Goal: Task Accomplishment & Management: Manage account settings

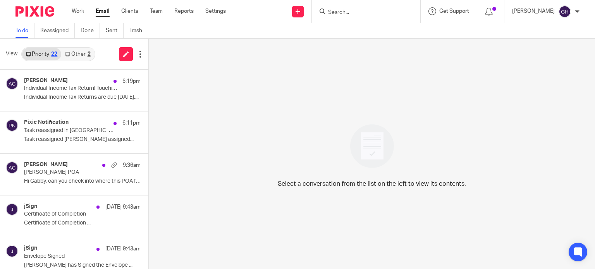
click at [79, 50] on link "Other 2" at bounding box center [77, 54] width 33 height 12
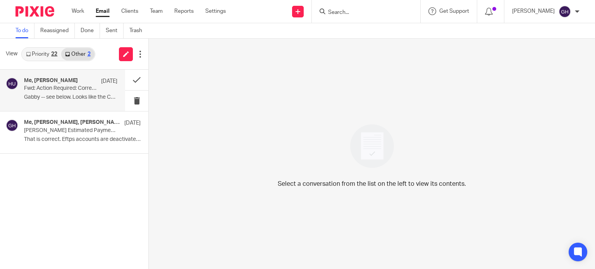
click at [43, 99] on p "Gabby -- see below. Looks like the Certificate..." at bounding box center [70, 97] width 93 height 7
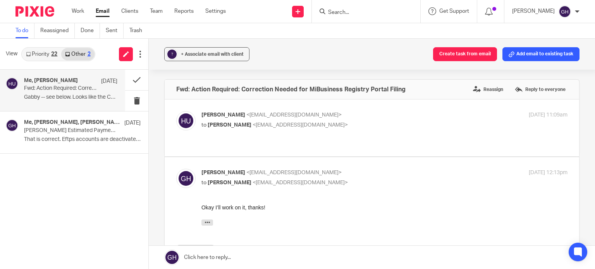
click at [336, 135] on div "Holly Utting <hollyutting@gmail.com> to Gabby Hallatschek <gabby@amylcpa.com> O…" at bounding box center [371, 128] width 391 height 34
click at [327, 126] on p "to Gabby Hallatschek <gabby@amylcpa.com>" at bounding box center [323, 125] width 244 height 8
checkbox input "true"
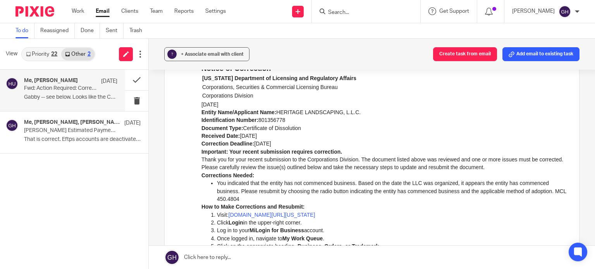
scroll to position [135, 0]
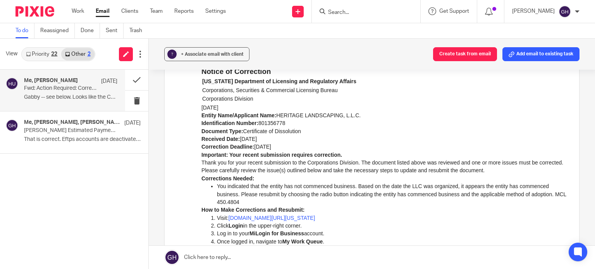
click at [348, 7] on form at bounding box center [368, 12] width 82 height 10
click at [344, 11] on input "Search" at bounding box center [362, 12] width 70 height 7
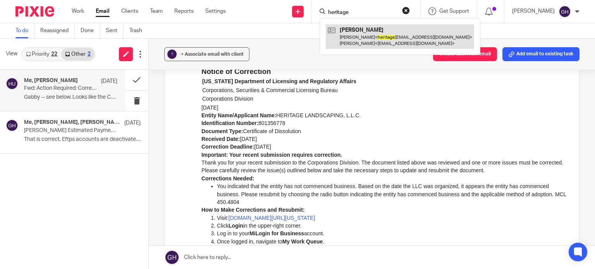
type input "heritage"
click at [375, 40] on link at bounding box center [400, 36] width 148 height 24
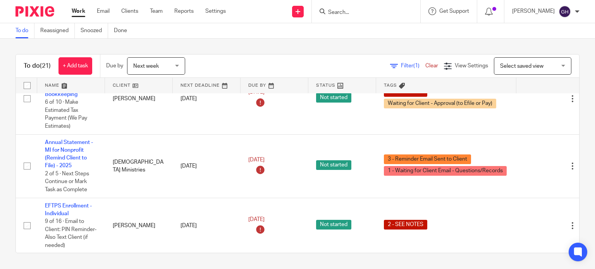
scroll to position [62, 0]
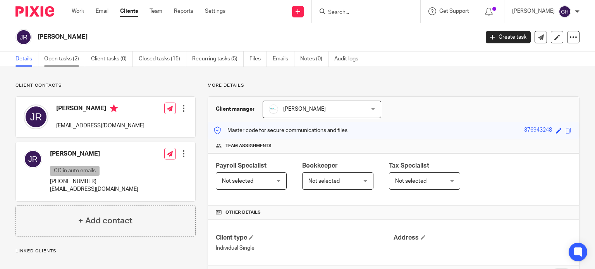
click at [73, 58] on link "Open tasks (2)" at bounding box center [64, 58] width 41 height 15
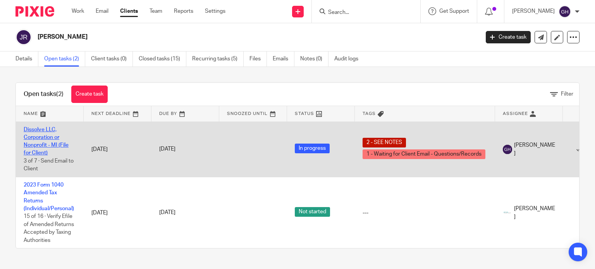
click at [63, 147] on link "Dissolve LLC, Corporation or Nonprofit - MI (File for Client)" at bounding box center [46, 141] width 45 height 29
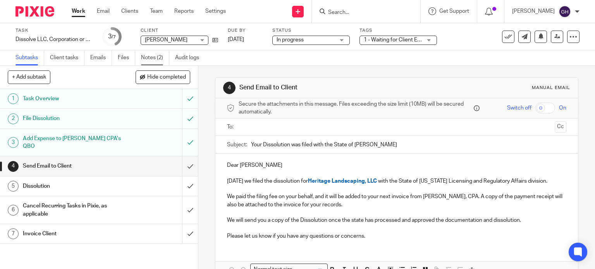
click at [158, 60] on link "Notes (2)" at bounding box center [155, 57] width 28 height 15
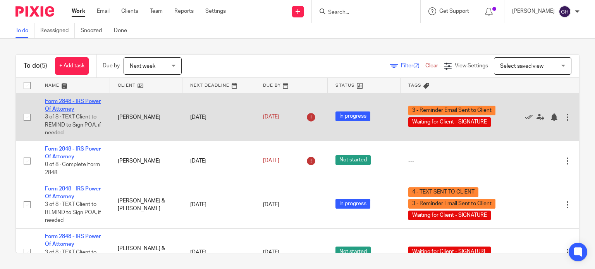
click at [66, 106] on link "Form 2848 - IRS Power Of Attorney" at bounding box center [73, 105] width 56 height 13
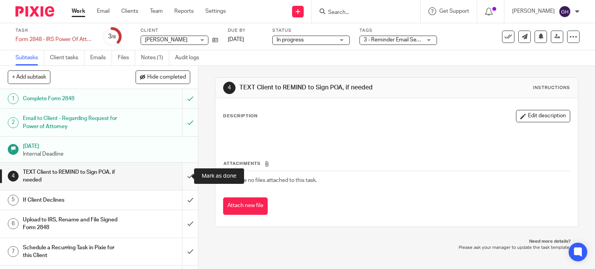
click at [183, 177] on input "submit" at bounding box center [99, 176] width 198 height 27
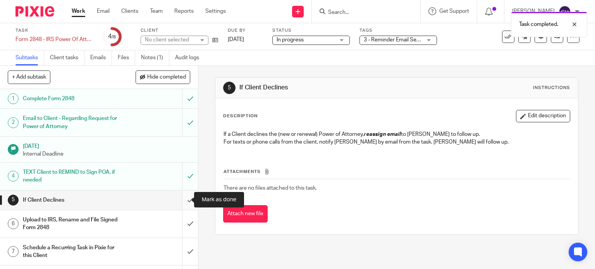
click at [181, 201] on input "submit" at bounding box center [99, 199] width 198 height 19
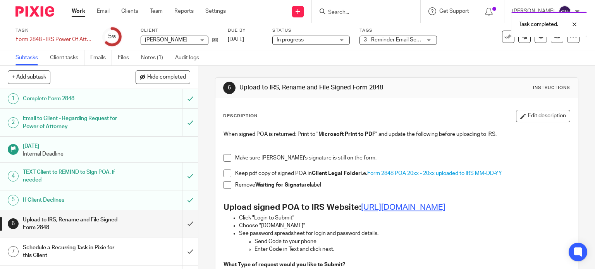
click at [418, 207] on link "https://www.irs.gov/tax-professionals/submit-forms-2848-and-8821-online" at bounding box center [403, 207] width 84 height 8
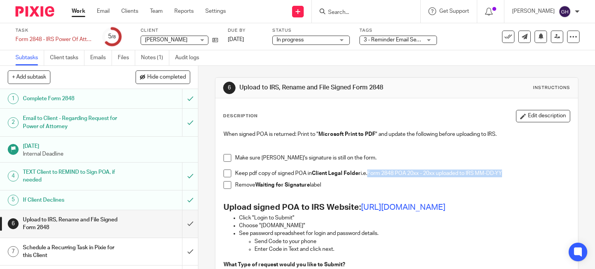
drag, startPoint x: 367, startPoint y: 170, endPoint x: 506, endPoint y: 178, distance: 139.2
click at [506, 178] on div "Keep pdf copy of signed POA in Client Legal Folder i.e. Form 2848 POA 20xx - 20…" at bounding box center [402, 176] width 335 height 12
copy span "Form 2848 POA 20xx - 20xx uploaded to IRS MM-DD-YY"
click at [79, 96] on h1 "Complete Form 2848" at bounding box center [73, 99] width 101 height 12
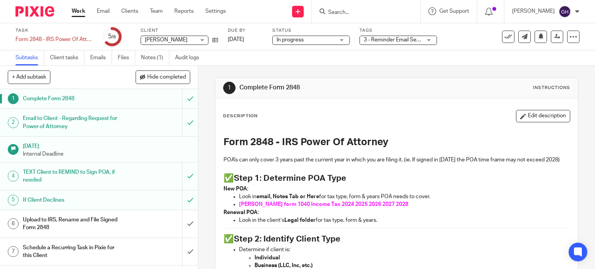
scroll to position [15, 0]
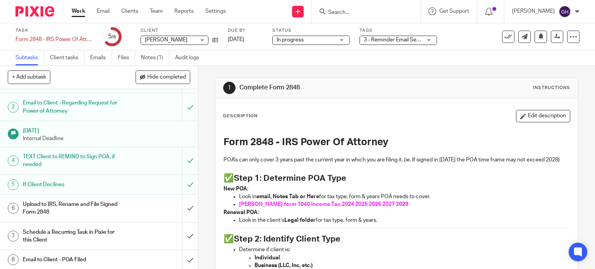
click at [128, 212] on div "Upload to IRS, Rename and File Signed Form 2848" at bounding box center [98, 209] width 151 height 20
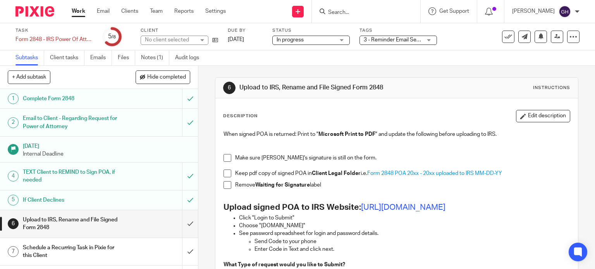
scroll to position [15, 0]
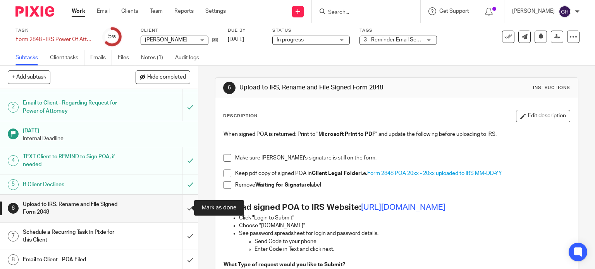
click at [184, 206] on input "submit" at bounding box center [99, 208] width 198 height 27
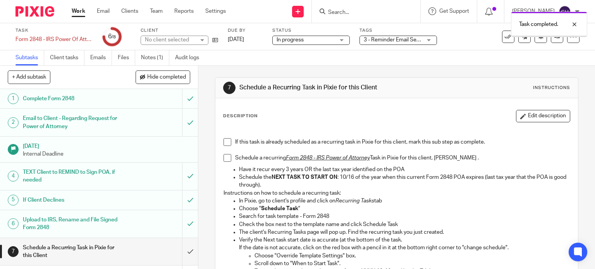
scroll to position [51, 0]
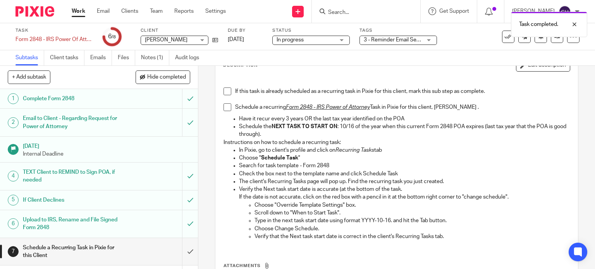
click at [86, 222] on h1 "Upload to IRS, Rename and File Signed Form 2848" at bounding box center [73, 224] width 101 height 20
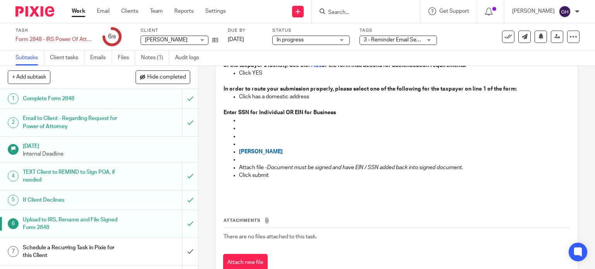
scroll to position [229, 0]
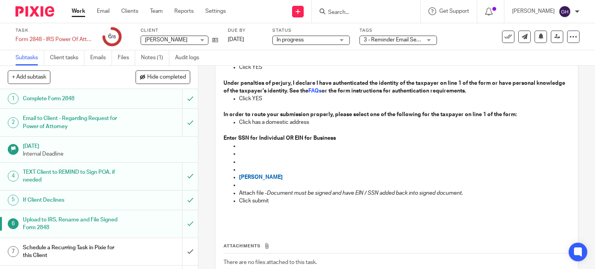
click at [393, 41] on span "3 - Reminder Email Sent to Client + 1" at bounding box center [407, 39] width 88 height 5
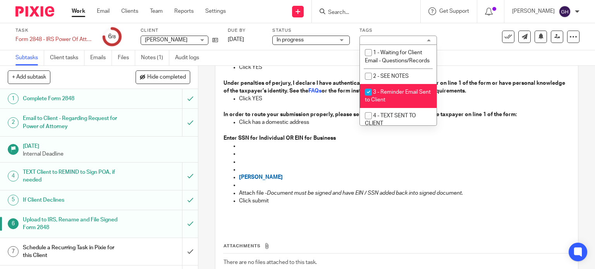
click at [375, 99] on input "checkbox" at bounding box center [368, 92] width 15 height 15
checkbox input "false"
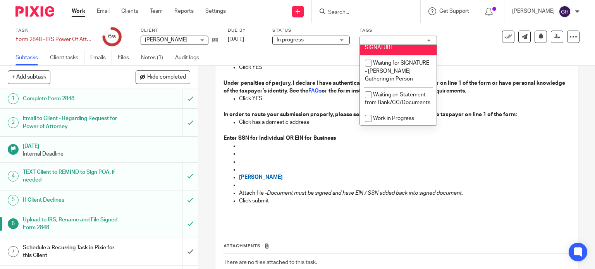
click at [375, 50] on span "Waiting for Client - SIGNATURE" at bounding box center [391, 44] width 53 height 14
checkbox input "false"
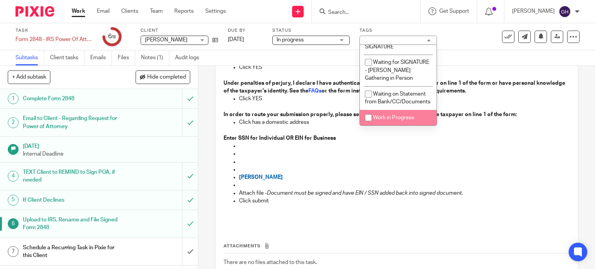
click at [378, 150] on p at bounding box center [404, 146] width 331 height 8
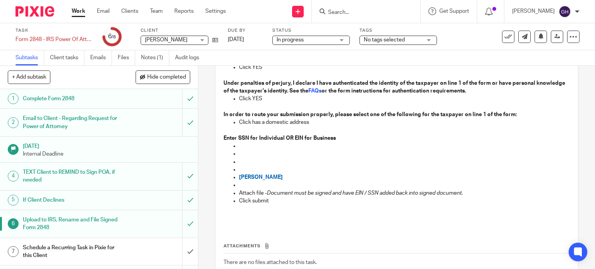
scroll to position [15, 0]
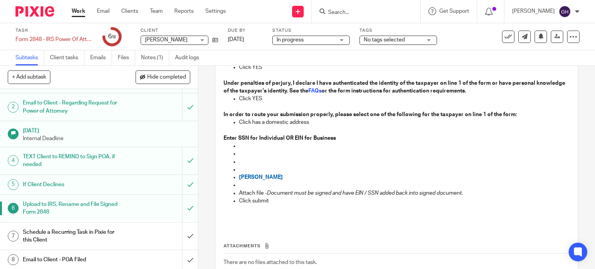
click at [138, 228] on div "Schedule a Recurring Task in Pixie for this Client" at bounding box center [98, 236] width 151 height 20
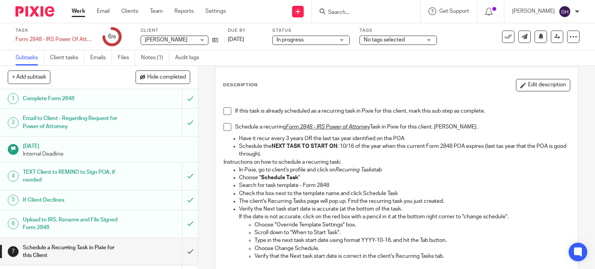
scroll to position [33, 0]
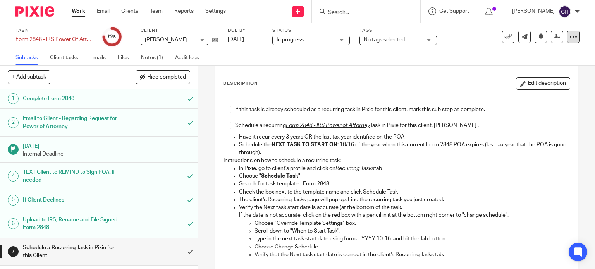
click at [569, 36] on icon at bounding box center [573, 37] width 8 height 8
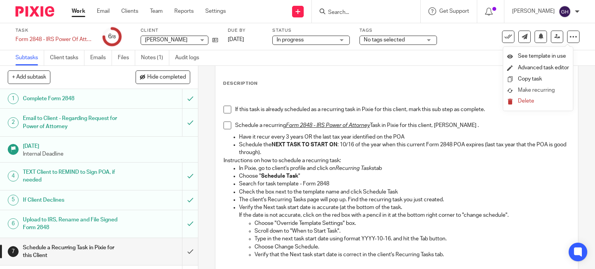
click at [526, 89] on span "Make recurring" at bounding box center [536, 89] width 37 height 5
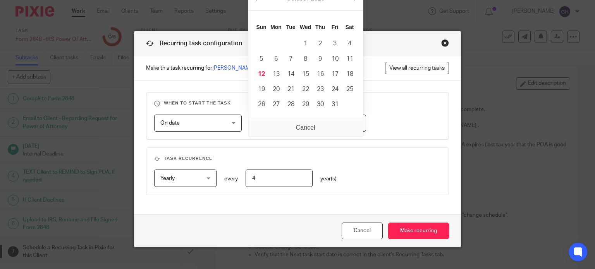
click at [264, 123] on input "2022-10-15" at bounding box center [310, 123] width 112 height 17
click at [370, 103] on h3 "When to start the task" at bounding box center [297, 103] width 287 height 6
drag, startPoint x: 308, startPoint y: 119, endPoint x: 213, endPoint y: 119, distance: 95.2
click at [213, 119] on div "On date On date Disable On date Week day Month day On client date field JobTemp…" at bounding box center [291, 123] width 299 height 17
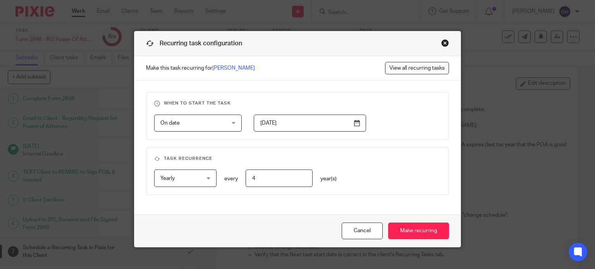
type input "[DATE]"
click at [314, 98] on fieldset "When to start the task On date On date Disable On date Week day Month day On cl…" at bounding box center [297, 116] width 303 height 48
click at [264, 171] on input "4" at bounding box center [278, 178] width 67 height 17
type input "3"
type input "4"
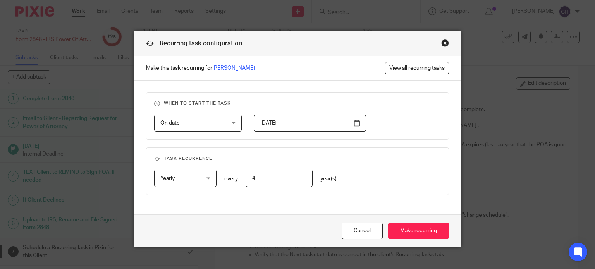
click at [413, 238] on div "Cancel Make recurring" at bounding box center [297, 230] width 326 height 33
click at [416, 228] on input "Make recurring" at bounding box center [418, 231] width 61 height 17
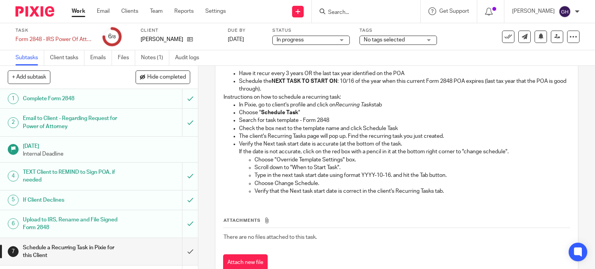
scroll to position [121, 0]
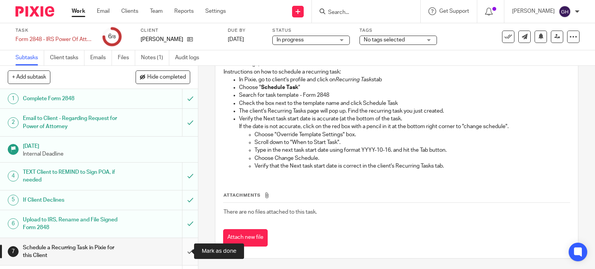
click at [180, 247] on input "submit" at bounding box center [99, 251] width 198 height 27
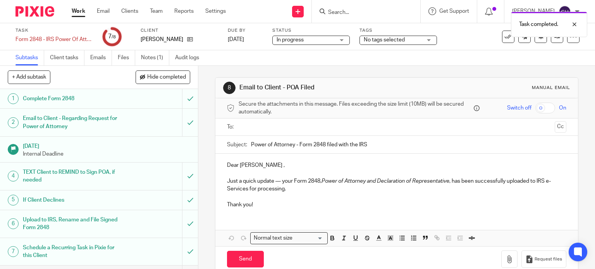
click at [253, 128] on input "text" at bounding box center [396, 127] width 310 height 9
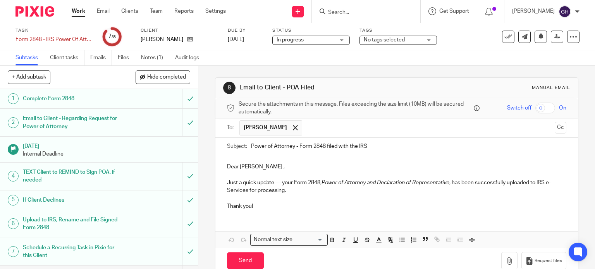
click at [306, 134] on input "text" at bounding box center [428, 127] width 245 height 15
click at [252, 257] on input "Send" at bounding box center [245, 260] width 37 height 17
type input "Sent"
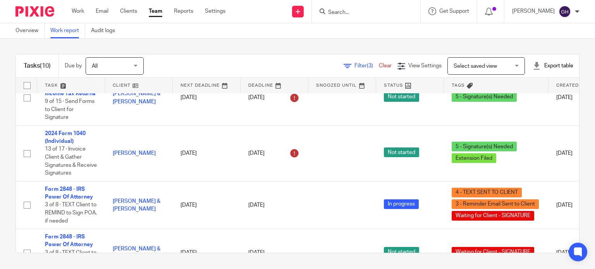
scroll to position [376, 0]
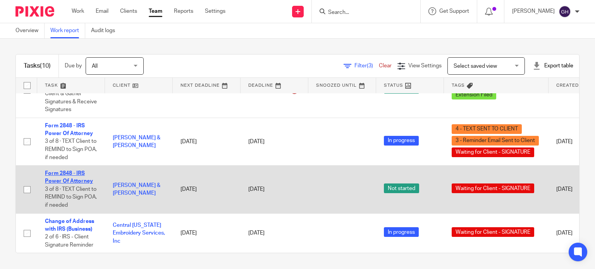
click at [71, 171] on link "Form 2848 - IRS Power Of Attorney" at bounding box center [69, 177] width 48 height 13
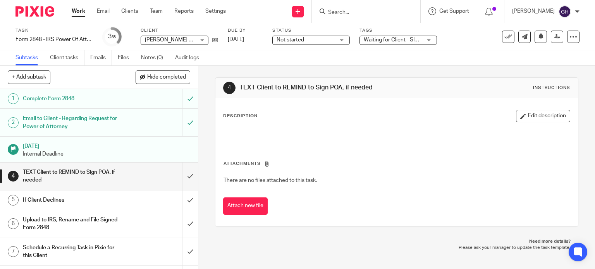
click at [369, 41] on span "Waiting for Client - SIGNATURE" at bounding box center [400, 39] width 75 height 5
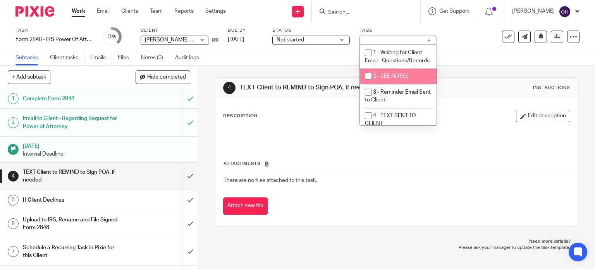
click at [391, 79] on span "2 - SEE NOTES" at bounding box center [391, 76] width 36 height 5
checkbox input "true"
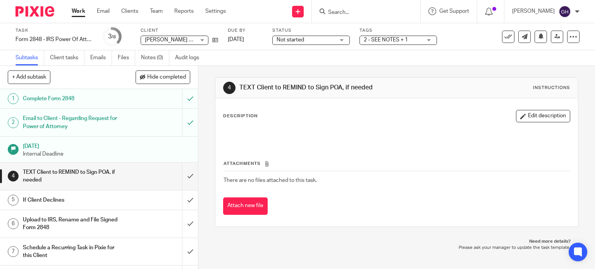
click at [283, 40] on span "Not started" at bounding box center [289, 39] width 27 height 5
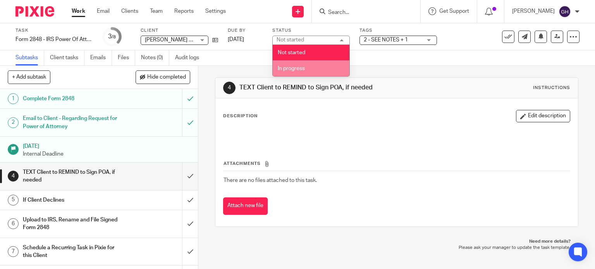
click at [286, 63] on li "In progress" at bounding box center [311, 68] width 77 height 16
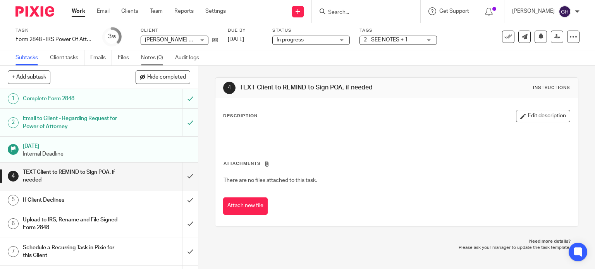
click at [153, 54] on link "Notes (0)" at bounding box center [155, 57] width 28 height 15
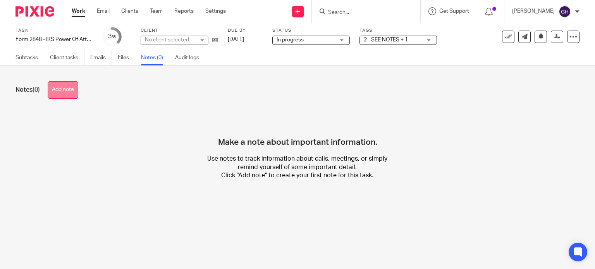
click at [67, 86] on button "Add note" at bounding box center [63, 89] width 31 height 17
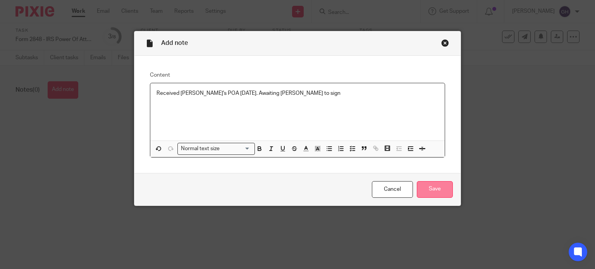
click at [434, 192] on input "Save" at bounding box center [435, 189] width 36 height 17
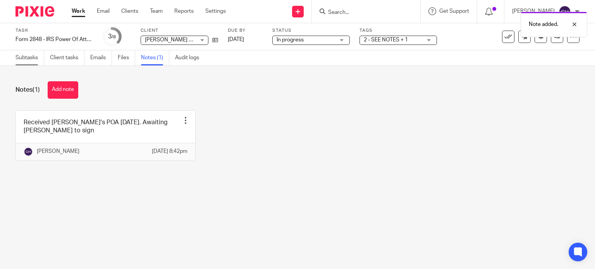
click at [22, 58] on link "Subtasks" at bounding box center [29, 57] width 29 height 15
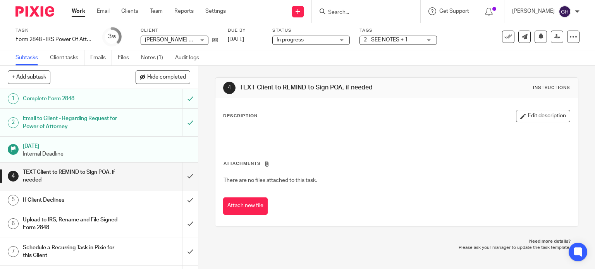
scroll to position [15, 0]
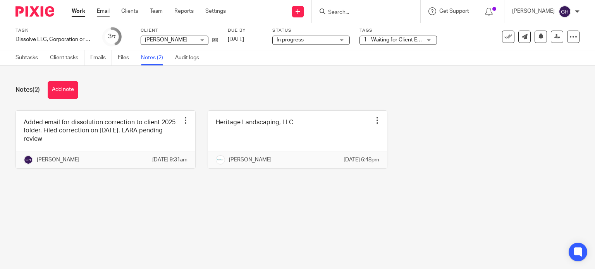
click at [104, 14] on link "Email" at bounding box center [103, 11] width 13 height 8
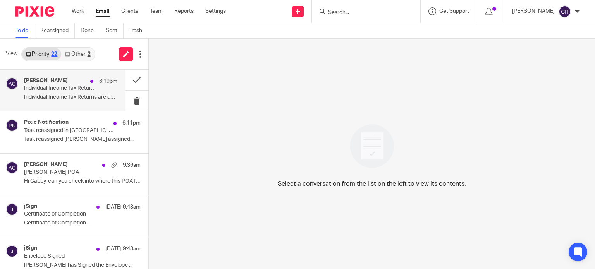
click at [74, 82] on div "Amy Corfixsen 6:19pm" at bounding box center [70, 81] width 93 height 8
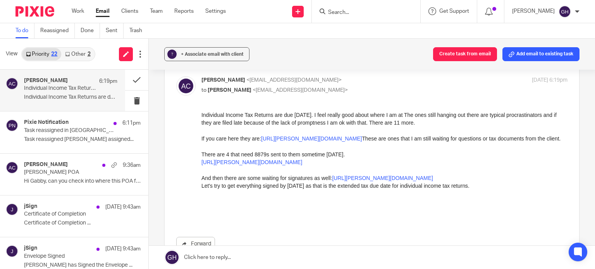
scroll to position [35, 0]
click at [305, 141] on link "https://amy-l-corfixsen-cpa.usepixie.net/users/report?utf8=%E2%9C%93&assignee_o…" at bounding box center [311, 138] width 101 height 6
click at [302, 165] on link "https://amy-l-corfixsen-cpa.usepixie.net/users/report?utf8=%E2%9C%93&status_op=…" at bounding box center [251, 162] width 101 height 6
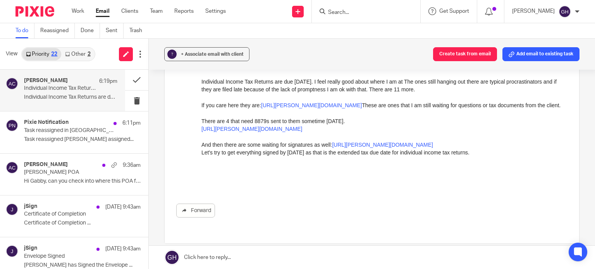
scroll to position [71, 0]
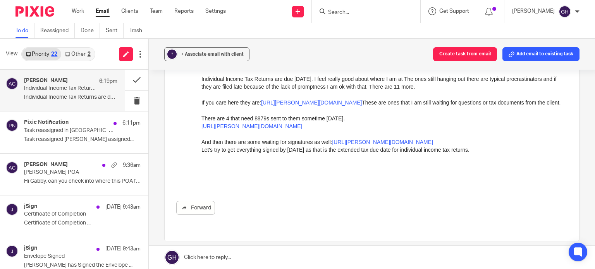
click at [349, 145] on link "https://amy-l-corfixsen-cpa.usepixie.net/users/report?utf8=%E2%9C%93&tags_op=is…" at bounding box center [382, 142] width 101 height 6
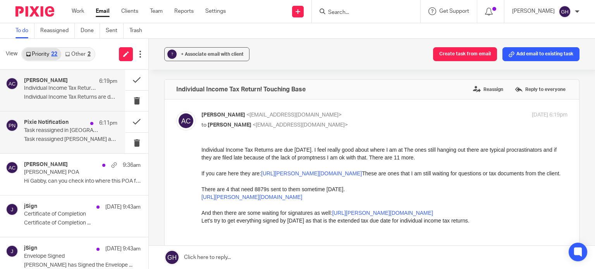
click at [39, 134] on div "Pixie Notification 6:11pm Task reassigned in Pixie Task reassigned Amy Corfixse…" at bounding box center [70, 132] width 93 height 26
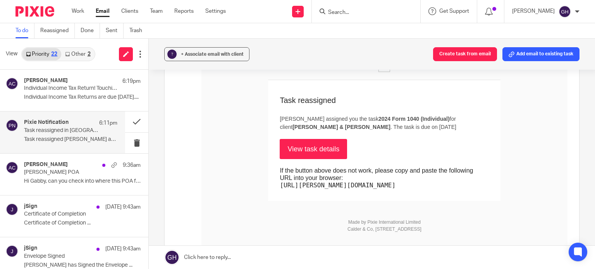
scroll to position [153, 0]
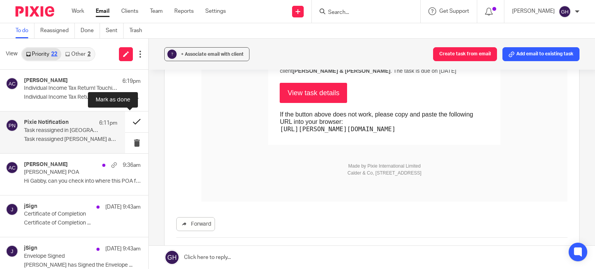
click at [125, 125] on button at bounding box center [136, 121] width 23 height 21
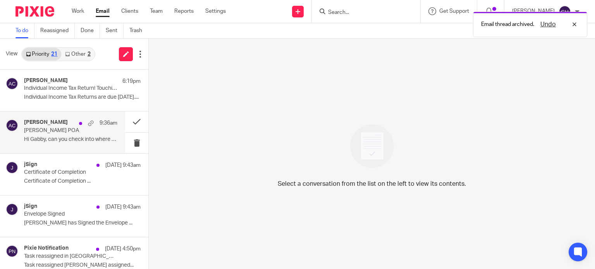
click at [62, 137] on p "Hi Gabby, can you check into where this POA for..." at bounding box center [70, 139] width 93 height 7
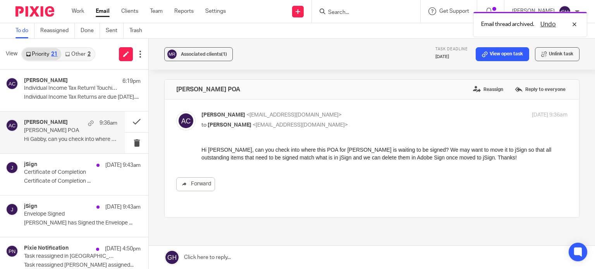
scroll to position [0, 0]
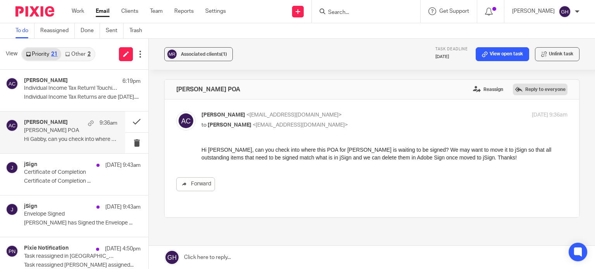
click at [514, 93] on label "Reply to everyone" at bounding box center [540, 90] width 55 height 12
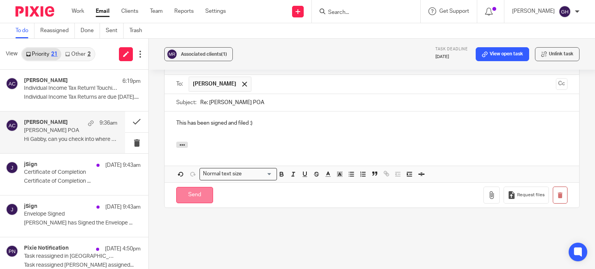
click at [193, 187] on input "Send" at bounding box center [194, 195] width 37 height 17
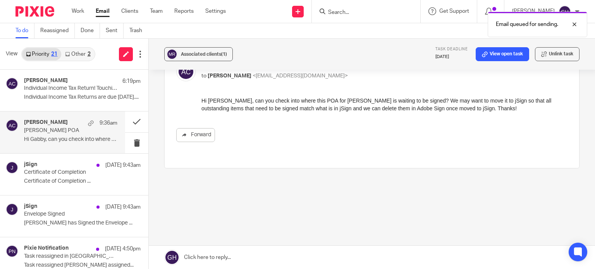
scroll to position [41, 0]
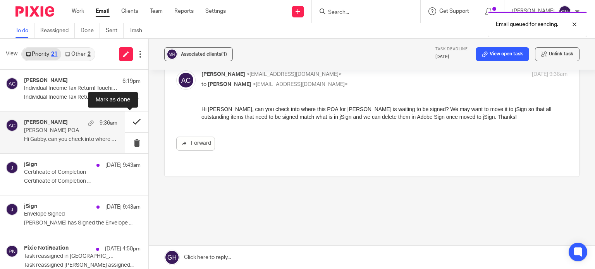
click at [131, 123] on button at bounding box center [136, 121] width 23 height 21
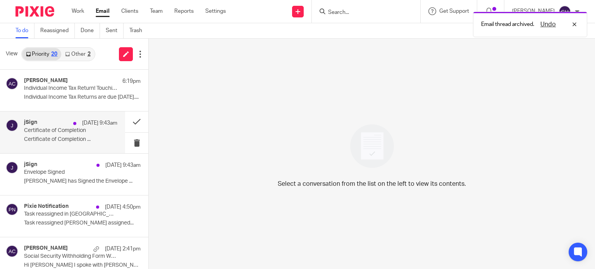
click at [94, 140] on p "Certificate of Completion ..." at bounding box center [70, 139] width 93 height 7
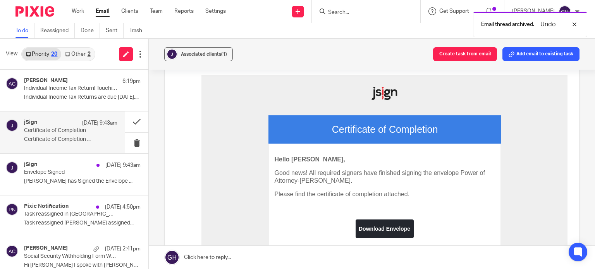
scroll to position [122, 0]
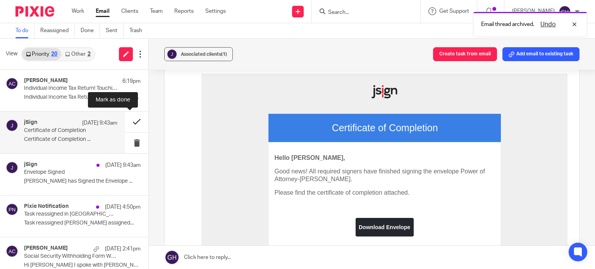
click at [125, 121] on button at bounding box center [136, 121] width 23 height 21
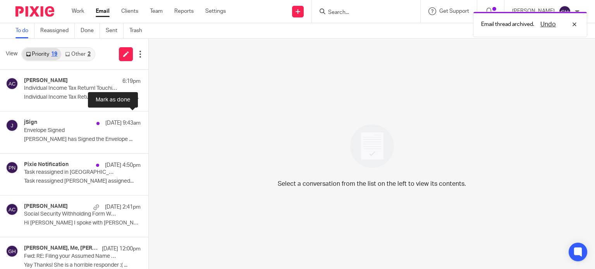
click at [148, 121] on button at bounding box center [151, 121] width 6 height 21
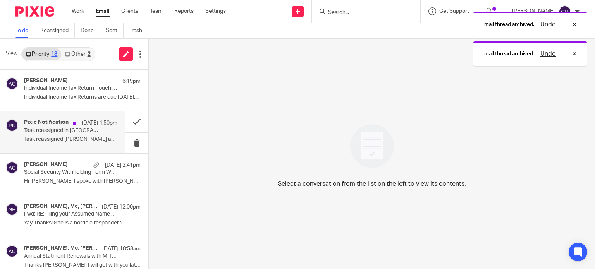
click at [82, 124] on p "Oct 10 4:50pm" at bounding box center [100, 123] width 36 height 8
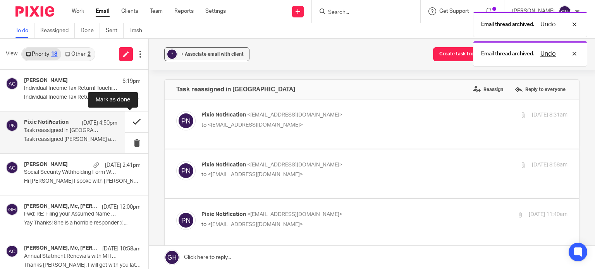
scroll to position [0, 0]
click at [127, 122] on button at bounding box center [136, 121] width 23 height 21
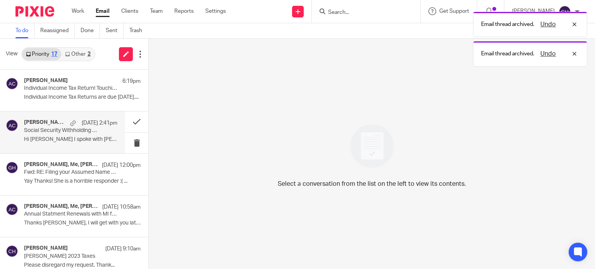
click at [77, 141] on p "Hi Gabby I spoke with Dan this afternoon and..." at bounding box center [70, 139] width 93 height 7
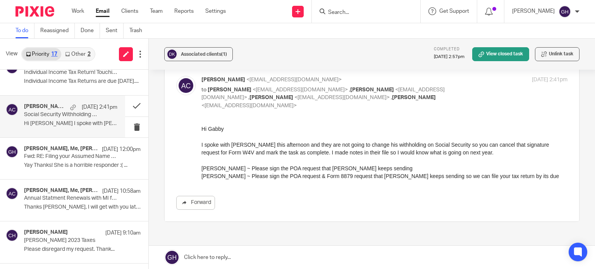
scroll to position [37, 0]
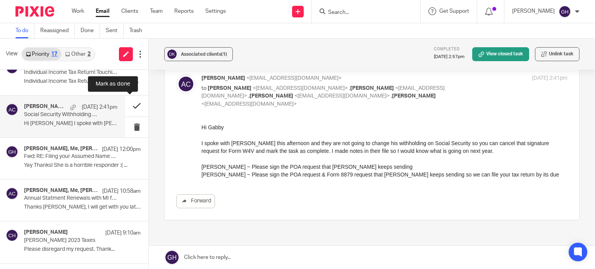
click at [129, 102] on button at bounding box center [136, 106] width 23 height 21
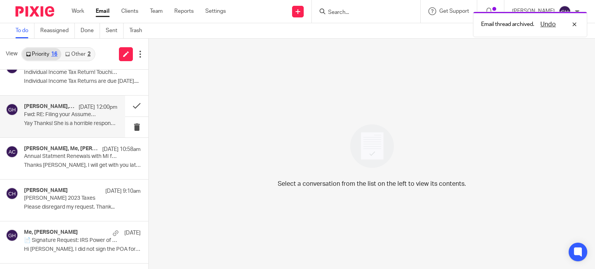
click at [75, 117] on p "Fwd: RE: Filing your Assumed Name Renewal" at bounding box center [61, 114] width 75 height 7
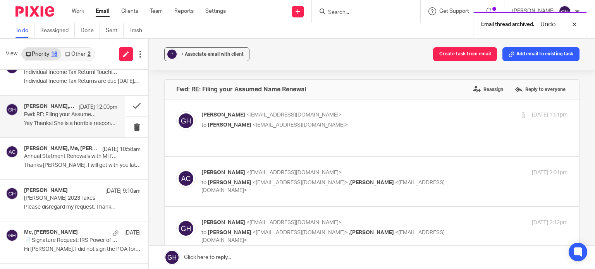
scroll to position [0, 0]
click at [301, 119] on div "Gabby Hallatschek <gabby@amylcpa.com> to Amy Corfixsen <amylcpa@gmail.com>" at bounding box center [323, 120] width 244 height 18
checkbox input "true"
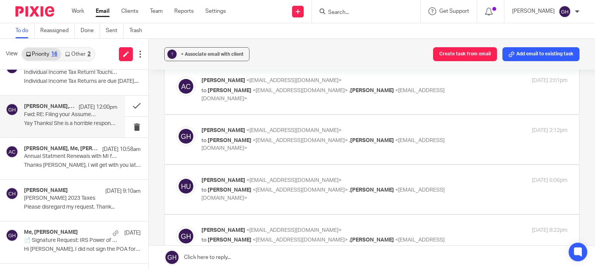
scroll to position [455, 0]
click at [333, 186] on p "to Amy Corfixsen <amylcpa@gmail.com> , Gabby Hallatschek <gabby@amylcpa.com>" at bounding box center [323, 194] width 244 height 16
checkbox input "true"
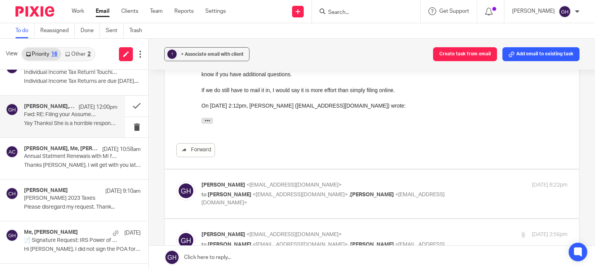
scroll to position [627, 0]
click at [341, 189] on div "Gabby Hallatschek <gabby@amylcpa.com> to Amy Corfixsen <amylcpa@gmail.com> , Ho…" at bounding box center [371, 194] width 391 height 26
click at [345, 181] on p "Gabby Hallatschek <gabby@amylcpa.com>" at bounding box center [323, 185] width 244 height 8
checkbox input "true"
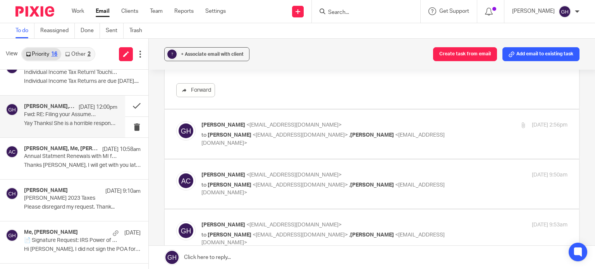
scroll to position [823, 0]
click at [332, 134] on label at bounding box center [372, 132] width 414 height 49
click at [176, 120] on input "checkbox" at bounding box center [176, 120] width 0 height 0
checkbox input "true"
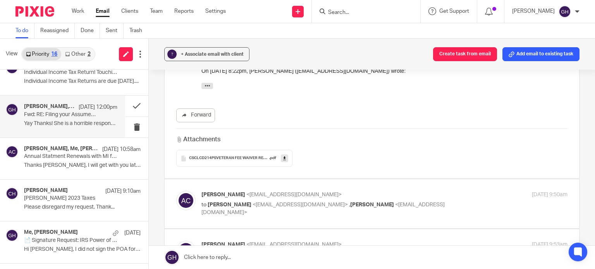
scroll to position [943, 0]
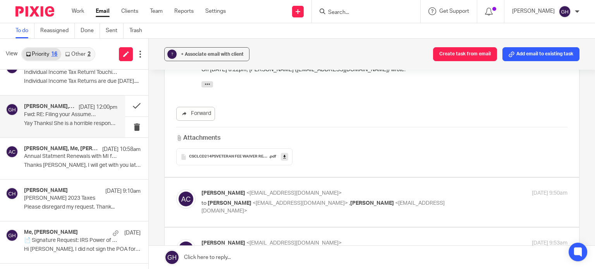
click at [300, 196] on div "Amy Corfixsen <amylcpa@gmail.com> to Gabby Hallatschek <gabby@amylcpa.com> , Ho…" at bounding box center [371, 202] width 391 height 26
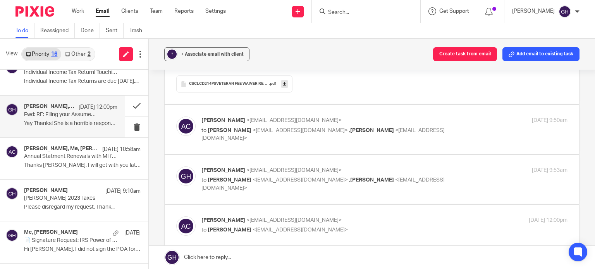
scroll to position [1017, 0]
click at [290, 176] on label at bounding box center [372, 178] width 414 height 49
click at [176, 166] on input "checkbox" at bounding box center [176, 165] width 0 height 0
checkbox input "true"
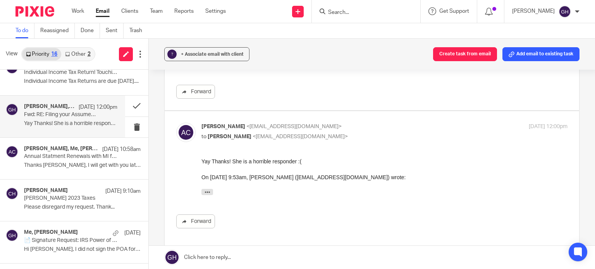
scroll to position [1181, 0]
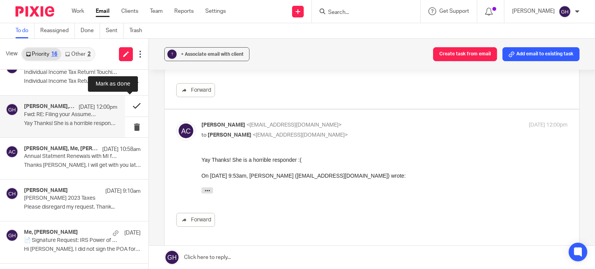
click at [125, 106] on button at bounding box center [136, 106] width 23 height 21
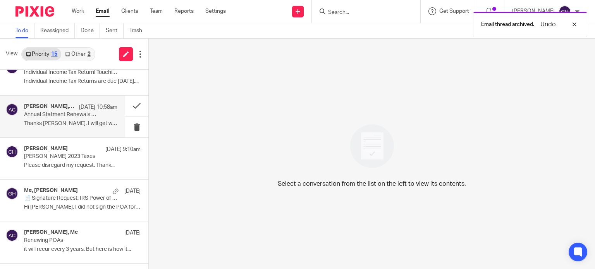
click at [80, 127] on div "Kelly Salmon, Me, Amy Corfixsen Oct 10 10:58am Annual Statment Renewals with MI…" at bounding box center [70, 116] width 93 height 26
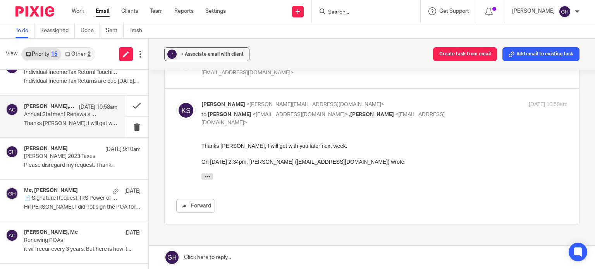
scroll to position [0, 0]
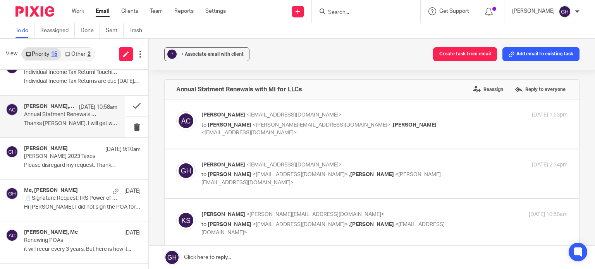
click at [253, 139] on label at bounding box center [372, 123] width 414 height 49
click at [176, 111] on input "checkbox" at bounding box center [176, 111] width 0 height 0
checkbox input "true"
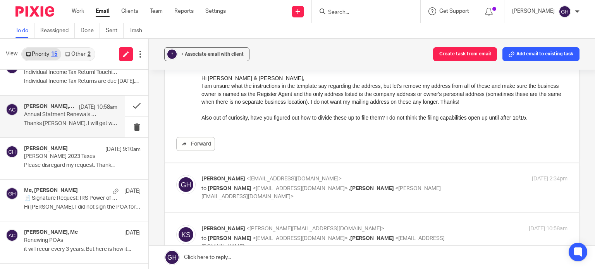
scroll to position [99, 0]
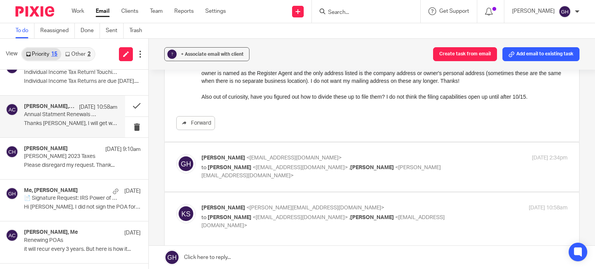
click at [333, 149] on label at bounding box center [372, 166] width 414 height 49
click at [176, 154] on input "checkbox" at bounding box center [176, 154] width 0 height 0
checkbox input "true"
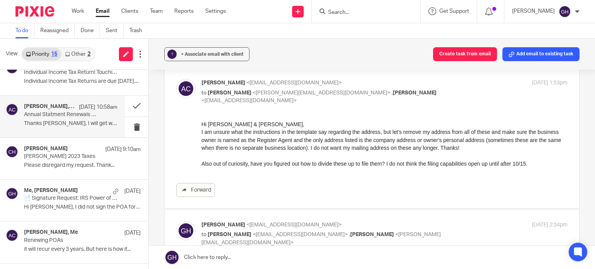
scroll to position [29, 0]
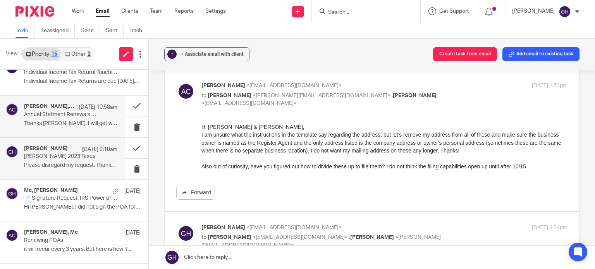
click at [73, 173] on div "Chad Holtrop Oct 10 9:10am Holtrop 2023 Taxes Please disregard my request. Than…" at bounding box center [62, 158] width 125 height 41
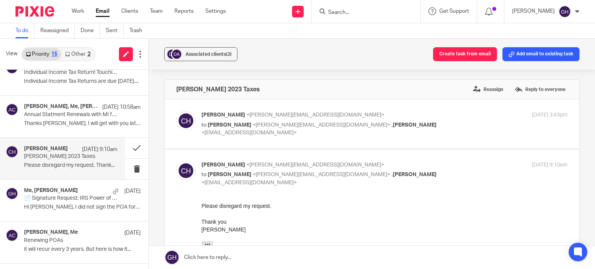
scroll to position [0, 0]
click at [290, 127] on span "<laura@amylcpa.com>" at bounding box center [321, 124] width 138 height 5
checkbox input "true"
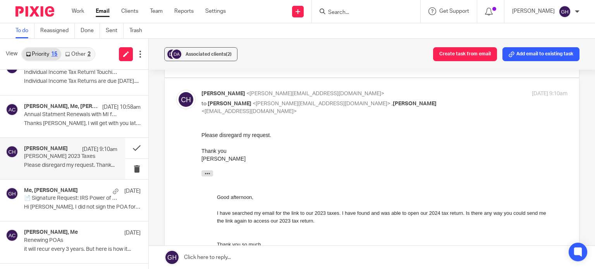
scroll to position [186, 0]
click at [130, 146] on button at bounding box center [136, 148] width 23 height 21
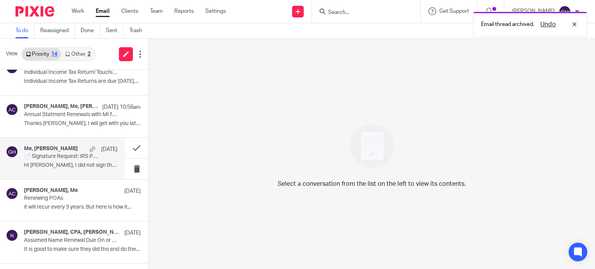
click at [53, 150] on h4 "Me, Rob Johns" at bounding box center [51, 149] width 54 height 7
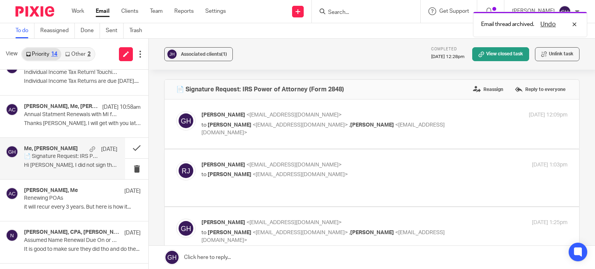
scroll to position [0, 0]
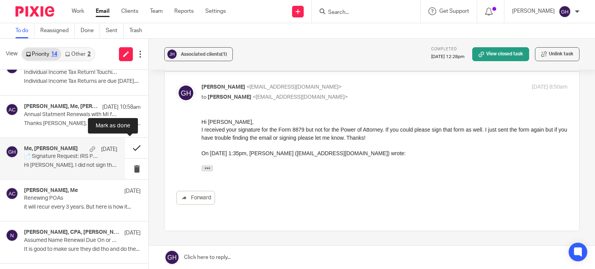
click at [130, 147] on button at bounding box center [136, 148] width 23 height 21
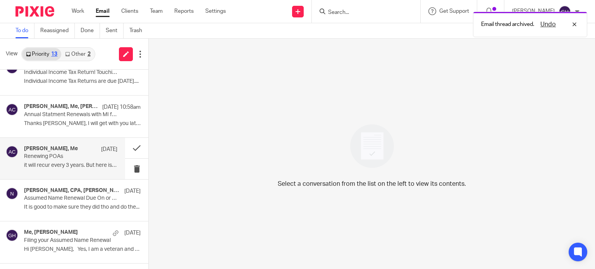
click at [67, 154] on p "Renewing POAs" at bounding box center [61, 156] width 75 height 7
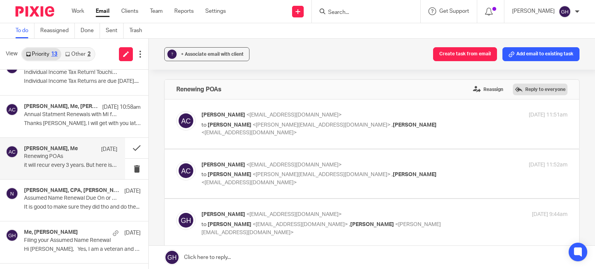
click at [535, 88] on label "Reply to everyone" at bounding box center [540, 90] width 55 height 12
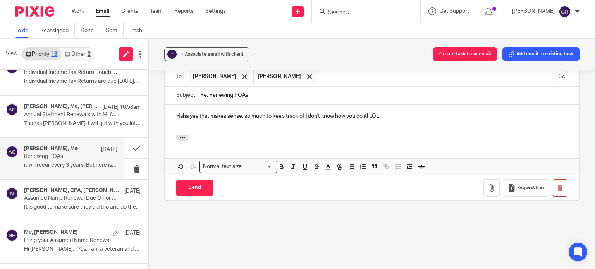
drag, startPoint x: 344, startPoint y: 76, endPoint x: 268, endPoint y: 139, distance: 99.2
click at [268, 139] on form "Secure the attachments in this message. Files exceeding the size limit (10MB) w…" at bounding box center [372, 123] width 414 height 153
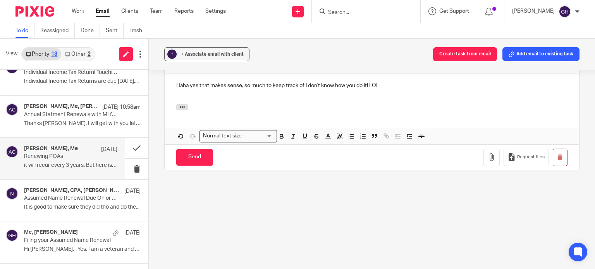
scroll to position [451, 0]
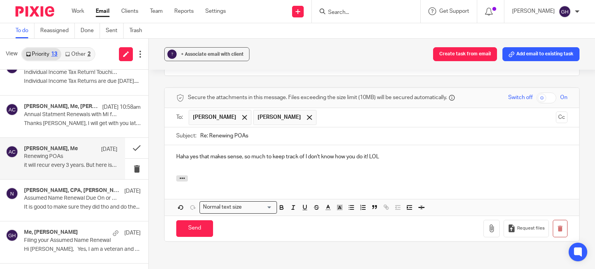
click at [382, 159] on p "Haha yes that makes sense, so much to keep track of I don't know how you do it!…" at bounding box center [371, 157] width 391 height 8
click at [379, 154] on p "Haha yes that makes sense, so much to keep track of I don't know how you do it!…" at bounding box center [371, 157] width 391 height 8
click at [380, 154] on p "Haha yes that makes sense, so much to keep track of I don't know how you do it!…" at bounding box center [371, 157] width 391 height 8
click at [205, 224] on input "Send" at bounding box center [194, 228] width 37 height 17
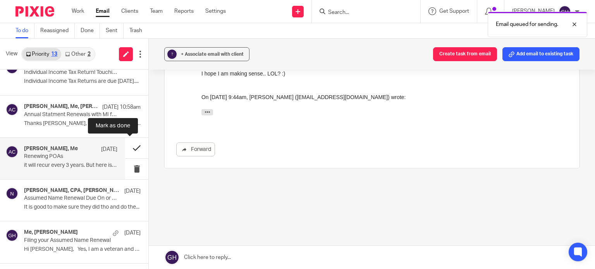
scroll to position [357, 0]
click at [130, 144] on button at bounding box center [136, 148] width 23 height 21
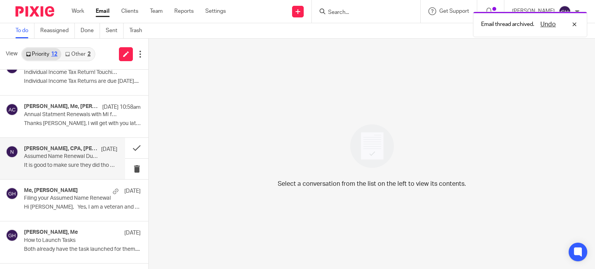
click at [69, 153] on p "Assumed Name Renewal Due On or Before December 31" at bounding box center [61, 156] width 75 height 7
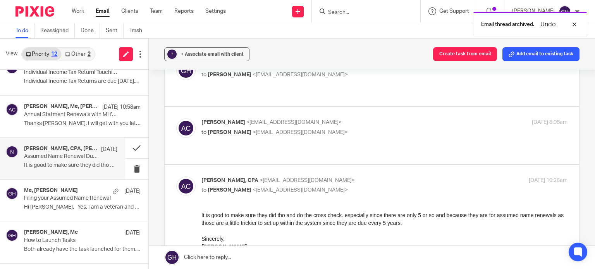
scroll to position [0, 0]
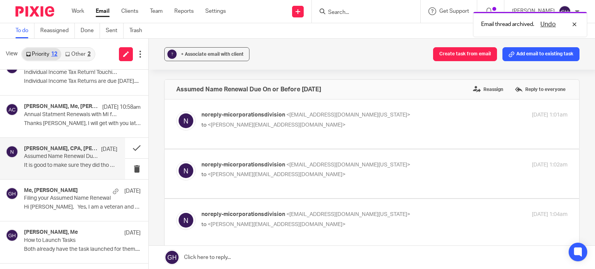
click at [283, 127] on p "to <laura@amylcpa.com>" at bounding box center [323, 125] width 244 height 8
checkbox input "true"
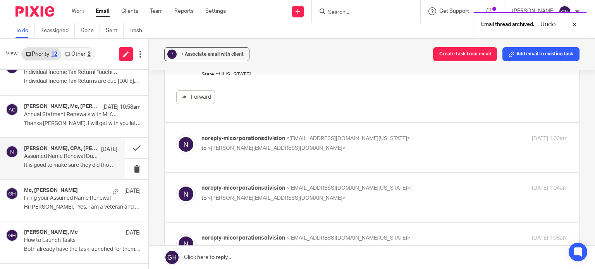
scroll to position [244, 0]
click at [293, 160] on label at bounding box center [372, 147] width 414 height 49
click at [176, 134] on input "checkbox" at bounding box center [176, 134] width 0 height 0
checkbox input "true"
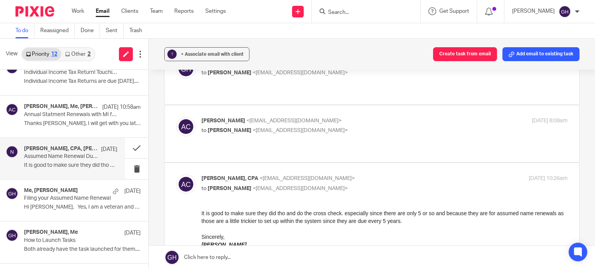
scroll to position [794, 0]
click at [343, 130] on label at bounding box center [372, 134] width 414 height 57
click at [176, 117] on input "checkbox" at bounding box center [176, 117] width 0 height 0
checkbox input "true"
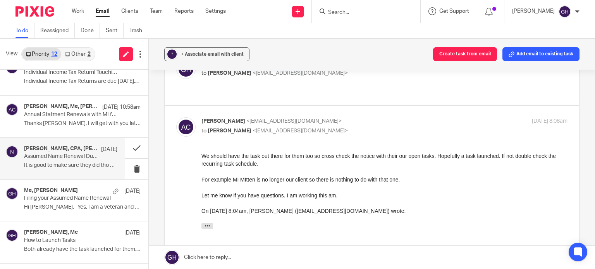
scroll to position [0, 0]
click at [129, 152] on button at bounding box center [136, 148] width 23 height 21
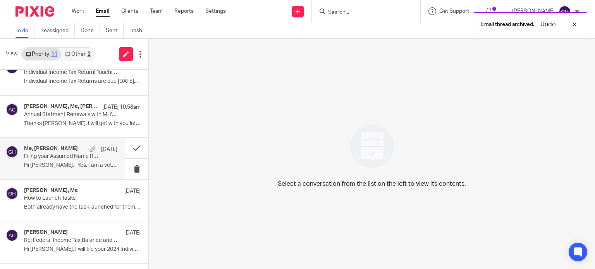
click at [66, 165] on p "Hi Gabby, Yes, I am a veteran and wish..." at bounding box center [70, 165] width 93 height 7
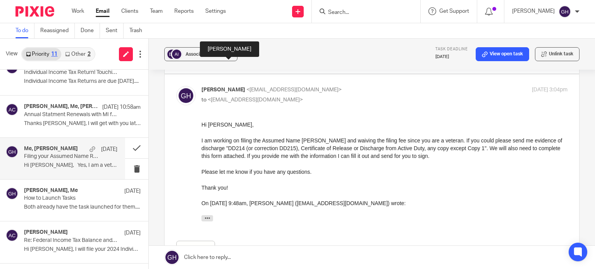
scroll to position [81, 0]
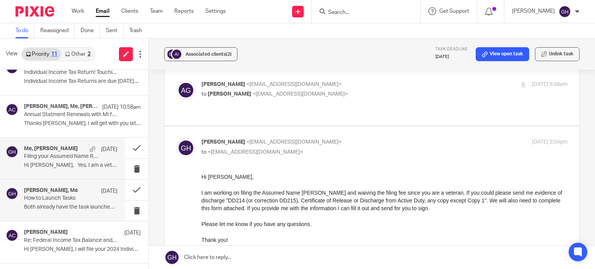
click at [63, 206] on p "Both already have the task launched for them...." at bounding box center [70, 207] width 93 height 7
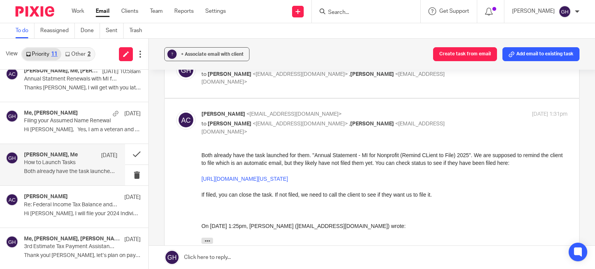
scroll to position [31, 0]
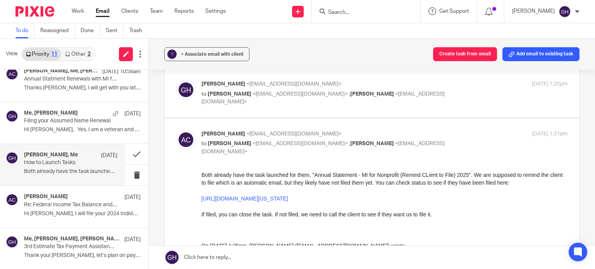
click at [254, 105] on div "Gabby Hallatschek <gabby@amylcpa.com> to Amy Corfixsen <amylcpa@gmail.com> , Ho…" at bounding box center [371, 93] width 391 height 26
click at [257, 110] on label at bounding box center [372, 93] width 414 height 49
click at [176, 80] on input "checkbox" at bounding box center [176, 80] width 0 height 0
checkbox input "true"
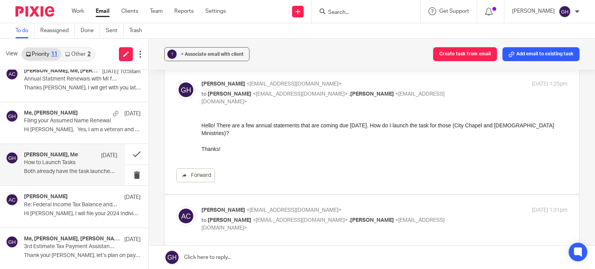
scroll to position [0, 0]
click at [134, 151] on button at bounding box center [136, 154] width 23 height 21
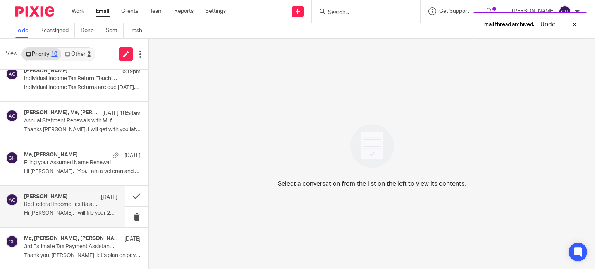
click at [63, 206] on p "Re: Federal Income Tax Balance and Estimated Tax Payments" at bounding box center [61, 204] width 75 height 7
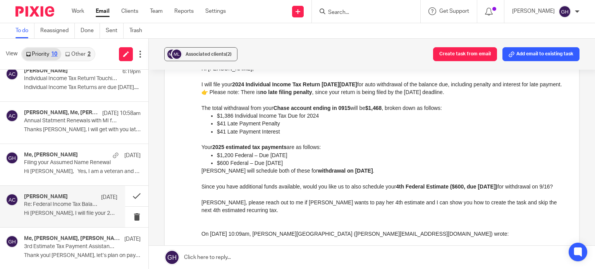
scroll to position [87, 0]
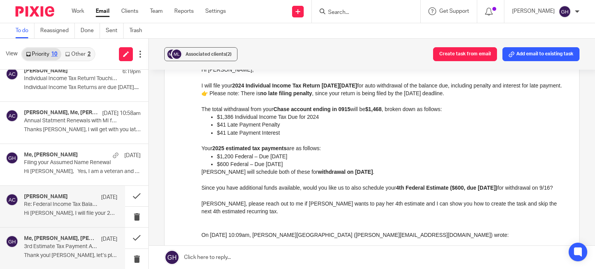
click at [50, 261] on div "Me, Brianna Isenga, Amy Corfixsen Sep 10 3rd Estimate Tax Payment Assistance/Qu…" at bounding box center [62, 248] width 125 height 41
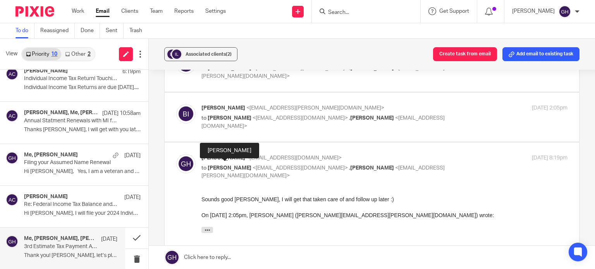
scroll to position [99, 0]
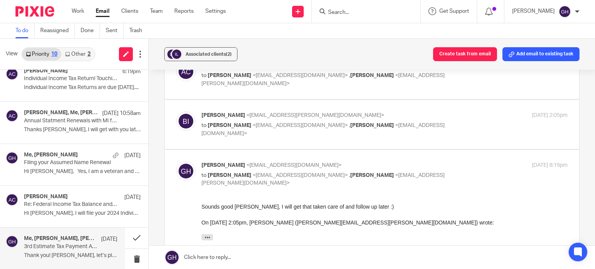
click at [297, 140] on label at bounding box center [372, 124] width 414 height 49
click at [176, 111] on input "checkbox" at bounding box center [176, 111] width 0 height 0
checkbox input "true"
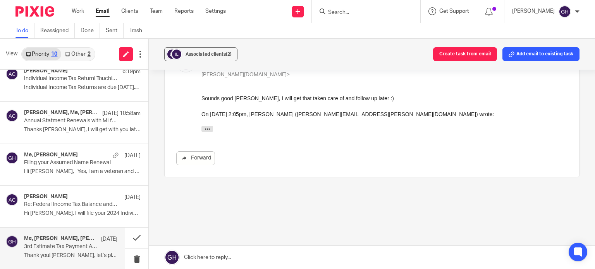
scroll to position [310, 0]
click at [128, 235] on button at bounding box center [136, 238] width 23 height 21
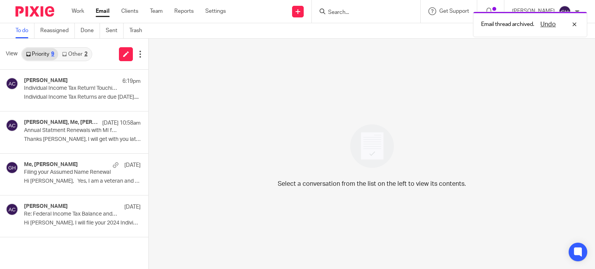
scroll to position [0, 0]
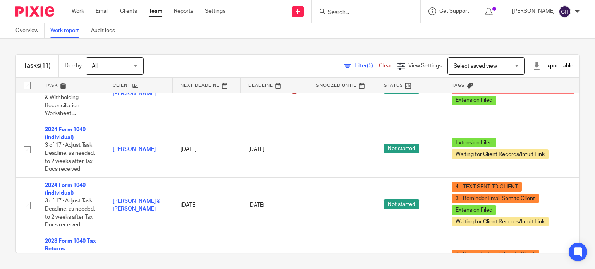
scroll to position [533, 0]
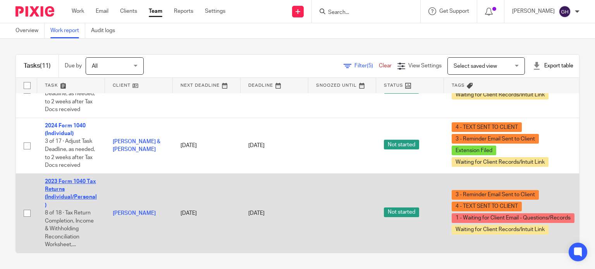
click at [79, 191] on link "2023 Form 1040 Tax Returns (Individual/Personal)" at bounding box center [71, 193] width 52 height 29
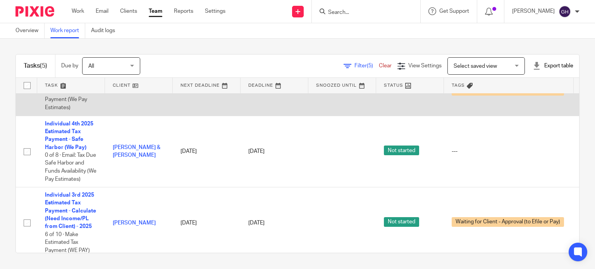
scroll to position [198, 0]
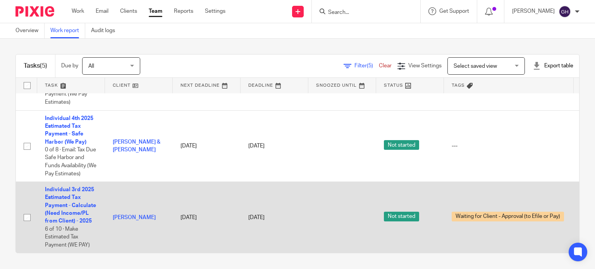
click at [249, 233] on td "Sep 15, 2026" at bounding box center [274, 217] width 68 height 71
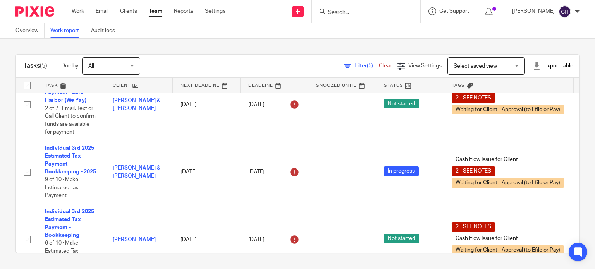
scroll to position [0, 0]
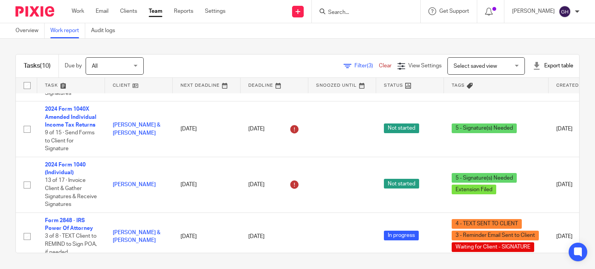
scroll to position [376, 0]
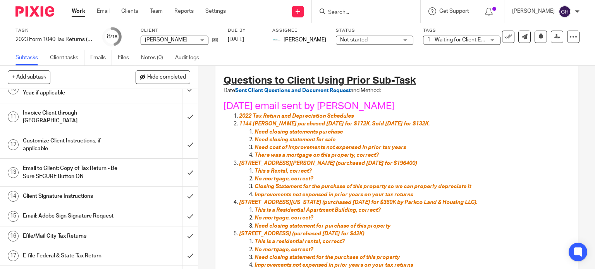
scroll to position [263, 0]
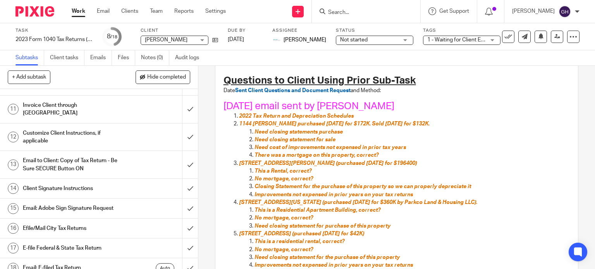
click at [103, 183] on h1 "Client Signature Instructions" at bounding box center [73, 189] width 101 height 12
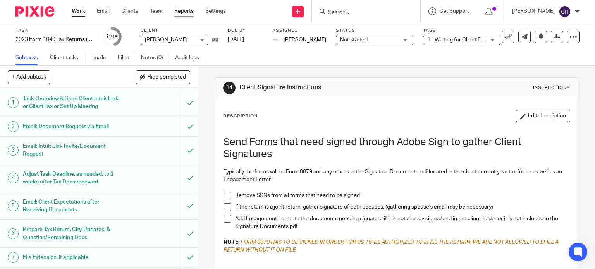
click at [183, 9] on link "Reports" at bounding box center [183, 11] width 19 height 8
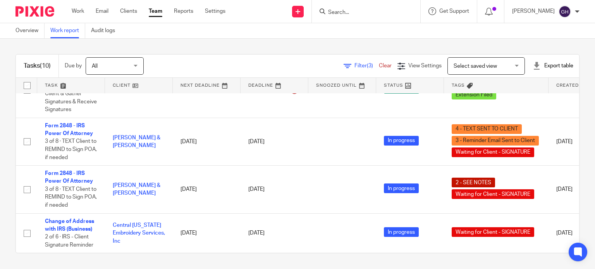
scroll to position [376, 0]
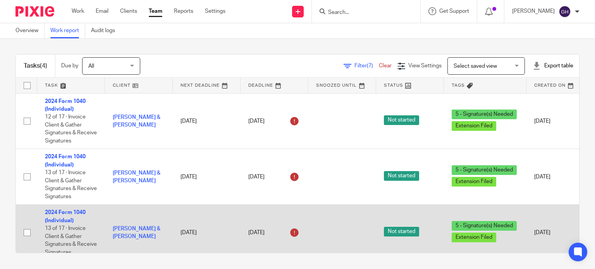
scroll to position [71, 0]
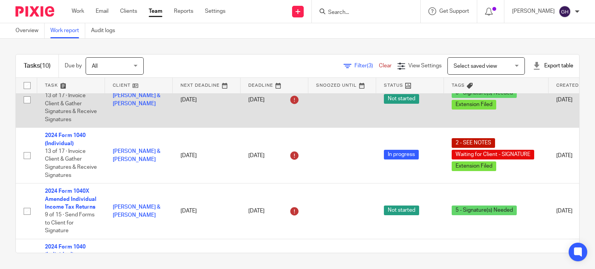
scroll to position [187, 0]
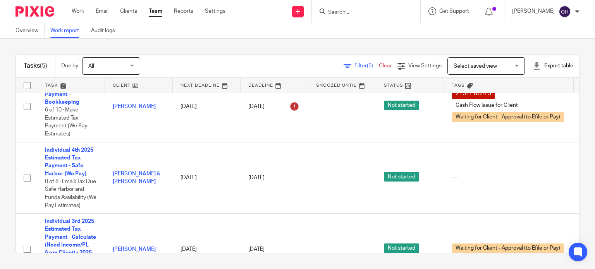
scroll to position [158, 0]
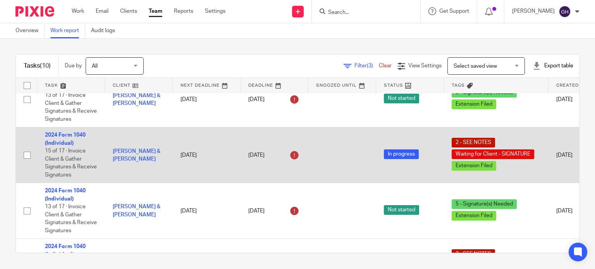
scroll to position [77, 0]
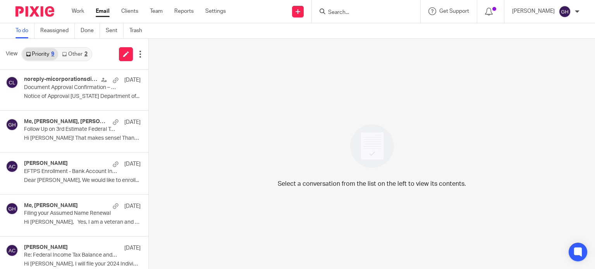
scroll to position [177, 0]
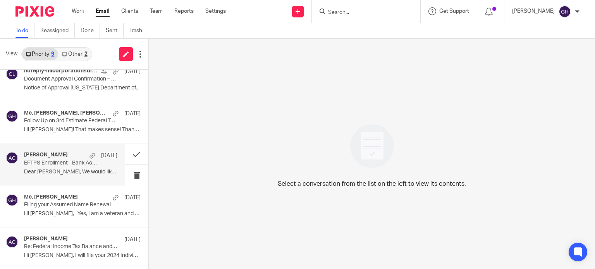
click at [57, 178] on div "Amy Corfixsen Oct 6 EFTPS Enrollment - Bank Account Info Needed Dear Lisl Keuni…" at bounding box center [62, 164] width 125 height 41
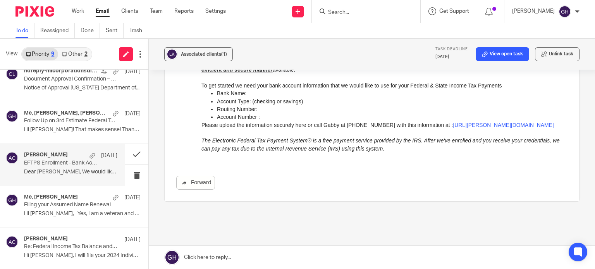
scroll to position [0, 0]
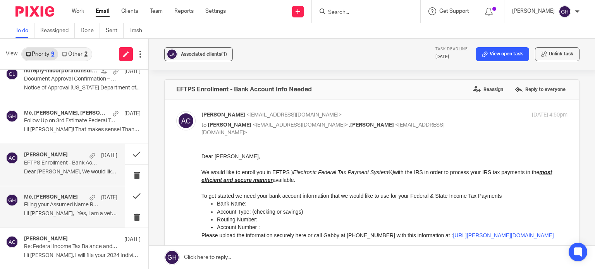
click at [75, 206] on p "Filing your Assumed Name Renewal" at bounding box center [61, 205] width 75 height 7
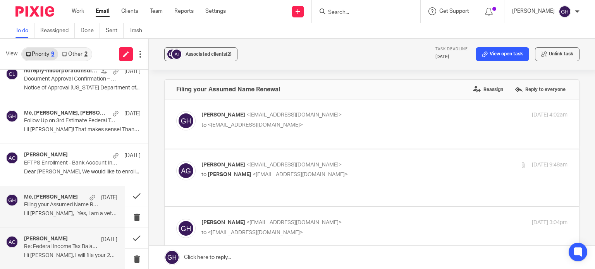
click at [71, 254] on p "Hi Mona, I will file your 2024 Individual..." at bounding box center [70, 255] width 93 height 7
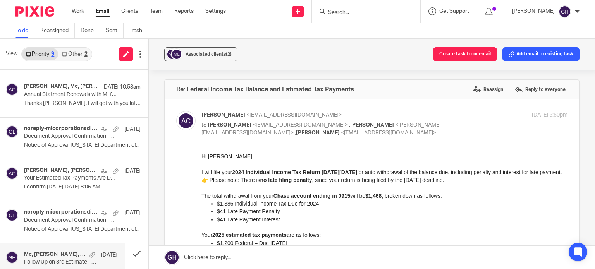
scroll to position [35, 0]
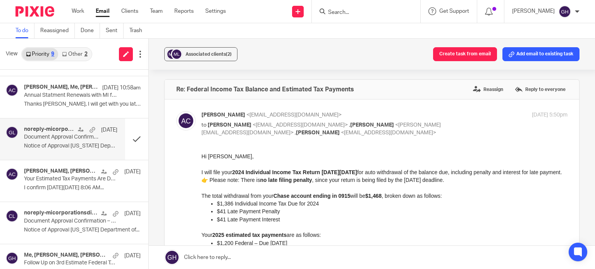
click at [56, 144] on p "Notice of Approval Michigan Department of..." at bounding box center [70, 146] width 93 height 7
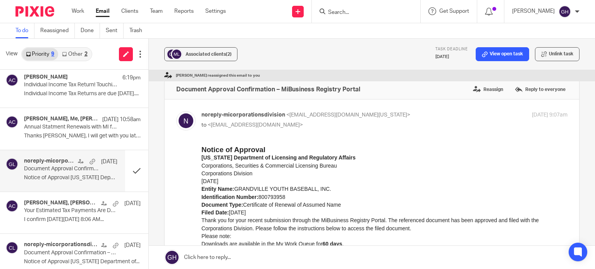
scroll to position [0, 0]
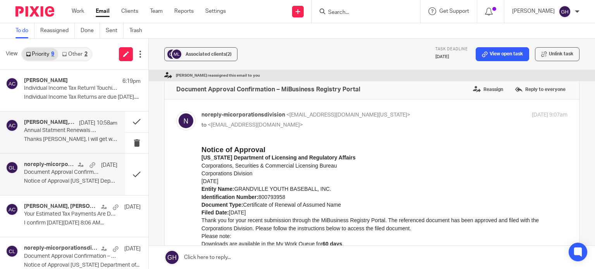
click at [54, 140] on p "Thanks Gabby, I will get with you later next..." at bounding box center [70, 139] width 93 height 7
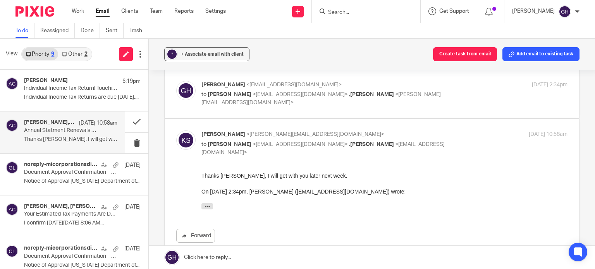
scroll to position [81, 0]
click at [65, 104] on div "Amy Corfixsen 6:19pm Individual Income Tax Return! Touching Base Individual Inc…" at bounding box center [62, 90] width 125 height 41
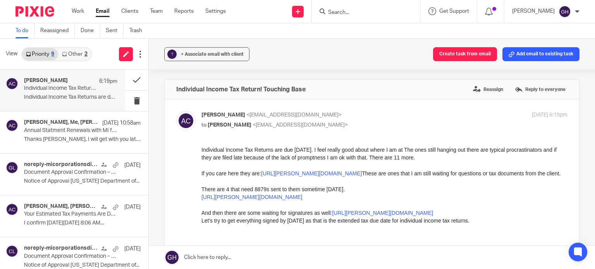
scroll to position [0, 0]
click at [58, 226] on div "DANIEL KUIPER, Amy Corfixsen Oct 8 Your Estimated Tax Payments Are Due. ACTION …" at bounding box center [70, 216] width 93 height 26
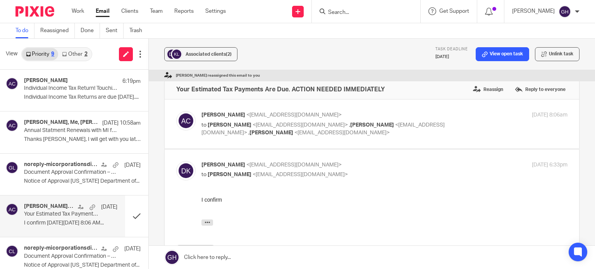
click at [302, 141] on label at bounding box center [372, 123] width 414 height 49
click at [176, 111] on input "checkbox" at bounding box center [176, 111] width 0 height 0
checkbox input "true"
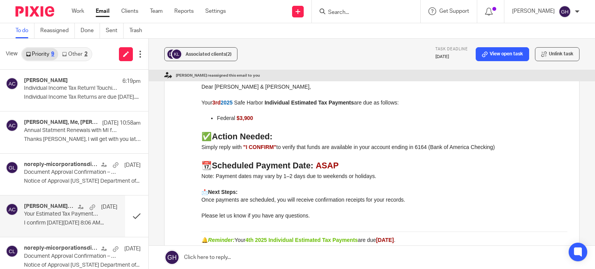
scroll to position [81, 0]
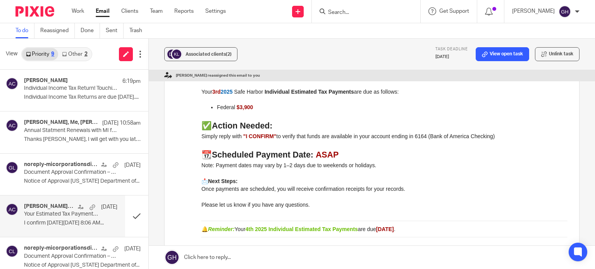
click at [181, 112] on div "Forward" at bounding box center [371, 175] width 391 height 207
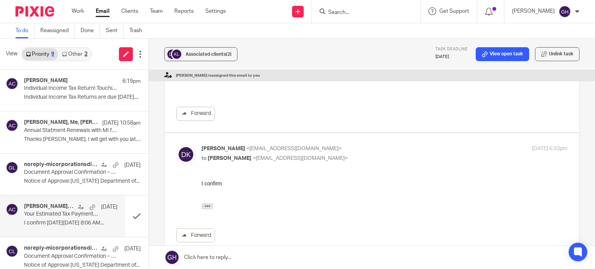
scroll to position [232, 0]
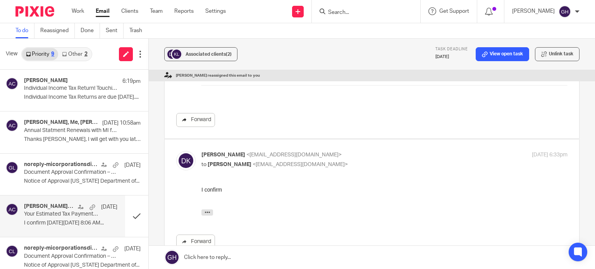
click at [197, 118] on link "Forward" at bounding box center [195, 120] width 39 height 14
click at [55, 94] on p "Individual Income Tax Returns are due 10/15/25...." at bounding box center [70, 97] width 93 height 7
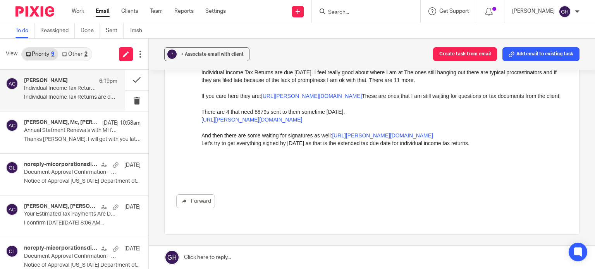
scroll to position [79, 0]
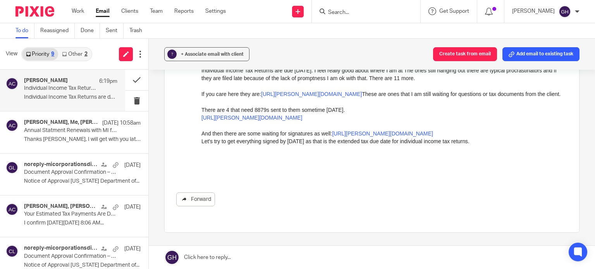
click at [205, 198] on link "Forward" at bounding box center [195, 199] width 39 height 14
click at [247, 121] on link "https://amy-l-corfixsen-cpa.usepixie.net/users/report?utf8=%E2%9C%93&status_op=…" at bounding box center [251, 118] width 101 height 6
click at [242, 121] on link "https://amy-l-corfixsen-cpa.usepixie.net/users/report?utf8=%E2%9C%93&status_op=…" at bounding box center [251, 118] width 101 height 6
click at [285, 121] on link "https://amy-l-corfixsen-cpa.usepixie.net/users/report?utf8=%E2%9C%93&status_op=…" at bounding box center [251, 118] width 101 height 6
click at [215, 121] on link "https://amy-l-corfixsen-cpa.usepixie.net/users/report?utf8=%E2%9C%93&status_op=…" at bounding box center [251, 118] width 101 height 6
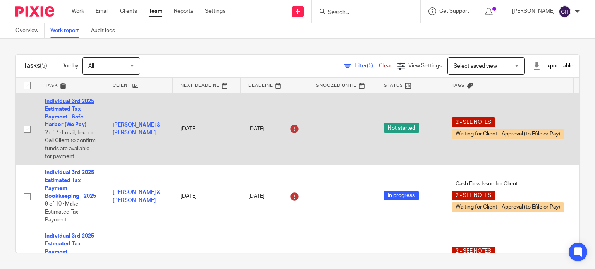
click at [62, 110] on link "Individual 3rd 2025 Estimated Tax Payment - Safe Harbor (We Pay)" at bounding box center [69, 113] width 49 height 29
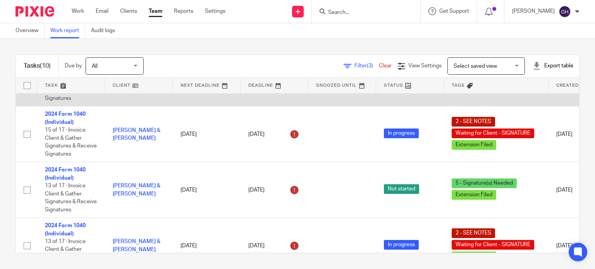
scroll to position [99, 0]
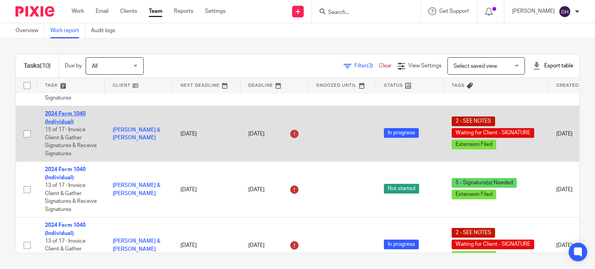
click at [68, 120] on link "2024 Form 1040 (Individual)" at bounding box center [65, 117] width 41 height 13
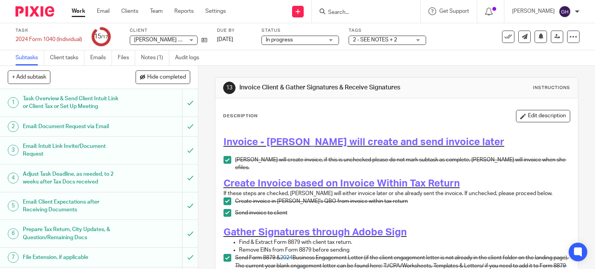
click at [293, 113] on div "Description Edit description" at bounding box center [396, 116] width 347 height 12
click at [375, 43] on span "2 - SEE NOTES + 2" at bounding box center [382, 40] width 58 height 8
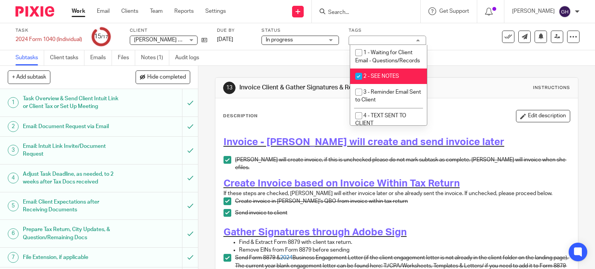
click at [360, 84] on input "checkbox" at bounding box center [358, 76] width 15 height 15
checkbox input "false"
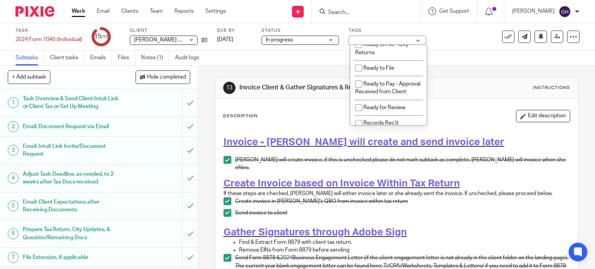
scroll to position [418, 0]
click at [370, 32] on span "Ready to Efile - Federal & State Returns" at bounding box center [386, 25] width 63 height 14
checkbox input "true"
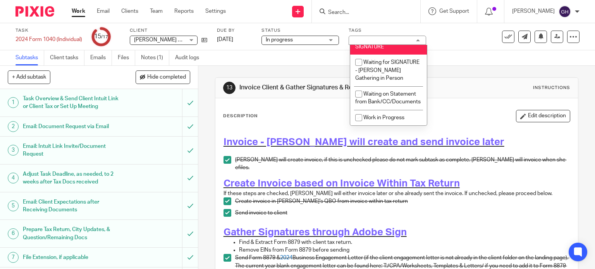
scroll to position [681, 0]
click at [377, 50] on span "Waiting for Client - SIGNATURE" at bounding box center [381, 43] width 53 height 14
checkbox input "false"
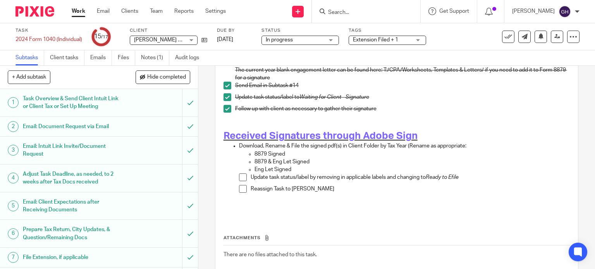
scroll to position [197, 0]
click at [240, 174] on span at bounding box center [243, 177] width 8 height 8
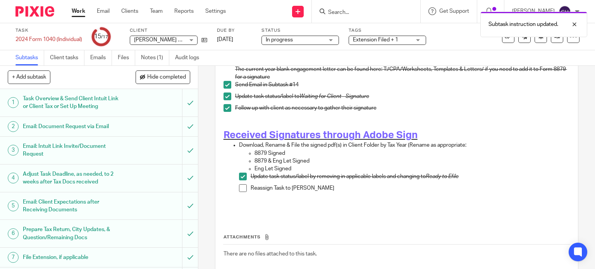
click at [240, 184] on span at bounding box center [243, 188] width 8 height 8
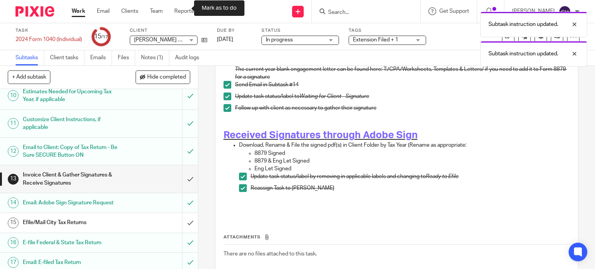
scroll to position [251, 0]
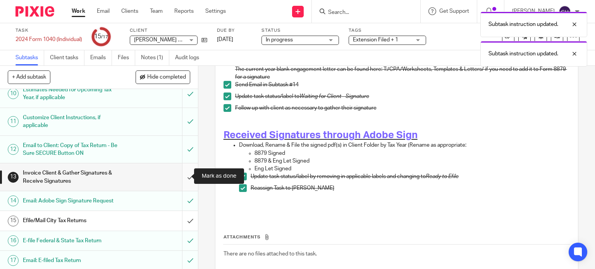
click at [182, 175] on input "submit" at bounding box center [99, 176] width 198 height 27
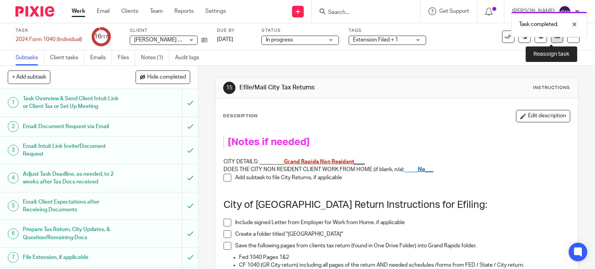
click at [552, 41] on link at bounding box center [556, 37] width 12 height 12
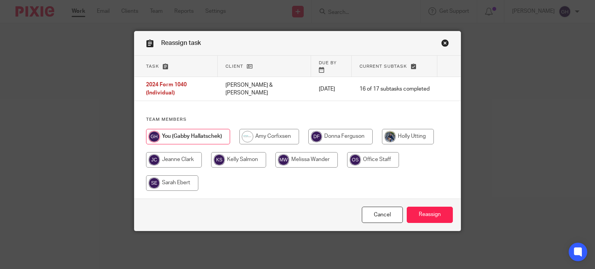
click at [281, 129] on input "radio" at bounding box center [269, 136] width 60 height 15
radio input "true"
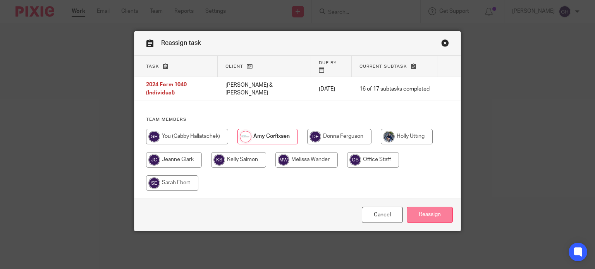
click at [423, 207] on input "Reassign" at bounding box center [429, 215] width 46 height 17
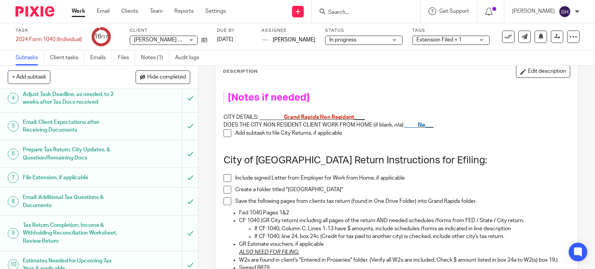
scroll to position [251, 0]
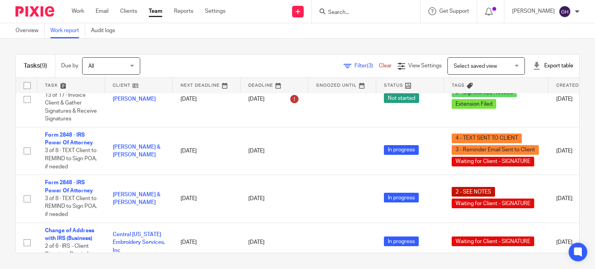
scroll to position [320, 0]
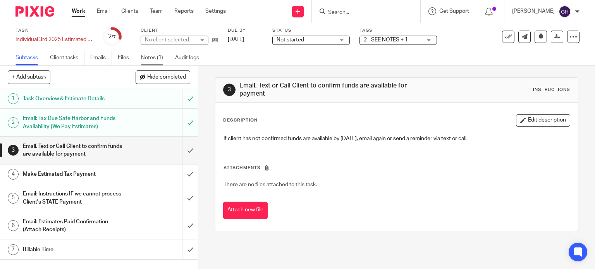
click at [153, 58] on link "Notes (1)" at bounding box center [155, 57] width 28 height 15
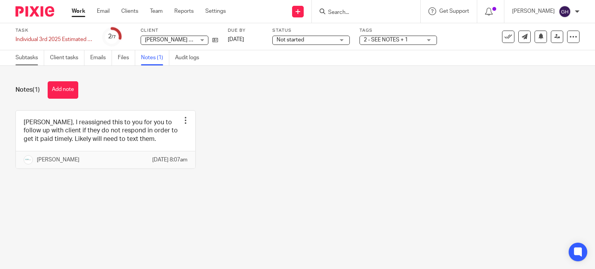
click at [29, 61] on link "Subtasks" at bounding box center [29, 57] width 29 height 15
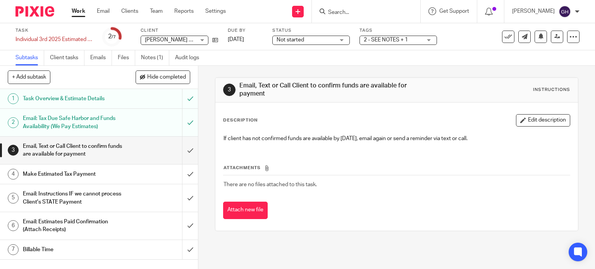
click at [334, 42] on div "Not started Not started" at bounding box center [310, 40] width 77 height 9
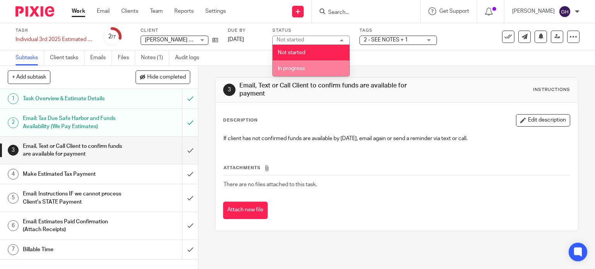
click at [314, 62] on li "In progress" at bounding box center [311, 68] width 77 height 16
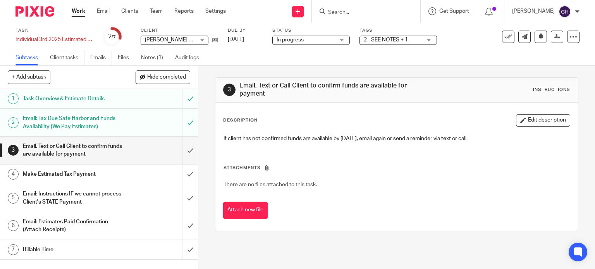
click at [387, 34] on div "Tags 2 - SEE NOTES + 1 1 - Waiting for Client Email - Questions/Records 2 - SEE…" at bounding box center [397, 36] width 77 height 19
click at [388, 39] on span "2 - SEE NOTES + 1" at bounding box center [385, 39] width 44 height 5
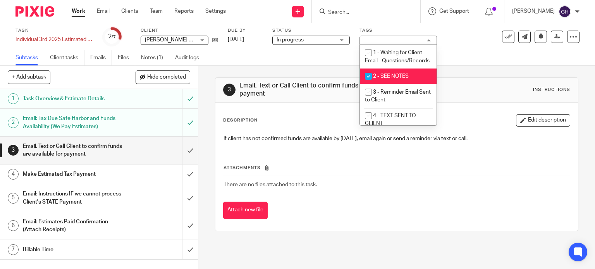
click at [386, 84] on li "2 - SEE NOTES" at bounding box center [398, 77] width 77 height 16
checkbox input "false"
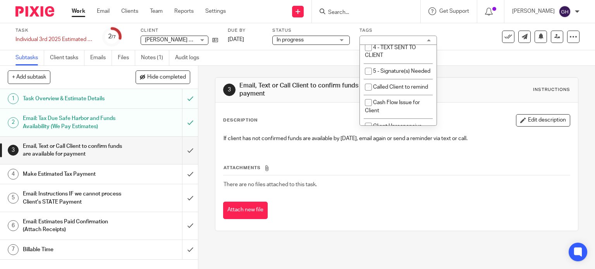
scroll to position [69, 0]
click at [534, 65] on div "Subtasks Client tasks Emails Files Notes (1) Audit logs" at bounding box center [297, 57] width 595 height 15
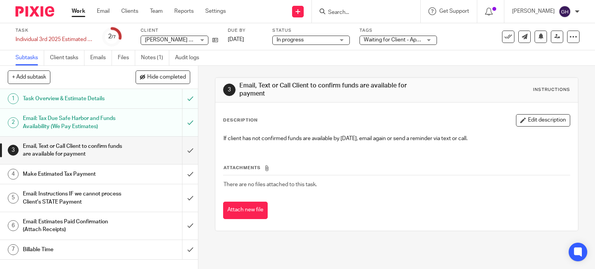
click at [405, 35] on div "Tags Waiting for Client - Approval (to Efile or Pay) 1 - Waiting for Client Ema…" at bounding box center [397, 36] width 77 height 19
click at [404, 38] on span "Waiting for Client - Approval (to Efile or Pay)" at bounding box center [415, 39] width 105 height 5
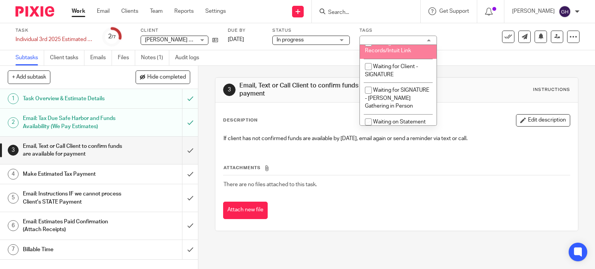
scroll to position [631, 0]
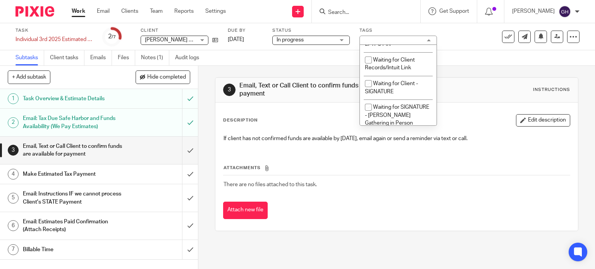
click at [392, 28] on li "Waiting for Client - Approval (to Efile or Pay)" at bounding box center [398, 17] width 77 height 24
checkbox input "false"
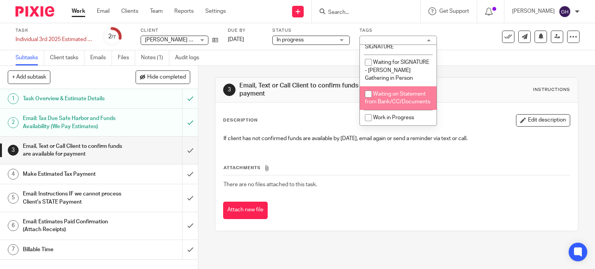
click at [468, 94] on div "3 Email, Text or Call Client to confirm funds are available for payment Instruc…" at bounding box center [396, 90] width 347 height 17
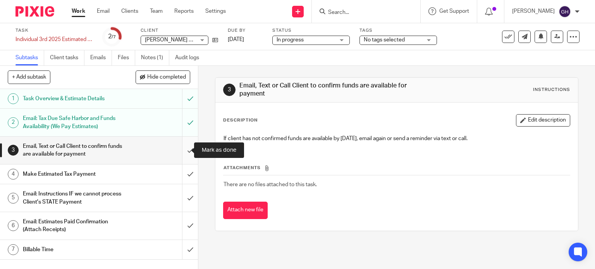
click at [180, 153] on input "submit" at bounding box center [99, 150] width 198 height 27
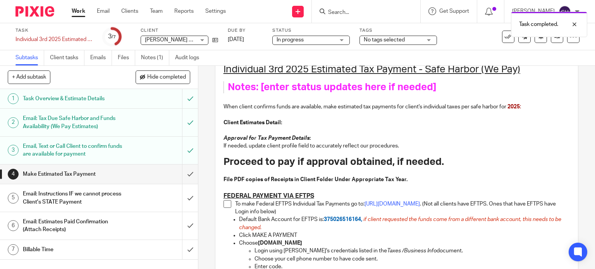
scroll to position [150, 0]
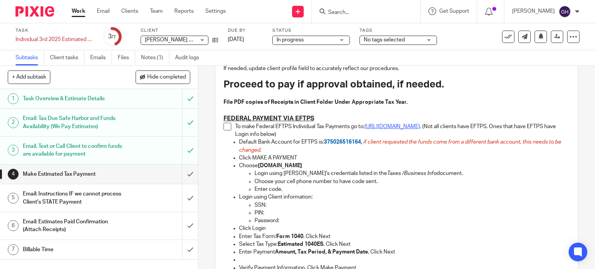
click at [389, 128] on link "[URL][DOMAIN_NAME]" at bounding box center [391, 126] width 55 height 5
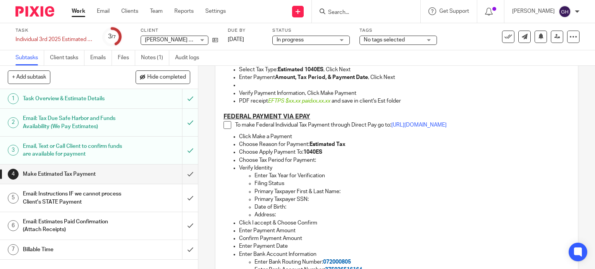
scroll to position [324, 0]
click at [417, 126] on link "[URL][DOMAIN_NAME]" at bounding box center [418, 125] width 55 height 5
click at [372, 248] on p "Enter Payment Date" at bounding box center [404, 247] width 331 height 8
click at [217, 40] on icon at bounding box center [215, 40] width 6 height 6
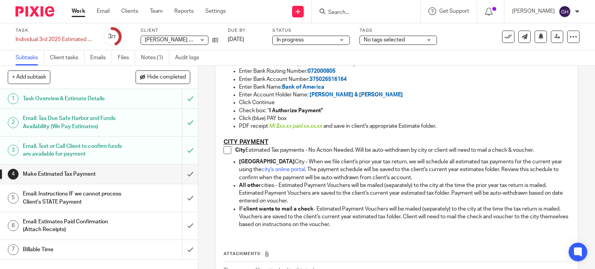
scroll to position [798, 0]
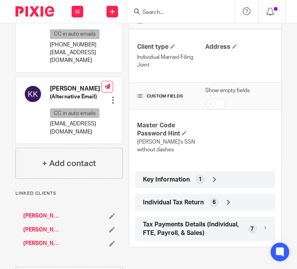
scroll to position [207, 0]
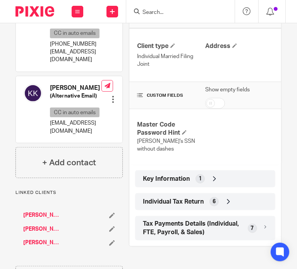
click at [211, 175] on icon at bounding box center [215, 179] width 8 height 8
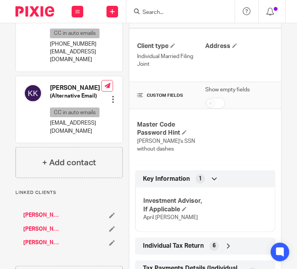
scroll to position [244, 0]
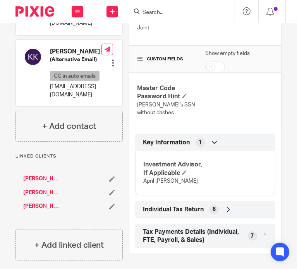
click at [235, 211] on div "Individual Tax Return 6" at bounding box center [205, 209] width 129 height 13
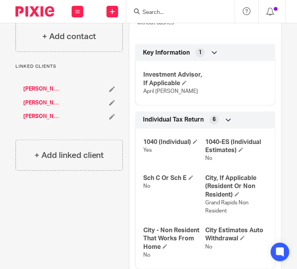
scroll to position [384, 0]
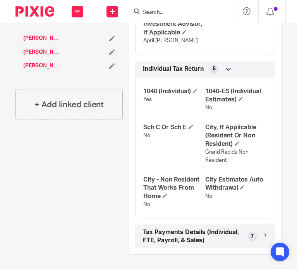
click at [263, 237] on icon at bounding box center [265, 237] width 5 height 8
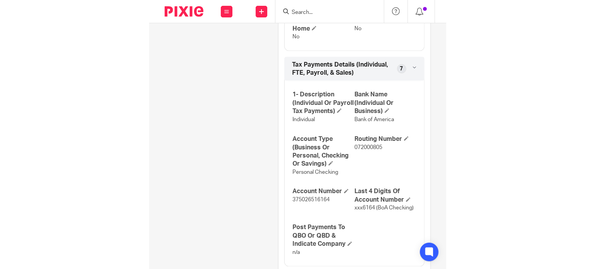
scroll to position [587, 0]
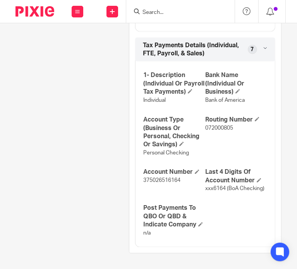
click at [193, 149] on p "Personal Checking" at bounding box center [174, 153] width 62 height 8
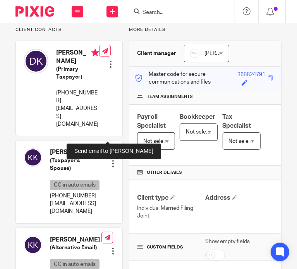
scroll to position [0, 0]
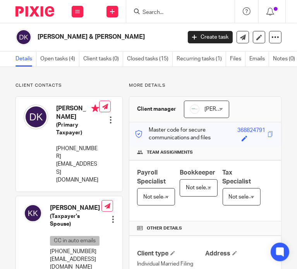
click at [50, 55] on link "Open tasks (4)" at bounding box center [59, 58] width 39 height 15
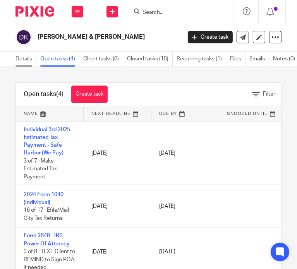
click at [16, 56] on link "Details" at bounding box center [25, 58] width 21 height 15
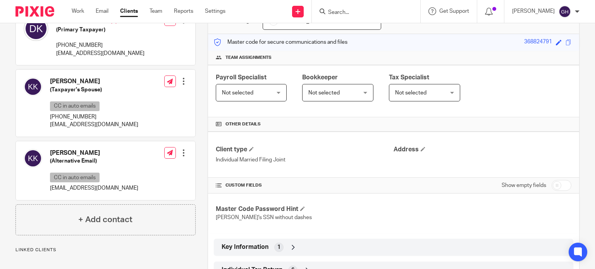
scroll to position [91, 0]
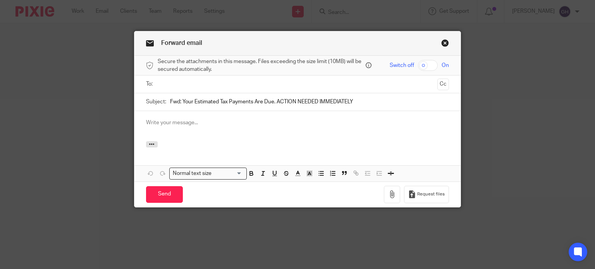
click at [175, 86] on input "text" at bounding box center [297, 84] width 274 height 9
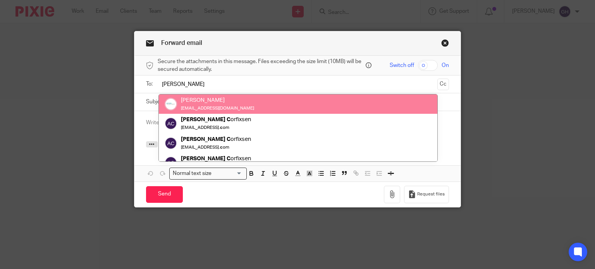
type input "[PERSON_NAME]"
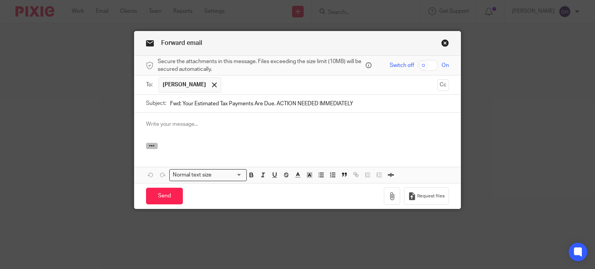
click at [151, 144] on icon "button" at bounding box center [152, 146] width 6 height 6
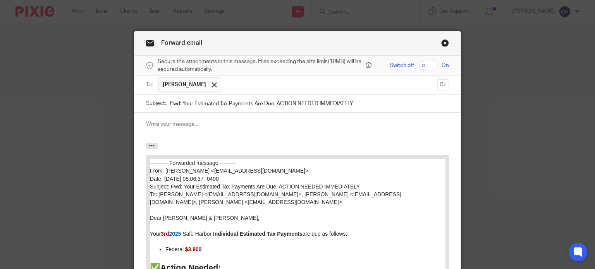
click at [178, 132] on div at bounding box center [297, 128] width 326 height 30
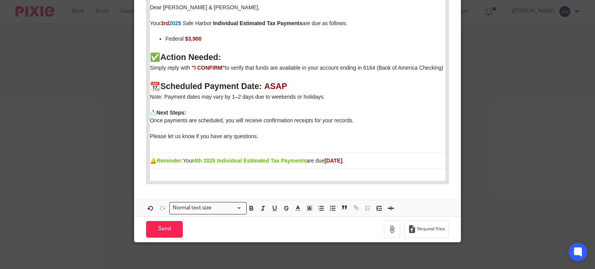
scroll to position [214, 0]
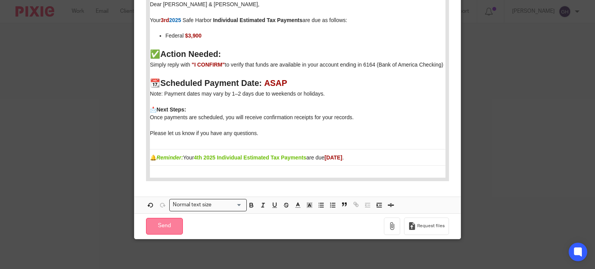
click at [166, 224] on input "Send" at bounding box center [164, 226] width 37 height 17
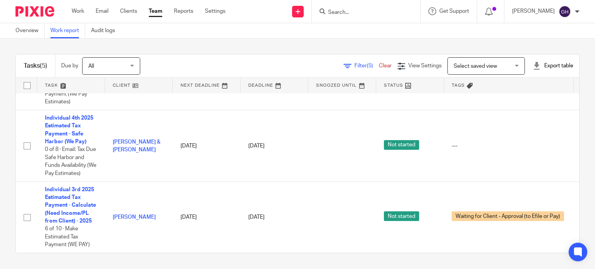
scroll to position [190, 0]
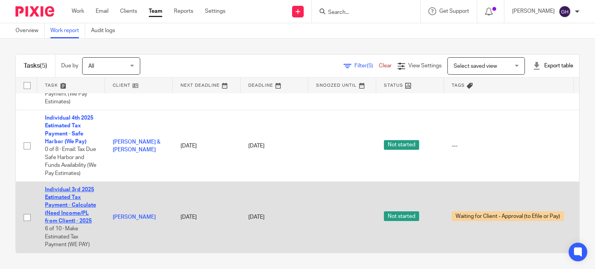
click at [64, 192] on link "Individual 3rd 2025 Estimated Tax Payment - Calculate (Need Income/PL from Clie…" at bounding box center [70, 205] width 51 height 37
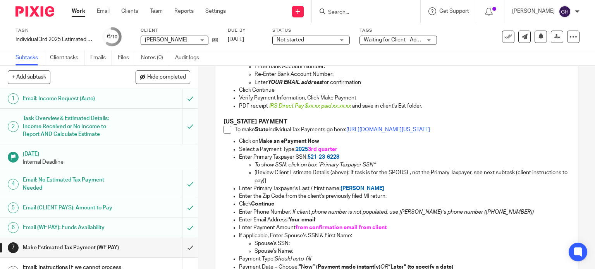
scroll to position [651, 0]
click at [104, 52] on link "Emails" at bounding box center [101, 57] width 22 height 15
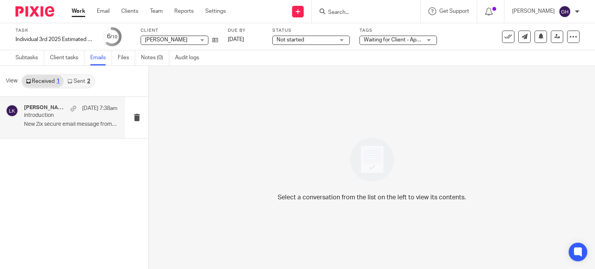
click at [85, 126] on p "New Zix secure email message from Wells Fargo..." at bounding box center [70, 124] width 93 height 7
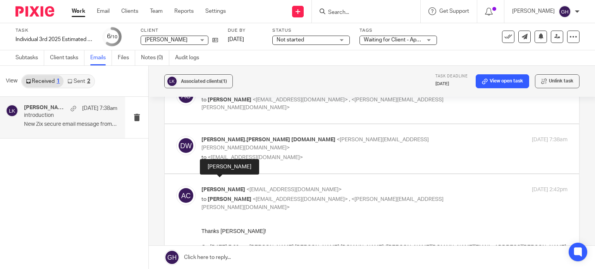
scroll to position [107, 0]
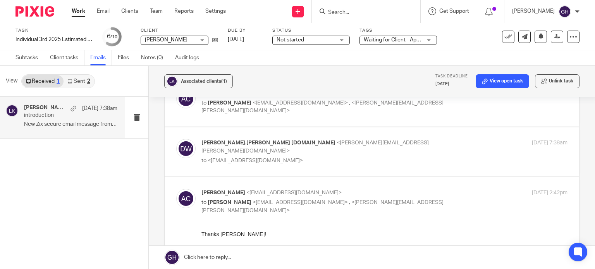
click at [280, 157] on p "to <amylcpa@gmail.com>" at bounding box center [323, 161] width 244 height 8
checkbox input "true"
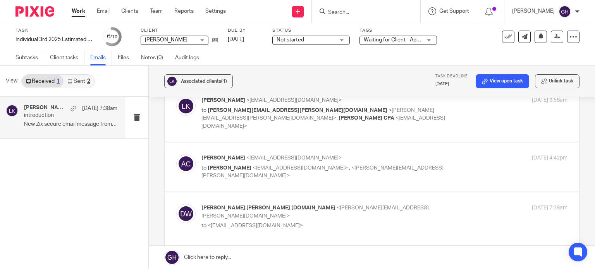
scroll to position [40, 0]
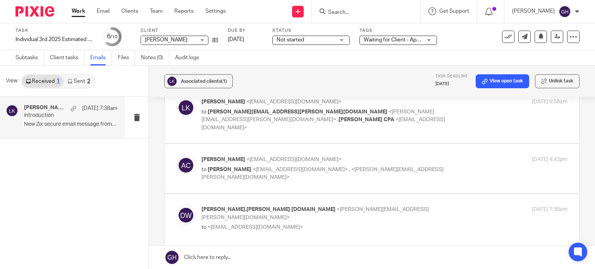
click at [286, 169] on div "Amy Corfixsen <amylcpa@gmail.com> to Lisl Keuning <lisljoy@yahoo.com> , <dougla…" at bounding box center [371, 169] width 391 height 26
click at [316, 145] on label at bounding box center [372, 168] width 414 height 49
click at [176, 155] on input "checkbox" at bounding box center [176, 155] width 0 height 0
checkbox input "true"
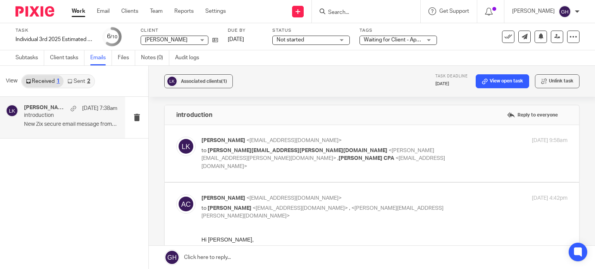
scroll to position [0, 0]
click at [350, 131] on label at bounding box center [372, 155] width 414 height 57
click at [176, 138] on input "checkbox" at bounding box center [176, 138] width 0 height 0
checkbox input "true"
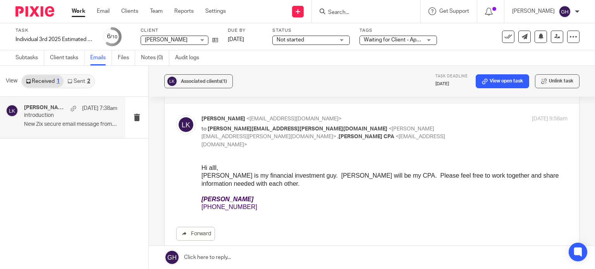
scroll to position [24, 0]
click at [89, 81] on div "2" at bounding box center [88, 81] width 3 height 5
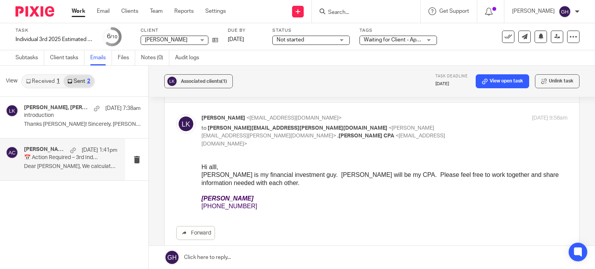
click at [65, 159] on p "📅 Action Required – 3rd Individual Estimated Tax Payments DUE" at bounding box center [61, 157] width 75 height 7
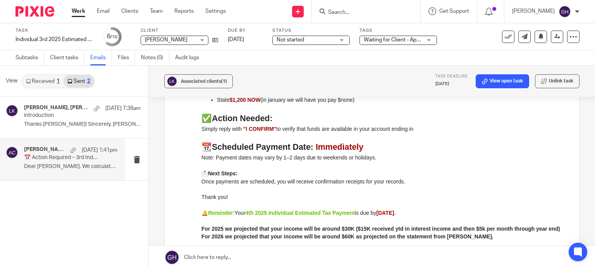
scroll to position [115, 0]
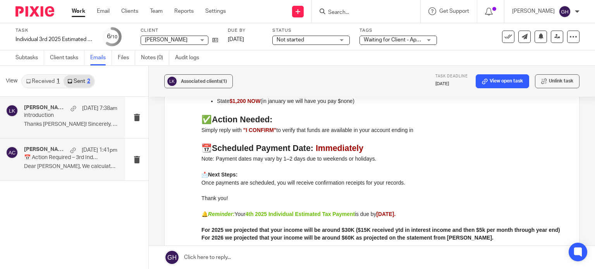
click at [82, 127] on p "Thanks Doug! Sincerely, Amy Amy L..." at bounding box center [70, 124] width 93 height 7
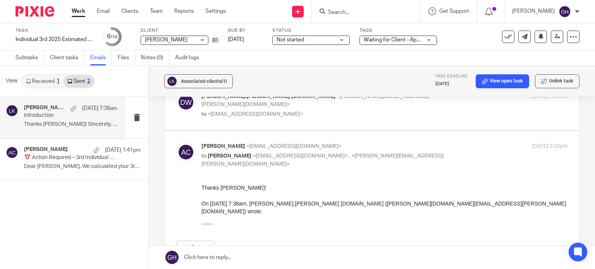
scroll to position [141, 0]
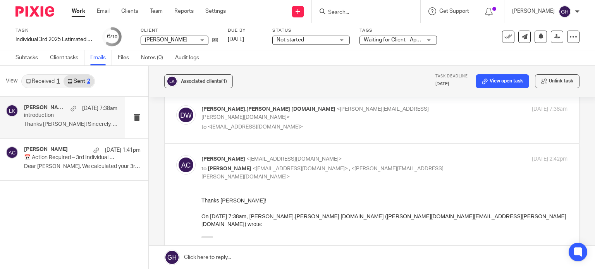
click at [273, 130] on label at bounding box center [372, 118] width 414 height 49
click at [176, 105] on input "checkbox" at bounding box center [176, 105] width 0 height 0
checkbox input "true"
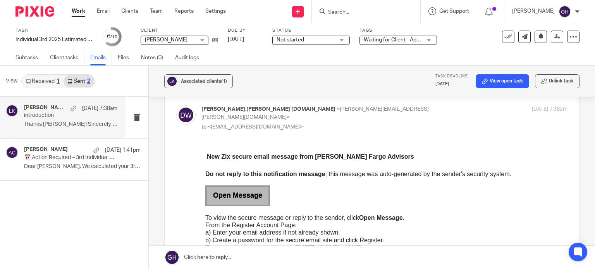
scroll to position [0, 0]
click at [84, 175] on div "Amy Corfixsen Oct 10 1:41pm 📅 Action Required – 3rd Individual Estimated Tax Pa…" at bounding box center [62, 159] width 125 height 41
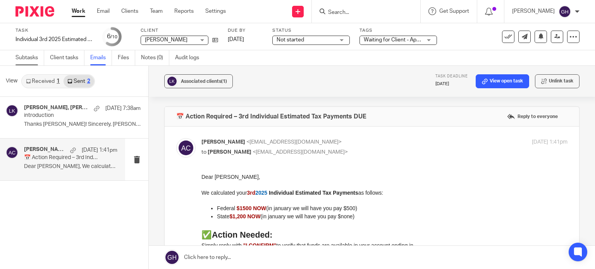
click at [25, 56] on link "Subtasks" at bounding box center [29, 57] width 29 height 15
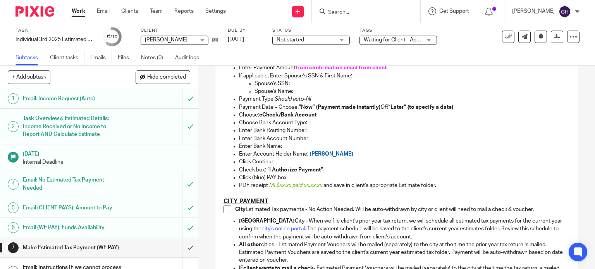
scroll to position [811, 0]
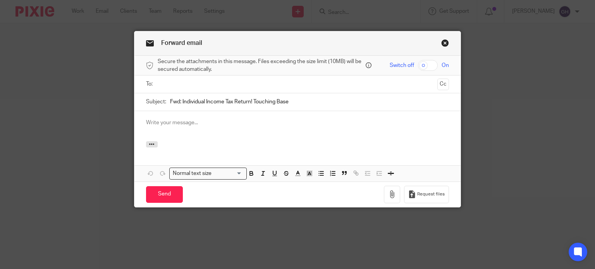
click at [444, 40] on link "Close this dialog window" at bounding box center [445, 44] width 8 height 10
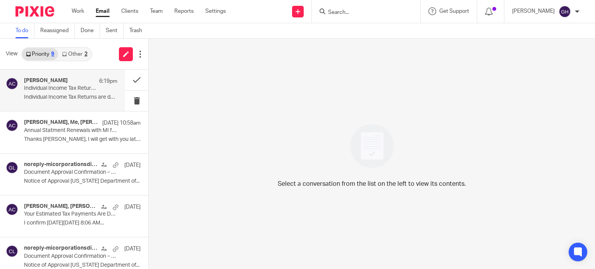
click at [38, 86] on p "Individual Income Tax Return! Touching Base" at bounding box center [61, 88] width 75 height 7
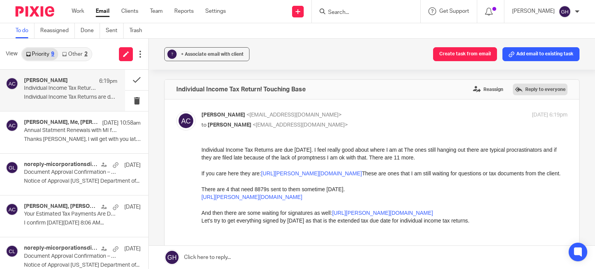
click at [527, 90] on label "Reply to everyone" at bounding box center [540, 90] width 55 height 12
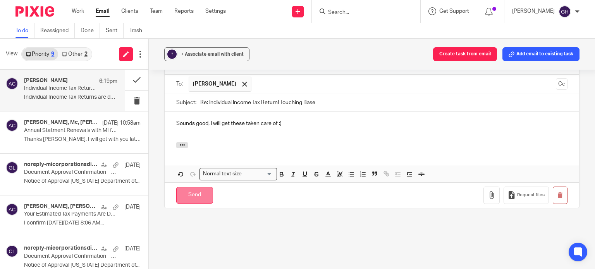
click at [187, 190] on input "Send" at bounding box center [194, 195] width 37 height 17
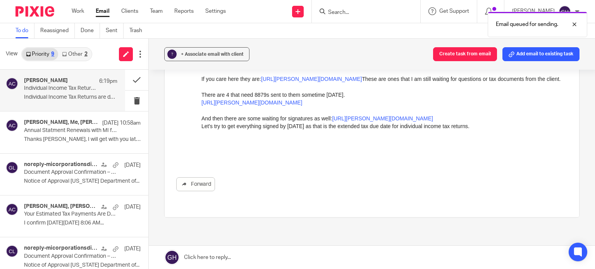
scroll to position [94, 0]
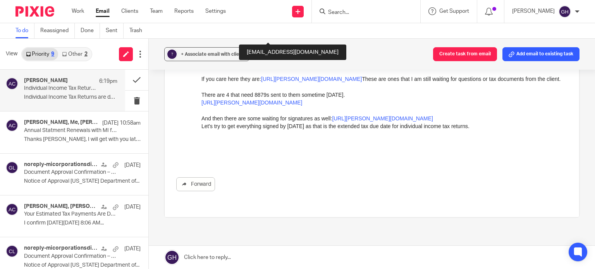
click at [296, 106] on link "[URL][PERSON_NAME][DOMAIN_NAME]" at bounding box center [251, 102] width 101 height 6
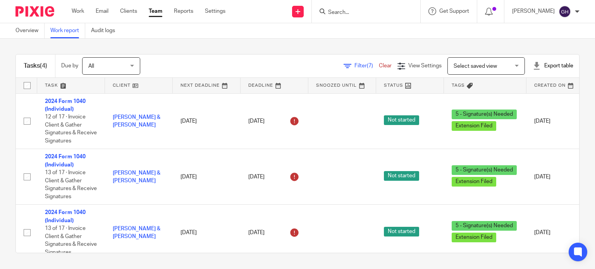
click at [208, 29] on div "Overview Work report Audit logs" at bounding box center [297, 30] width 595 height 15
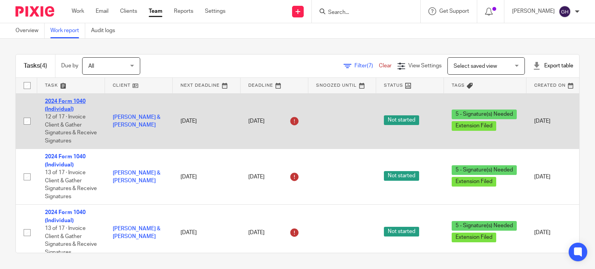
click at [62, 108] on link "2024 Form 1040 (Individual)" at bounding box center [65, 105] width 41 height 13
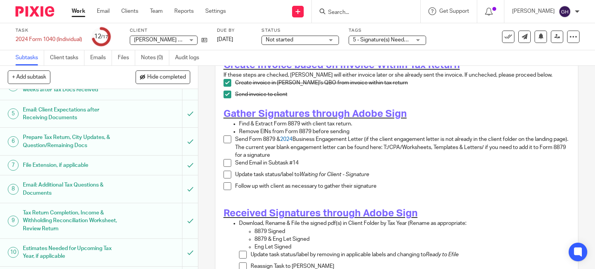
scroll to position [119, 0]
click at [378, 40] on span "5 - Signature(s) Needed + 1" at bounding box center [386, 39] width 66 height 5
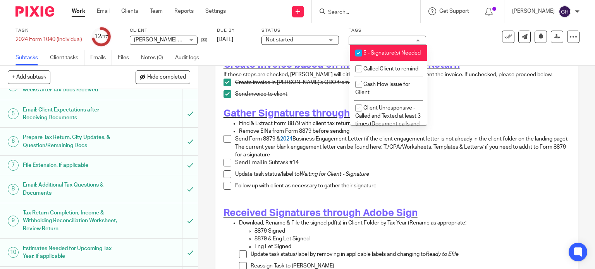
scroll to position [88, 0]
click at [386, 54] on span "5 - Signature(s) Needed" at bounding box center [391, 51] width 57 height 5
checkbox input "false"
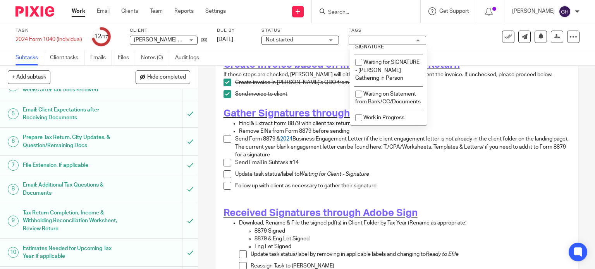
scroll to position [708, 0]
click at [394, 50] on span "Waiting for Client - SIGNATURE" at bounding box center [381, 43] width 53 height 14
checkbox input "true"
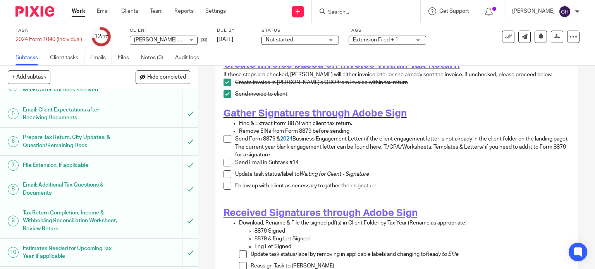
click at [290, 174] on div "Update task status/label to Waiting for Client - Signature" at bounding box center [402, 176] width 335 height 12
click at [324, 41] on span "Not started" at bounding box center [295, 40] width 58 height 8
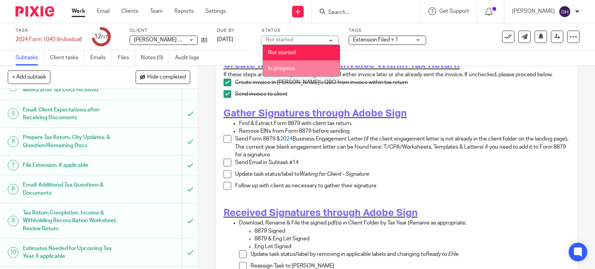
click at [297, 62] on li "In progress" at bounding box center [301, 68] width 77 height 16
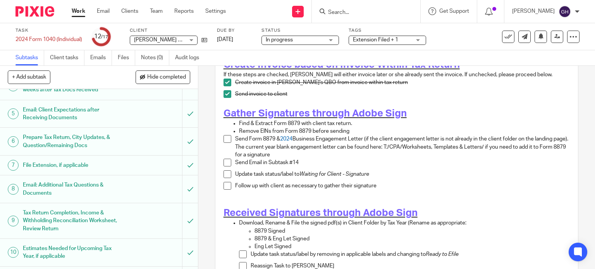
click at [225, 138] on span at bounding box center [227, 139] width 8 height 8
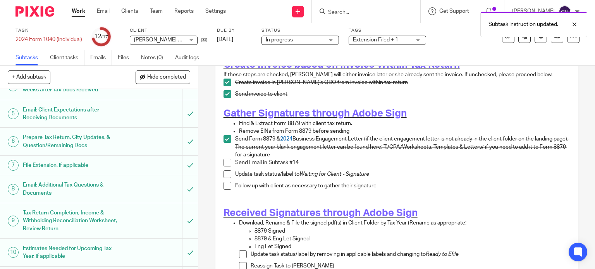
click at [223, 162] on span at bounding box center [227, 163] width 8 height 8
click at [223, 171] on span at bounding box center [227, 174] width 8 height 8
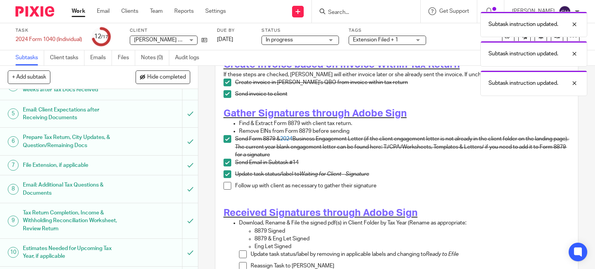
click at [225, 182] on span at bounding box center [227, 186] width 8 height 8
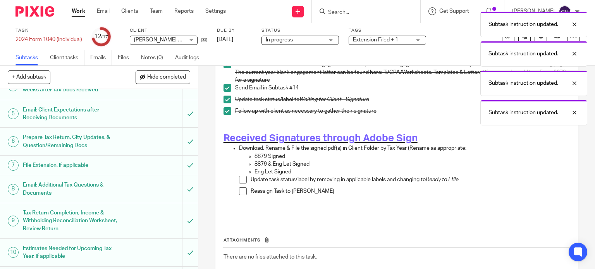
scroll to position [202, 0]
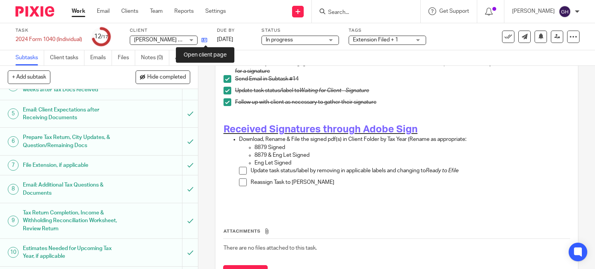
click at [204, 42] on icon at bounding box center [204, 40] width 6 height 6
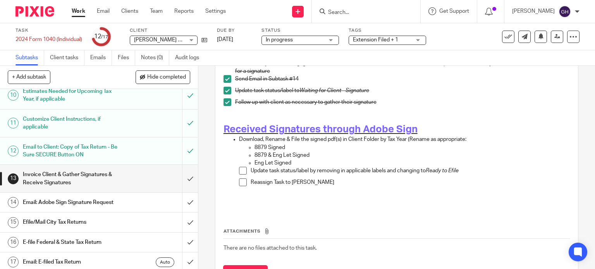
scroll to position [249, 0]
click at [81, 199] on h1 "Email: Adobe Sign Signature Request" at bounding box center [73, 203] width 101 height 12
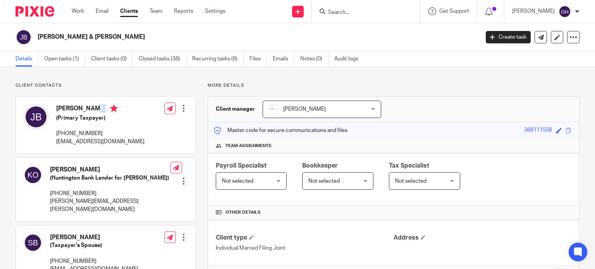
drag, startPoint x: 57, startPoint y: 106, endPoint x: 103, endPoint y: 111, distance: 45.6
click at [103, 111] on h4 "[PERSON_NAME]" at bounding box center [100, 110] width 88 height 10
copy h4 "[PERSON_NAME]"
drag, startPoint x: 55, startPoint y: 138, endPoint x: 125, endPoint y: 141, distance: 70.1
click at [125, 141] on div "[PERSON_NAME] (Primary Taxpayer) [PHONE_NUMBER] [EMAIL_ADDRESS][DOMAIN_NAME] Ed…" at bounding box center [105, 125] width 179 height 57
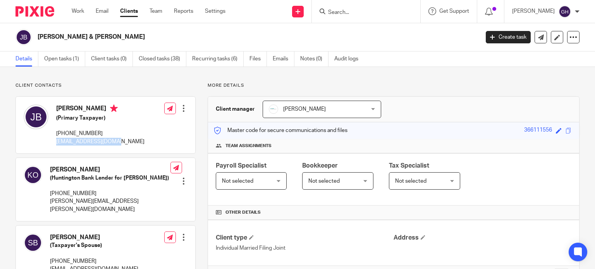
copy p "[EMAIL_ADDRESS][DOMAIN_NAME]"
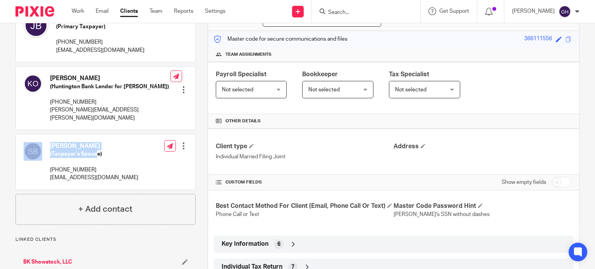
drag, startPoint x: 96, startPoint y: 142, endPoint x: 38, endPoint y: 141, distance: 57.7
click at [38, 141] on div "[PERSON_NAME] (Taxpayer's Spouse) [PHONE_NUMBER] [EMAIL_ADDRESS][DOMAIN_NAME]" at bounding box center [81, 162] width 115 height 48
click at [45, 142] on div "[PERSON_NAME] (Taxpayer's Spouse) [PHONE_NUMBER] [EMAIL_ADDRESS][DOMAIN_NAME]" at bounding box center [81, 162] width 115 height 48
drag, startPoint x: 50, startPoint y: 135, endPoint x: 96, endPoint y: 132, distance: 46.6
click at [96, 138] on div "[PERSON_NAME] (Taxpayer's Spouse) [PHONE_NUMBER] [EMAIL_ADDRESS][DOMAIN_NAME]" at bounding box center [81, 162] width 115 height 48
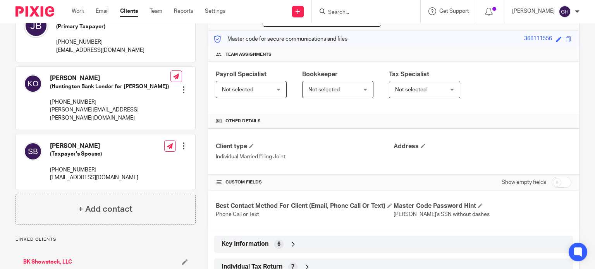
copy h4 "[PERSON_NAME]"
drag, startPoint x: 119, startPoint y: 171, endPoint x: 48, endPoint y: 171, distance: 71.2
click at [48, 171] on div "[PERSON_NAME] (Taxpayer's Spouse) [PHONE_NUMBER] [EMAIL_ADDRESS][DOMAIN_NAME] E…" at bounding box center [105, 161] width 179 height 55
copy p "[EMAIL_ADDRESS][DOMAIN_NAME]"
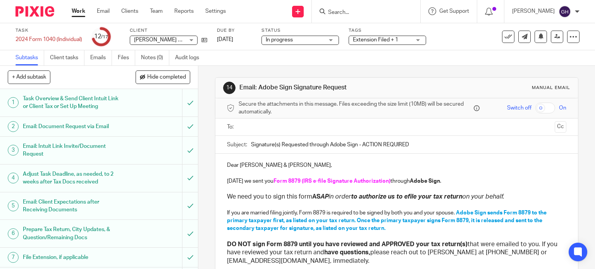
click at [290, 128] on input "text" at bounding box center [396, 127] width 310 height 9
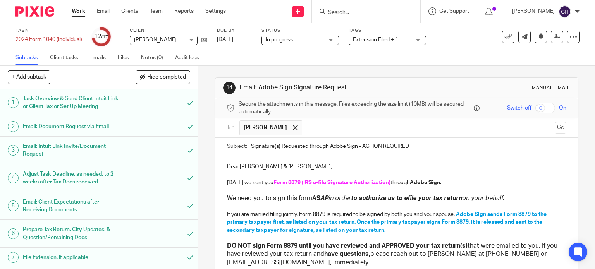
click at [312, 129] on input "text" at bounding box center [428, 127] width 245 height 15
click at [333, 145] on input "Signature(s) Requested through Adobe Sign - ACTION REQUIRED" at bounding box center [408, 146] width 315 height 17
type input "Signature(s) Requested through jSign - ACTION REQUIRED"
click at [417, 182] on strong "Adobe Sign" at bounding box center [425, 182] width 30 height 5
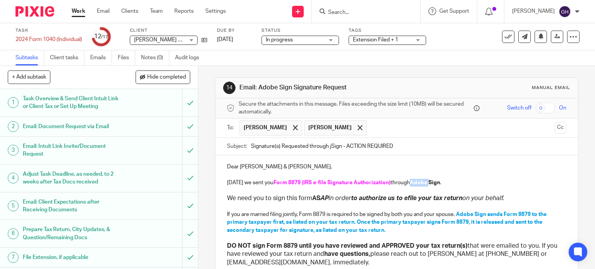
click at [417, 182] on strong "Adobe Sign" at bounding box center [425, 182] width 30 height 5
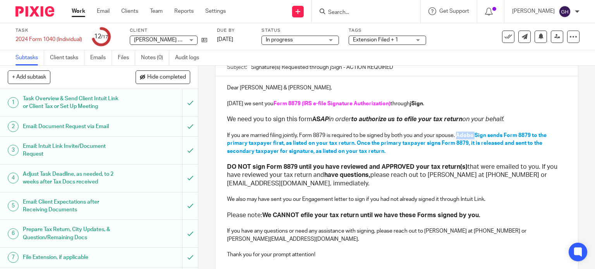
drag, startPoint x: 457, startPoint y: 134, endPoint x: 475, endPoint y: 138, distance: 17.9
click at [475, 138] on p "If you are married filing jointly, Form 8879 is required to be signed by both y…" at bounding box center [396, 144] width 339 height 24
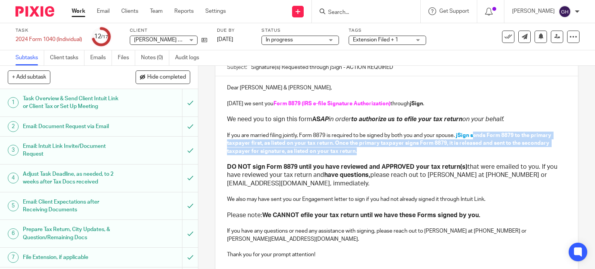
drag, startPoint x: 472, startPoint y: 135, endPoint x: 498, endPoint y: 151, distance: 30.1
click at [498, 151] on p "If you are married filing jointly, Form 8879 is required to be signed by both y…" at bounding box center [396, 144] width 339 height 24
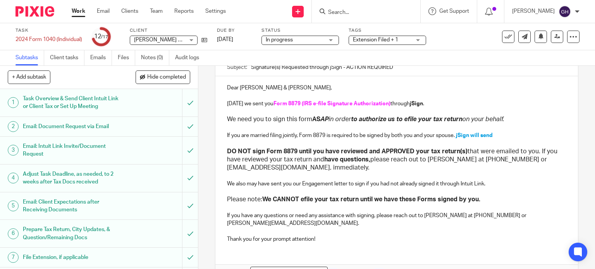
click at [502, 135] on p "If you are married filing jointly, Form 8879 is required to be signed by both y…" at bounding box center [396, 136] width 339 height 8
click at [465, 189] on p at bounding box center [396, 192] width 339 height 8
click at [512, 136] on p "If you are married filing jointly, Form 8879 is required to be signed by both y…" at bounding box center [396, 136] width 339 height 8
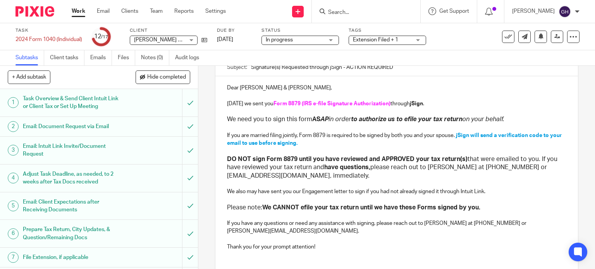
click at [432, 221] on p "If you have any questions or need any assistance with signing, please reach out…" at bounding box center [396, 227] width 339 height 16
click at [458, 223] on p "If you have any questions or need any assistance with signing, please reach out…" at bounding box center [396, 227] width 339 height 16
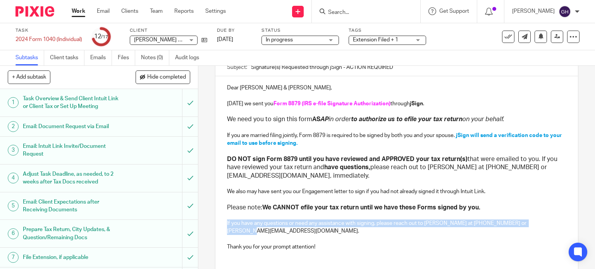
click at [458, 223] on p "If you have any questions or need any assistance with signing, please reach out…" at bounding box center [396, 227] width 339 height 16
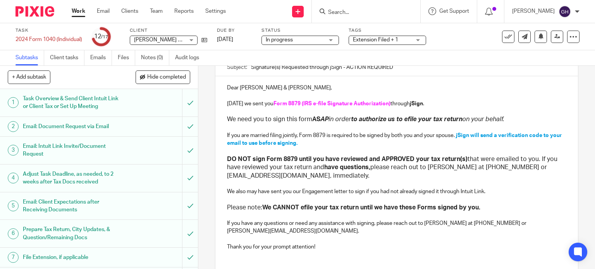
click at [463, 224] on p "If you have any questions or need any assistance with signing, please reach out…" at bounding box center [396, 227] width 339 height 16
click at [473, 224] on p "If you have any questions or need any assistance with signing, please reach out…" at bounding box center [396, 227] width 339 height 16
click at [494, 223] on p "If you have any questions or need any assistance with signing, please reach out…" at bounding box center [396, 227] width 339 height 16
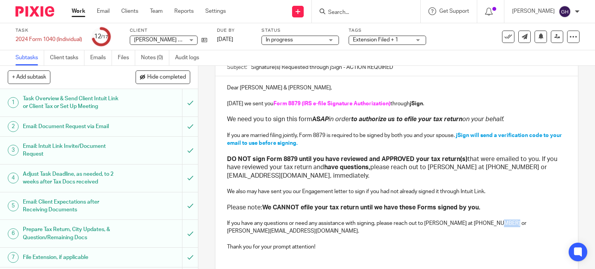
click at [494, 223] on p "If you have any questions or need any assistance with signing, please reach out…" at bounding box center [396, 227] width 339 height 16
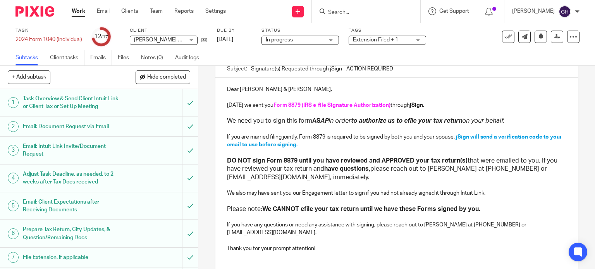
scroll to position [127, 0]
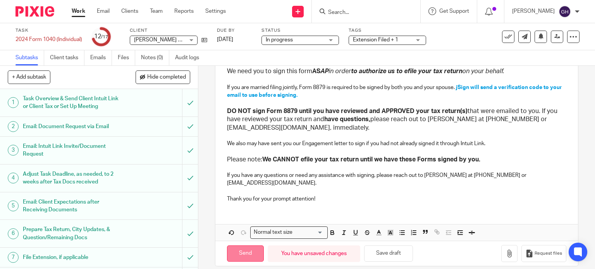
click at [252, 245] on input "Send" at bounding box center [245, 253] width 37 height 17
type input "Sent"
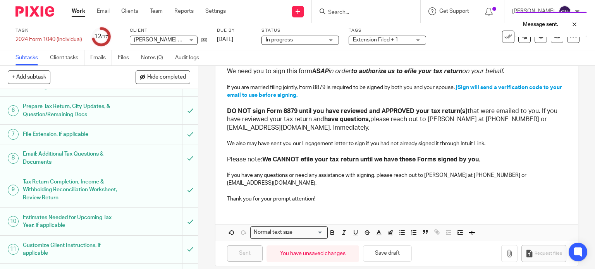
scroll to position [251, 0]
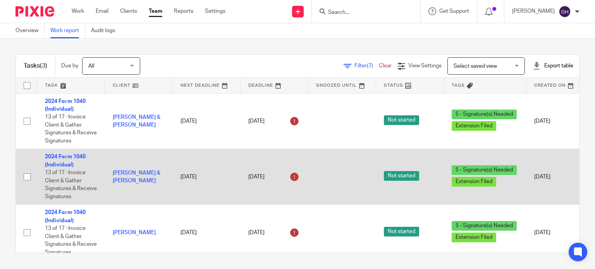
scroll to position [15, 0]
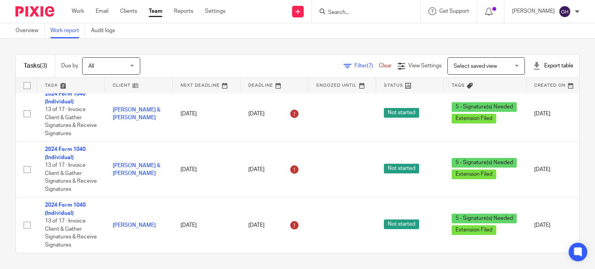
click at [390, 13] on input "Search" at bounding box center [362, 12] width 70 height 7
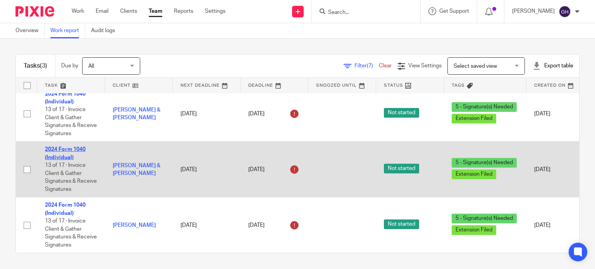
click at [63, 147] on link "2024 Form 1040 (Individual)" at bounding box center [65, 153] width 41 height 13
click at [65, 145] on td "2024 Form 1040 (Individual) 13 of 17 · Invoice Client & Gather Signatures & Rec…" at bounding box center [71, 170] width 68 height 56
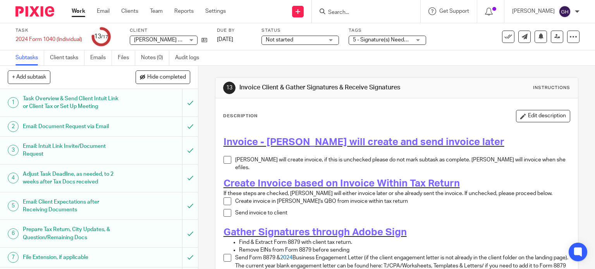
click at [322, 40] on span "Not started" at bounding box center [295, 40] width 58 height 8
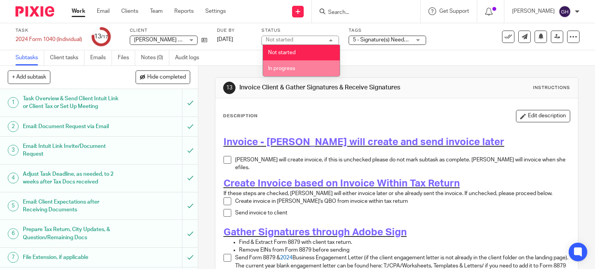
click at [295, 66] on li "In progress" at bounding box center [301, 68] width 77 height 16
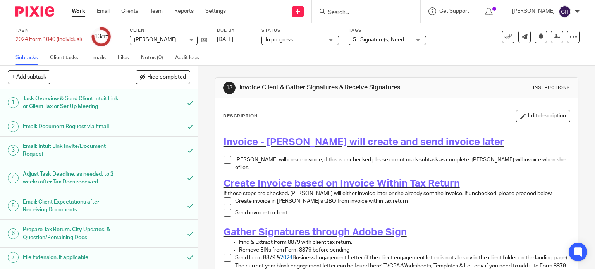
click at [372, 39] on span "5 - Signature(s) Needed + 1" at bounding box center [386, 39] width 66 height 5
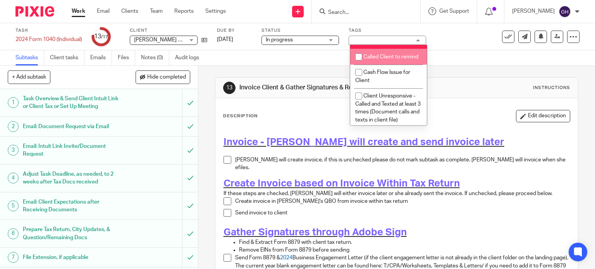
scroll to position [84, 0]
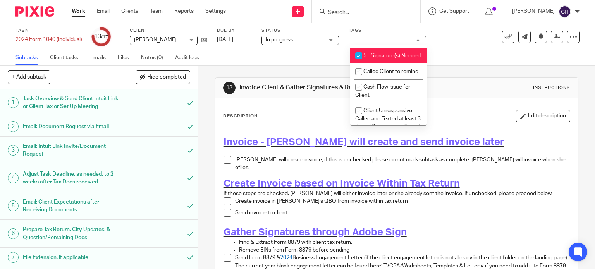
click at [368, 58] on span "5 - Signature(s) Needed" at bounding box center [391, 55] width 57 height 5
checkbox input "false"
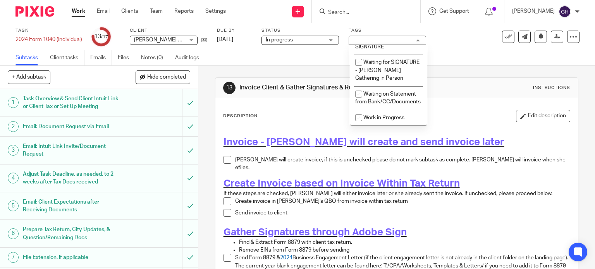
scroll to position [692, 0]
click at [372, 50] on span "Waiting for Client - SIGNATURE" at bounding box center [381, 43] width 53 height 14
checkbox input "true"
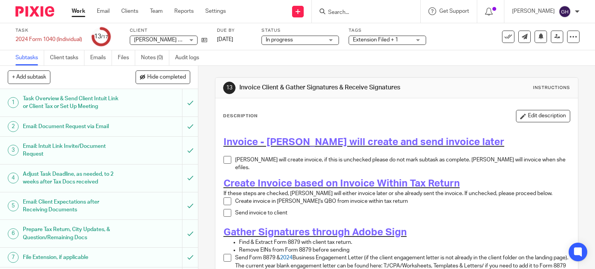
click at [306, 129] on div "Invoice - Amy will create and send invoice later Amy will create invoice, if th…" at bounding box center [396, 271] width 354 height 288
click at [204, 42] on icon at bounding box center [204, 40] width 6 height 6
click at [367, 42] on span "Extension Filed + 1" at bounding box center [375, 39] width 45 height 5
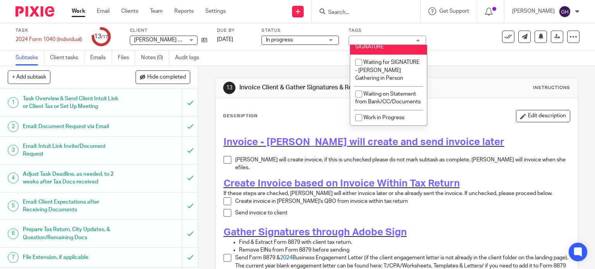
click at [285, 133] on div "Invoice - [PERSON_NAME] will create and send invoice later [PERSON_NAME] will c…" at bounding box center [396, 271] width 354 height 288
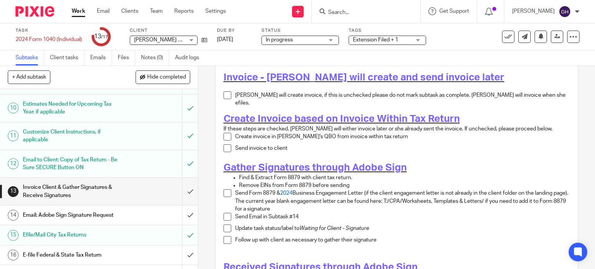
scroll to position [251, 0]
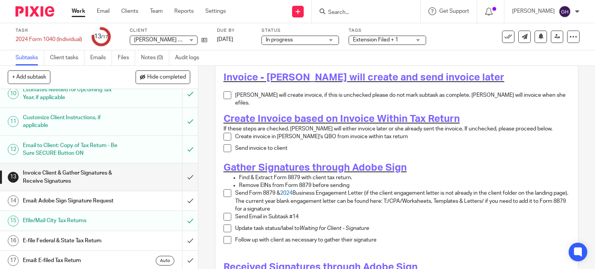
click at [102, 201] on h1 "Email: Adobe Sign Signature Request" at bounding box center [73, 201] width 101 height 12
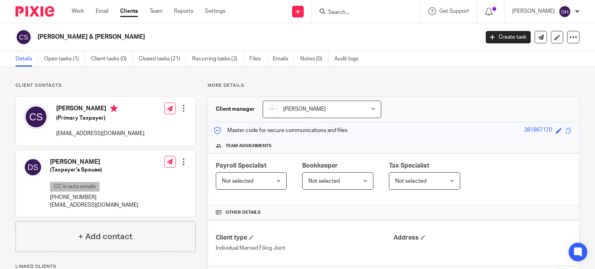
drag, startPoint x: 55, startPoint y: 106, endPoint x: 98, endPoint y: 110, distance: 43.1
click at [98, 110] on div "[PERSON_NAME] (Primary Taxpayer) [EMAIL_ADDRESS][DOMAIN_NAME]" at bounding box center [84, 121] width 121 height 41
copy h4 "[PERSON_NAME]"
drag, startPoint x: 56, startPoint y: 132, endPoint x: 118, endPoint y: 137, distance: 62.2
click at [118, 137] on p "[EMAIL_ADDRESS][DOMAIN_NAME]" at bounding box center [100, 134] width 88 height 8
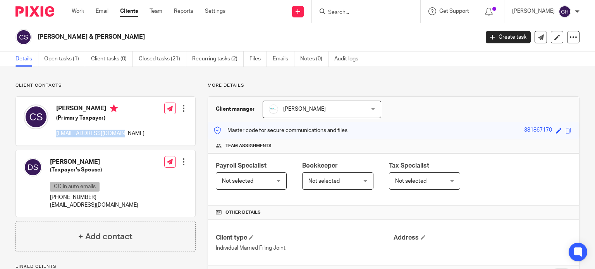
copy p "[EMAIL_ADDRESS][DOMAIN_NAME]"
click at [118, 137] on p "[EMAIL_ADDRESS][DOMAIN_NAME]" at bounding box center [100, 134] width 88 height 8
drag, startPoint x: 92, startPoint y: 157, endPoint x: 51, endPoint y: 158, distance: 40.6
click at [51, 158] on div "[PERSON_NAME] (Taxpayer's Spouse) CC in auto emails [PHONE_NUMBER] [EMAIL_ADDRE…" at bounding box center [81, 183] width 115 height 59
copy h4 "[PERSON_NAME]"
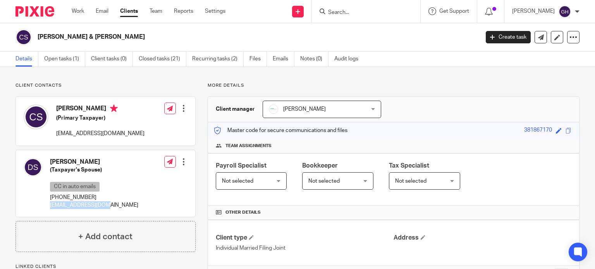
drag, startPoint x: 109, startPoint y: 202, endPoint x: 48, endPoint y: 208, distance: 61.4
click at [48, 208] on div "[PERSON_NAME] (Taxpayer's Spouse) CC in auto emails [PHONE_NUMBER] [EMAIL_ADDRE…" at bounding box center [105, 183] width 179 height 67
copy p "[EMAIL_ADDRESS][DOMAIN_NAME]"
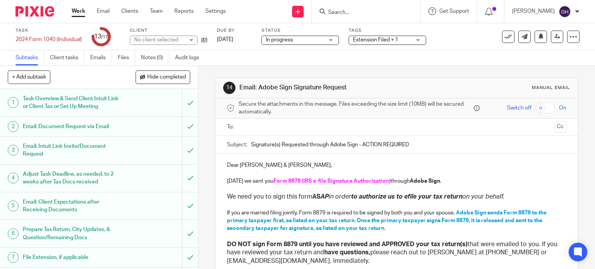
click at [289, 125] on input "text" at bounding box center [396, 127] width 310 height 9
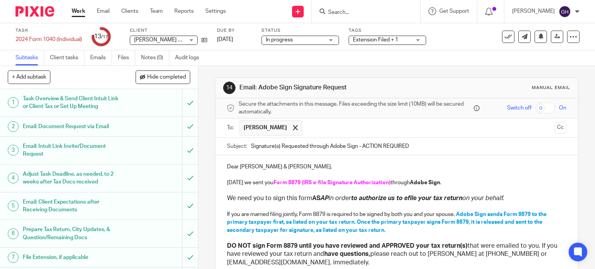
click at [329, 129] on input "text" at bounding box center [428, 127] width 245 height 15
click at [335, 146] on input "Signature(s) Requested through Adobe Sign - ACTION REQUIRED" at bounding box center [408, 146] width 315 height 17
type input "Signature(s) Requested through jSign - ACTION REQUIRED"
click at [414, 181] on strong "Adobe Sign" at bounding box center [425, 182] width 30 height 5
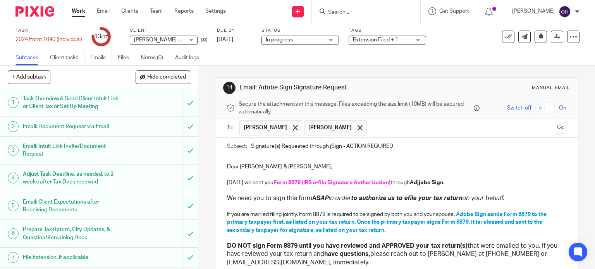
click at [414, 181] on strong "Adjjobe Sign" at bounding box center [426, 182] width 33 height 5
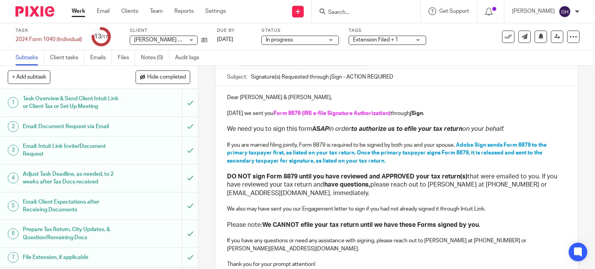
scroll to position [70, 0]
click at [460, 145] on span "Adobe Sign sends Form 8879 to the primary taxpayer first, as listed on your tax…" at bounding box center [387, 152] width 321 height 21
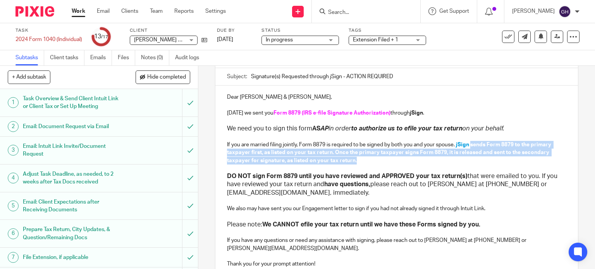
drag, startPoint x: 469, startPoint y: 145, endPoint x: 491, endPoint y: 159, distance: 25.8
click at [491, 159] on p "If you are married filing jointly, Form 8879 is required to be signed by both y…" at bounding box center [396, 153] width 339 height 24
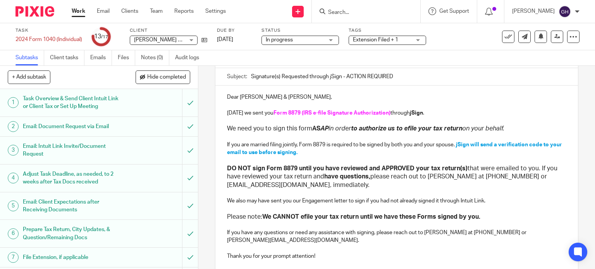
click at [432, 231] on p "If you have any questions or need any assistance with signing, please reach out…" at bounding box center [396, 237] width 339 height 16
click at [460, 230] on p "If you have any questions or need any assistance with signing, please reach out…" at bounding box center [396, 237] width 339 height 16
click at [477, 234] on p "If you have any questions or need any assistance with signing, please reach out…" at bounding box center [396, 237] width 339 height 16
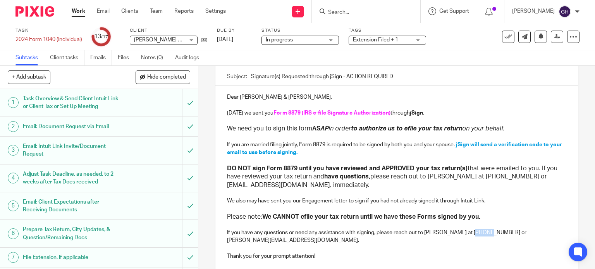
click at [477, 234] on p "If you have any questions or need any assistance with signing, please reach out…" at bounding box center [396, 237] width 339 height 16
click at [496, 232] on p "If you have any questions or need any assistance with signing, please reach out…" at bounding box center [396, 237] width 339 height 16
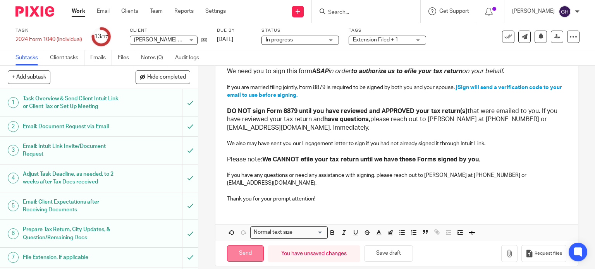
click at [245, 249] on input "Send" at bounding box center [245, 253] width 37 height 17
type input "Sent"
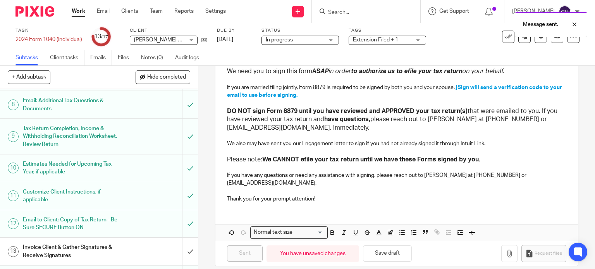
scroll to position [251, 0]
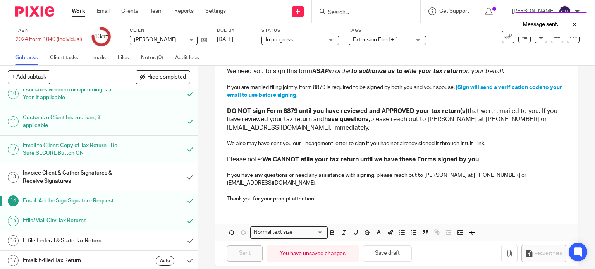
click at [111, 176] on h1 "Invoice Client & Gather Signatures & Receive Signatures" at bounding box center [73, 177] width 101 height 20
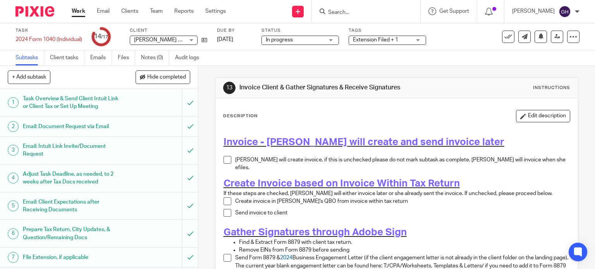
click at [228, 159] on span at bounding box center [227, 160] width 8 height 8
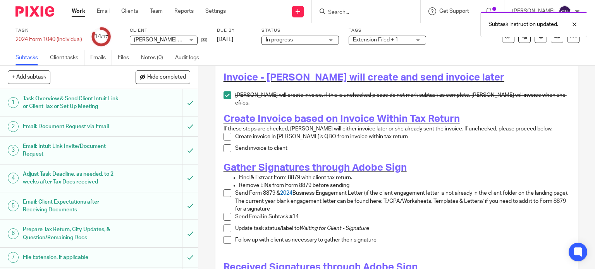
scroll to position [65, 0]
click at [225, 134] on span at bounding box center [227, 136] width 8 height 8
click at [225, 145] on span at bounding box center [227, 148] width 8 height 8
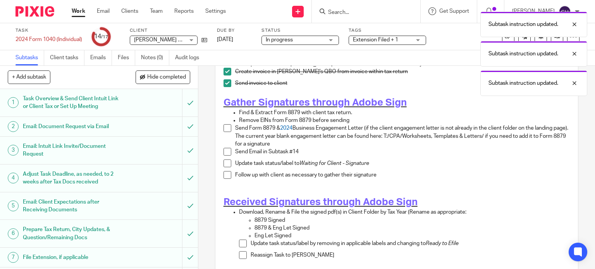
scroll to position [130, 0]
click at [226, 124] on span at bounding box center [227, 128] width 8 height 8
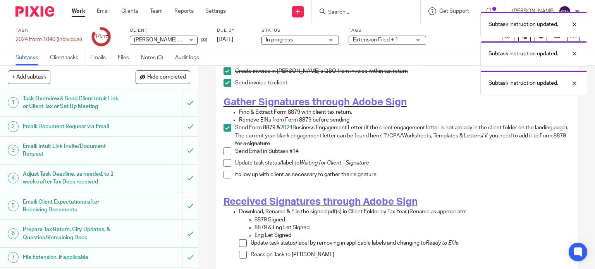
click at [226, 148] on span at bounding box center [227, 151] width 8 height 8
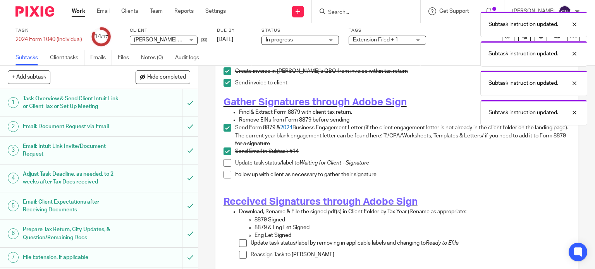
click at [225, 159] on span at bounding box center [227, 163] width 8 height 8
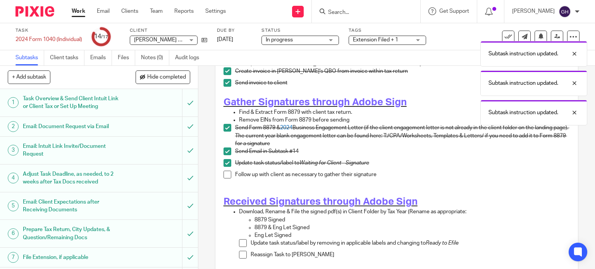
click at [225, 171] on span at bounding box center [227, 175] width 8 height 8
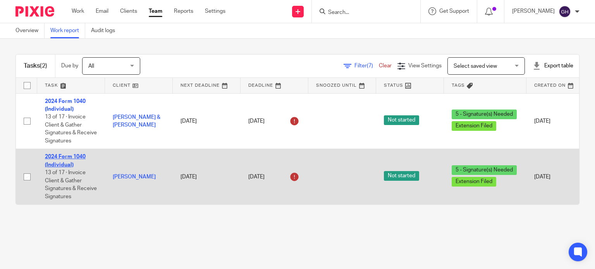
click at [75, 160] on link "2024 Form 1040 (Individual)" at bounding box center [65, 160] width 41 height 13
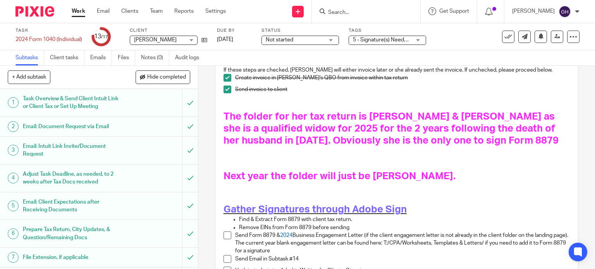
scroll to position [127, 0]
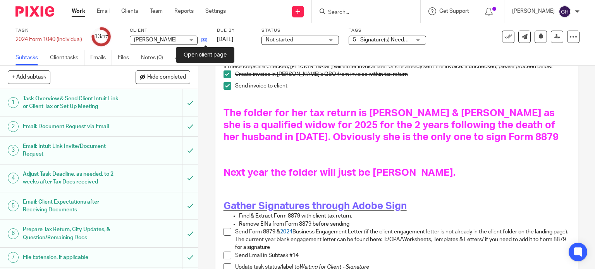
click at [204, 40] on icon at bounding box center [204, 40] width 6 height 6
click at [378, 37] on span "5 - Signature(s) Needed + 1" at bounding box center [382, 40] width 58 height 8
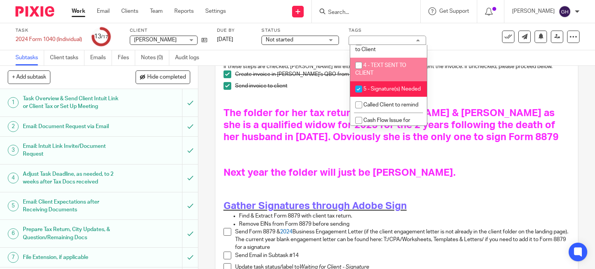
scroll to position [75, 0]
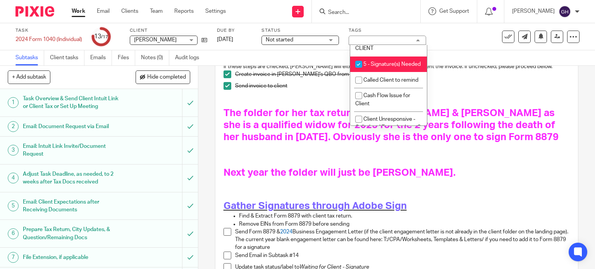
click at [385, 72] on li "5 - Signature(s) Needed" at bounding box center [388, 65] width 77 height 16
checkbox input "false"
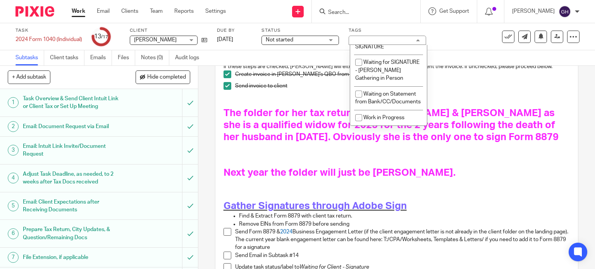
scroll to position [692, 0]
click at [385, 55] on li "Waiting for Client - SIGNATURE" at bounding box center [388, 43] width 77 height 24
checkbox input "true"
click at [322, 40] on span "Not started" at bounding box center [295, 40] width 58 height 8
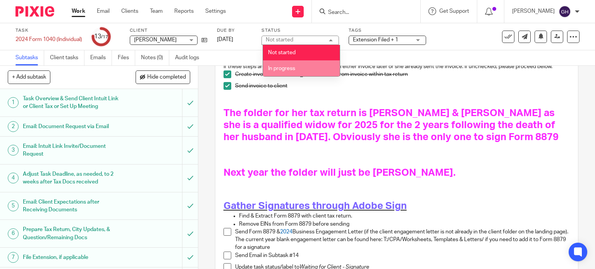
click at [304, 71] on li "In progress" at bounding box center [301, 68] width 77 height 16
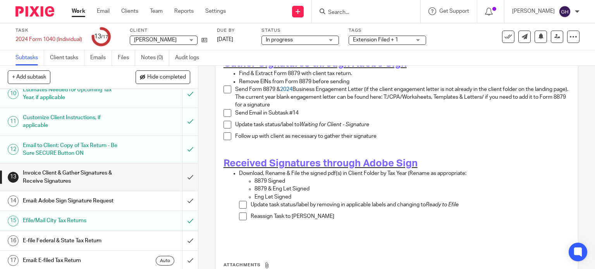
scroll to position [213, 0]
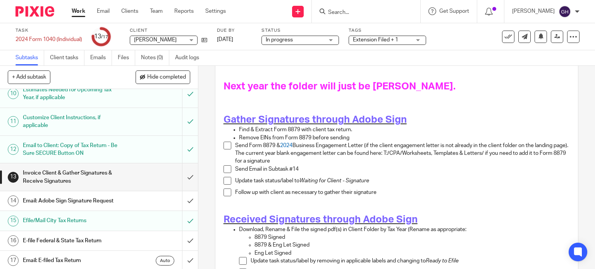
click at [226, 168] on span at bounding box center [227, 169] width 8 height 8
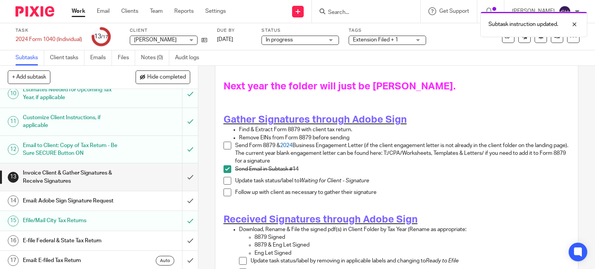
click at [226, 142] on span at bounding box center [227, 146] width 8 height 8
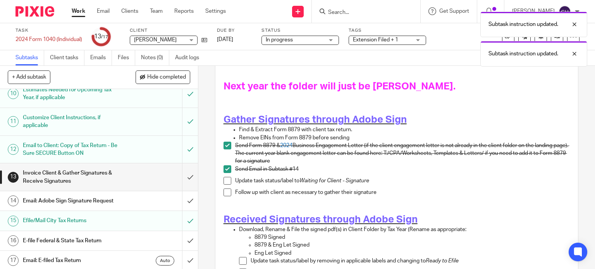
click at [226, 177] on span at bounding box center [227, 181] width 8 height 8
click at [225, 190] on span at bounding box center [227, 193] width 8 height 8
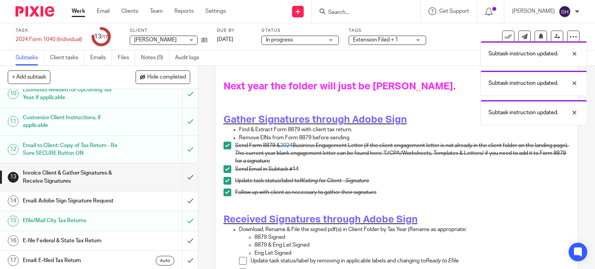
click at [111, 199] on h1 "Email: Adobe Sign Signature Request" at bounding box center [73, 201] width 101 height 12
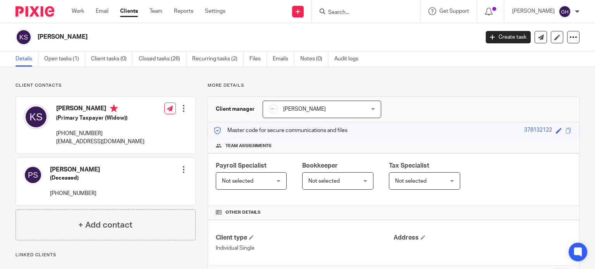
drag, startPoint x: 56, startPoint y: 110, endPoint x: 115, endPoint y: 113, distance: 59.3
click at [115, 113] on div "[PERSON_NAME] (Primary Taxpayer (Widow)) [PHONE_NUMBER] [EMAIL_ADDRESS][DOMAIN_…" at bounding box center [84, 125] width 121 height 49
copy h4 "[PERSON_NAME]"
drag, startPoint x: 129, startPoint y: 146, endPoint x: 56, endPoint y: 149, distance: 72.9
click at [56, 149] on div "[PERSON_NAME] (Primary Taxpayer (Widow)) [PHONE_NUMBER] [EMAIL_ADDRESS][DOMAIN_…" at bounding box center [105, 125] width 179 height 57
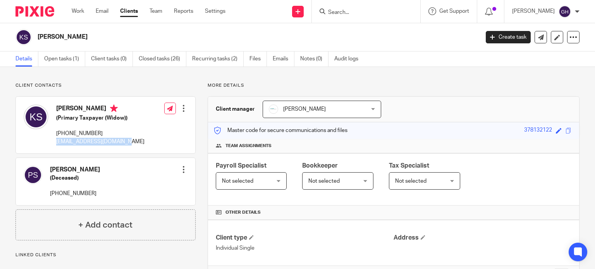
copy p "[EMAIL_ADDRESS][DOMAIN_NAME]"
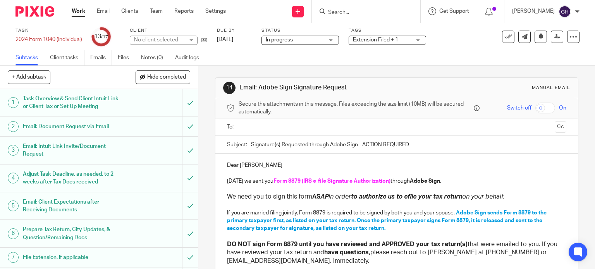
click at [258, 123] on input "text" at bounding box center [396, 127] width 310 height 9
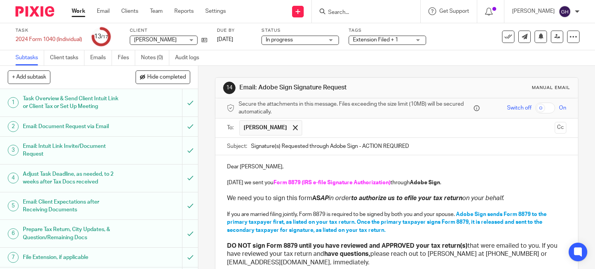
click at [336, 146] on input "Signature(s) Requested through Adobe Sign - ACTION REQUIRED" at bounding box center [408, 146] width 315 height 17
type input "Signature(s) Requested through jSign - ACTION REQUIRED"
click at [411, 183] on strong "Adobe Sign" at bounding box center [425, 182] width 30 height 5
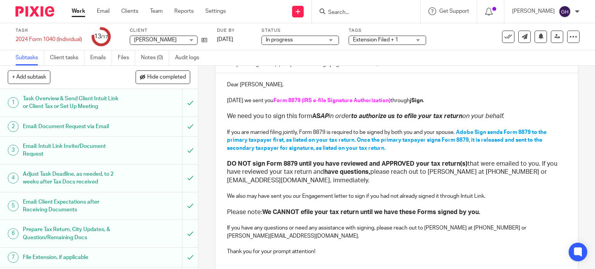
scroll to position [85, 0]
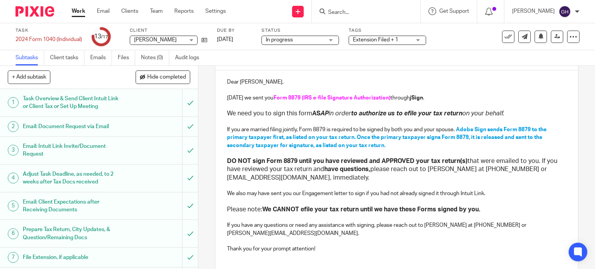
click at [430, 222] on p "If you have any questions or need any assistance with signing, please reach out…" at bounding box center [396, 229] width 339 height 16
click at [460, 221] on p "If you have any questions or need any assistance with signing, please reach out…" at bounding box center [396, 229] width 339 height 16
click at [475, 226] on p "If you have any questions or need any assistance with signing, please reach out…" at bounding box center [396, 229] width 339 height 16
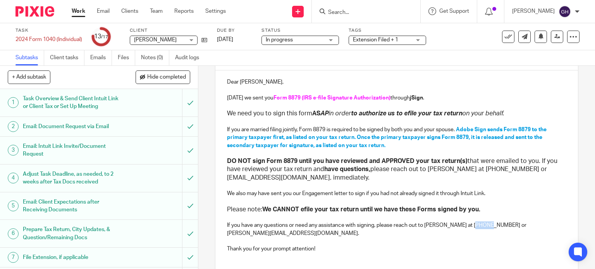
click at [475, 226] on p "If you have any questions or need any assistance with signing, please reach out…" at bounding box center [396, 229] width 339 height 16
click at [497, 224] on p "If you have any questions or need any assistance with signing, please reach out…" at bounding box center [396, 229] width 339 height 16
click at [458, 128] on span "Adobe Sign sends Form 8879 to the primary taxpayer first, as listed on your tax…" at bounding box center [387, 137] width 321 height 21
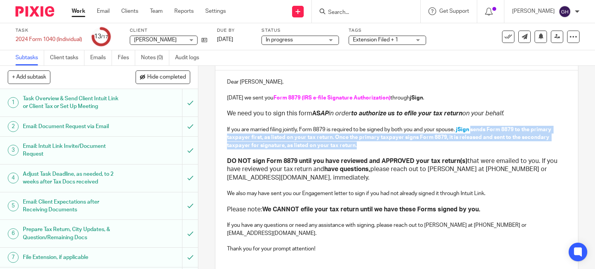
drag, startPoint x: 470, startPoint y: 128, endPoint x: 491, endPoint y: 143, distance: 25.8
click at [491, 143] on p "If you are married filing jointly, Form 8879 is required to be signed by both y…" at bounding box center [396, 138] width 339 height 24
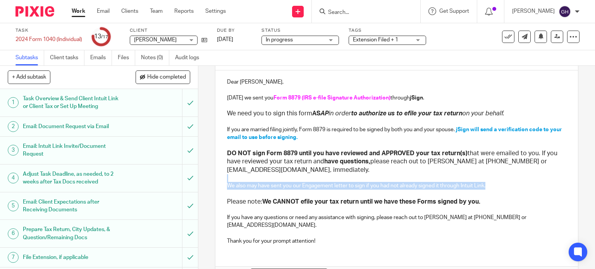
drag, startPoint x: 491, startPoint y: 184, endPoint x: 227, endPoint y: 178, distance: 264.1
click at [227, 178] on div "Dear Kristin Schreur, Today we sent you Form 8879 (IRS e-file Signature Authori…" at bounding box center [396, 160] width 363 height 180
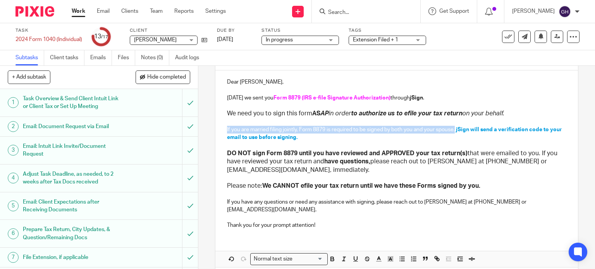
drag, startPoint x: 225, startPoint y: 127, endPoint x: 454, endPoint y: 130, distance: 229.2
click at [454, 130] on p "If you are married filing jointly, Form 8879 is required to be signed by both y…" at bounding box center [396, 134] width 339 height 16
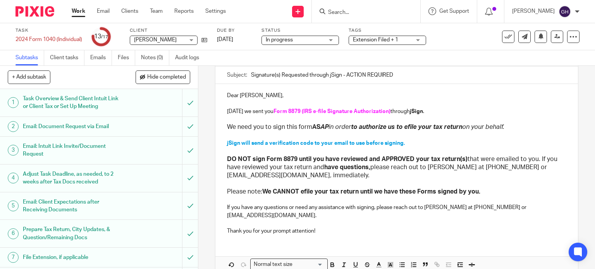
scroll to position [85, 0]
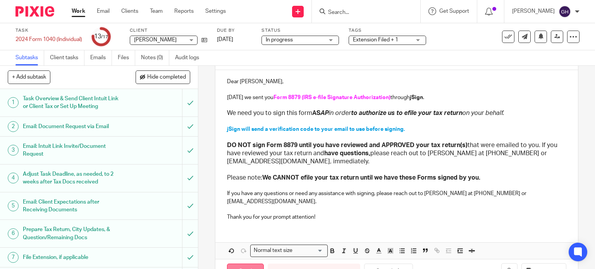
click at [249, 264] on input "Send" at bounding box center [245, 272] width 37 height 17
type input "Sent"
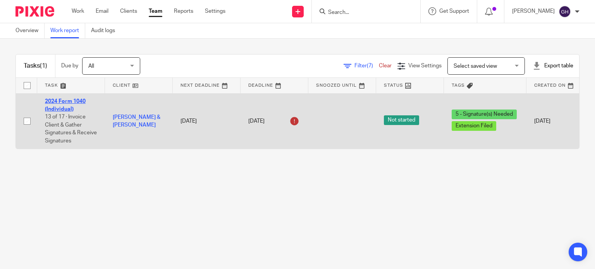
click at [60, 110] on link "2024 Form 1040 (Individual)" at bounding box center [65, 105] width 41 height 13
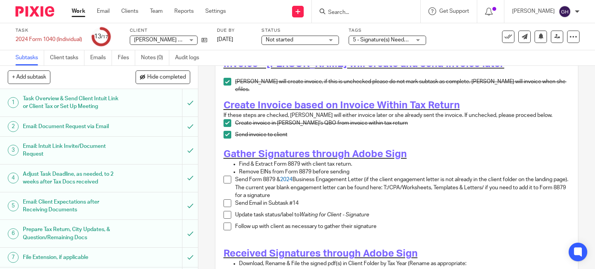
scroll to position [79, 0]
click at [206, 40] on icon at bounding box center [204, 40] width 6 height 6
click at [387, 36] on span "5 - Signature(s) Needed + 1" at bounding box center [382, 40] width 58 height 8
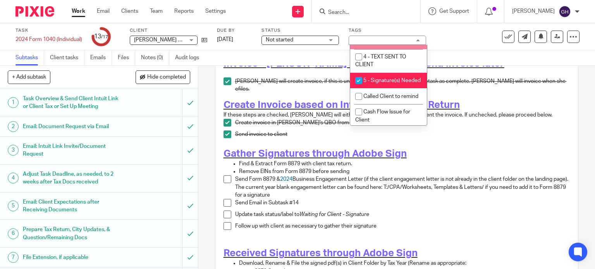
scroll to position [63, 0]
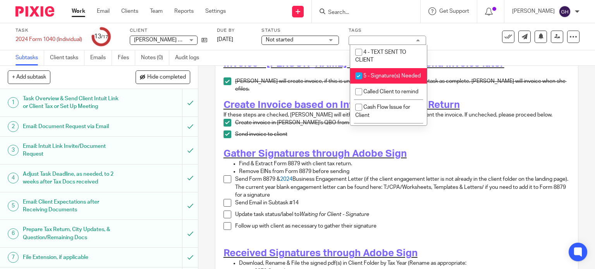
click at [378, 84] on li "5 - Signature(s) Needed" at bounding box center [388, 76] width 77 height 16
checkbox input "false"
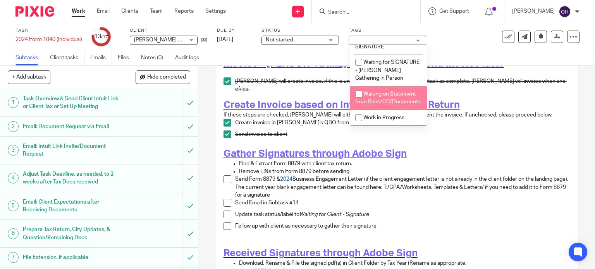
scroll to position [691, 0]
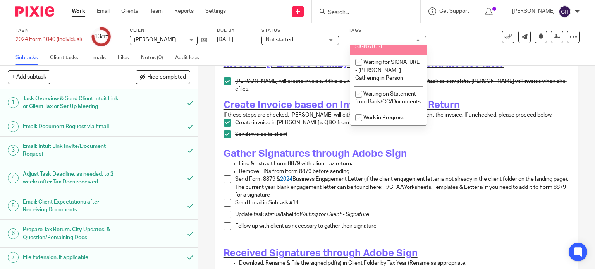
click at [396, 50] on span "Waiting for Client - SIGNATURE" at bounding box center [381, 43] width 53 height 14
checkbox input "true"
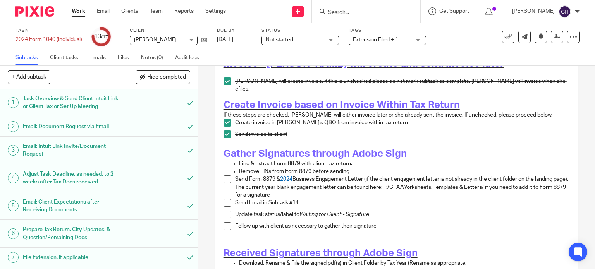
click at [460, 142] on div "Invoice - Amy will create and send invoice later Amy will create invoice, if th…" at bounding box center [396, 192] width 354 height 288
click at [326, 42] on div "Not started Not started" at bounding box center [299, 40] width 77 height 9
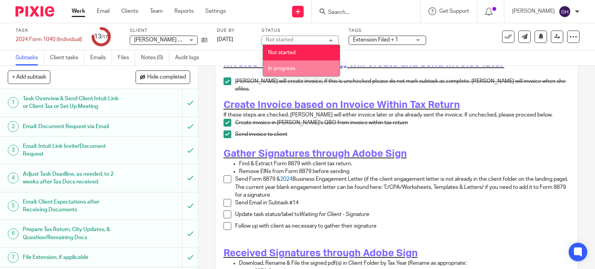
click at [299, 68] on li "In progress" at bounding box center [301, 68] width 77 height 16
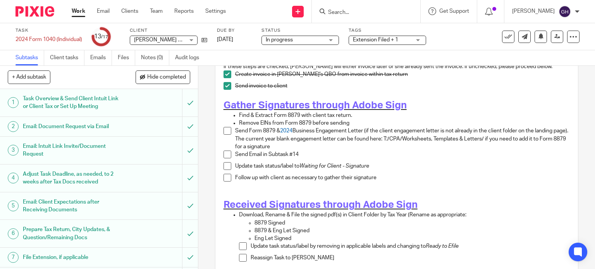
scroll to position [142, 0]
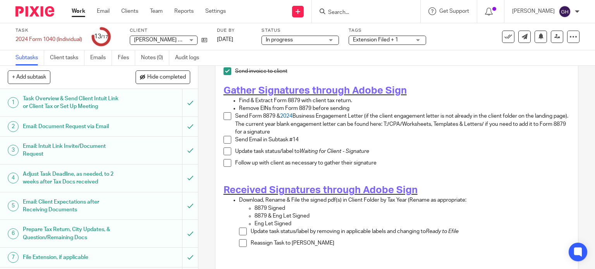
click at [225, 113] on span at bounding box center [227, 116] width 8 height 8
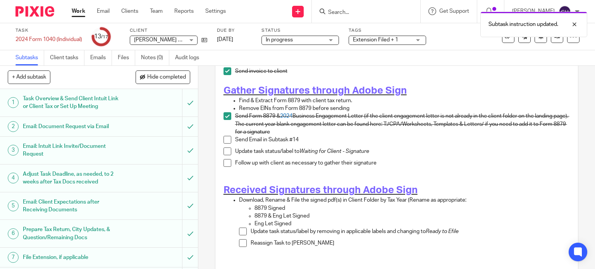
click at [223, 137] on span at bounding box center [227, 140] width 8 height 8
click at [224, 147] on span at bounding box center [227, 151] width 8 height 8
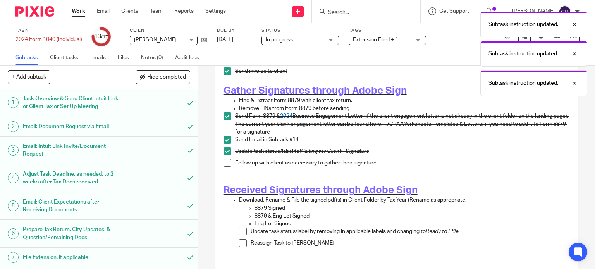
click at [223, 152] on li "Update task status/label to Waiting for Client - Signature" at bounding box center [396, 153] width 346 height 12
click at [225, 159] on span at bounding box center [227, 163] width 8 height 8
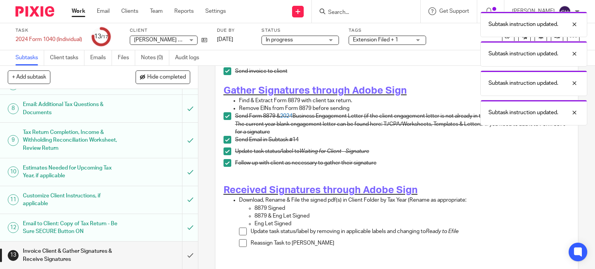
scroll to position [251, 0]
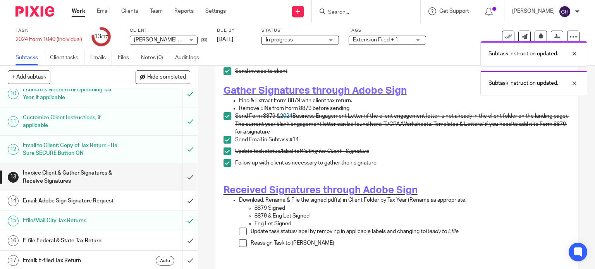
click at [130, 197] on div "Email: Adobe Sign Signature Request" at bounding box center [98, 201] width 151 height 12
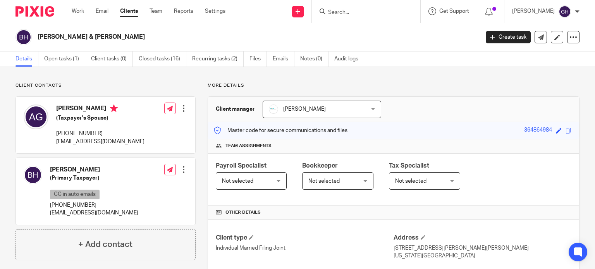
drag, startPoint x: 55, startPoint y: 105, endPoint x: 120, endPoint y: 110, distance: 65.2
click at [120, 110] on div "[PERSON_NAME] (Taxpayer's Spouse) [PHONE_NUMBER] [EMAIL_ADDRESS][DOMAIN_NAME]" at bounding box center [84, 125] width 121 height 49
copy h4 "[PERSON_NAME]"
drag, startPoint x: 111, startPoint y: 145, endPoint x: 53, endPoint y: 147, distance: 58.9
click at [53, 147] on div "[PERSON_NAME] (Taxpayer's Spouse) [PHONE_NUMBER] [EMAIL_ADDRESS][DOMAIN_NAME]" at bounding box center [84, 125] width 121 height 49
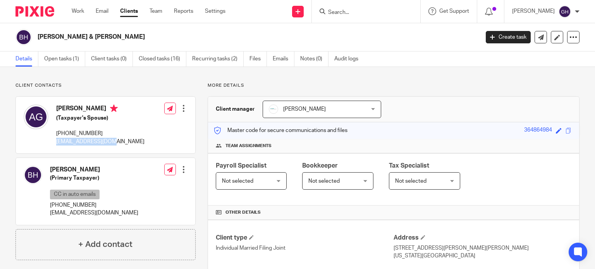
copy p "[EMAIL_ADDRESS][DOMAIN_NAME]"
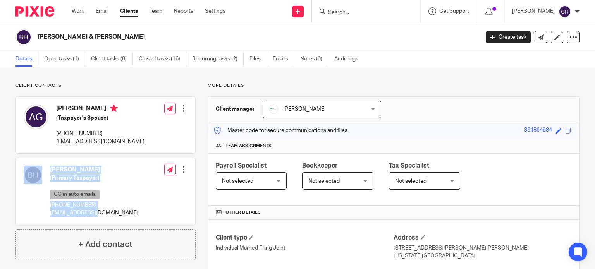
drag, startPoint x: 101, startPoint y: 210, endPoint x: 45, endPoint y: 221, distance: 57.6
click at [45, 221] on div "[PERSON_NAME] (Primary Taxpayer) CC in auto emails [PHONE_NUMBER] [EMAIL_ADDRES…" at bounding box center [105, 191] width 179 height 67
drag, startPoint x: 48, startPoint y: 213, endPoint x: 104, endPoint y: 211, distance: 55.8
click at [104, 211] on div "[PERSON_NAME] (Primary Taxpayer) CC in auto emails [PHONE_NUMBER] [EMAIL_ADDRES…" at bounding box center [105, 191] width 179 height 67
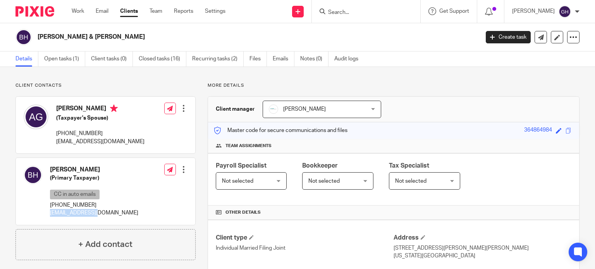
copy p "[EMAIL_ADDRESS][DOMAIN_NAME]"
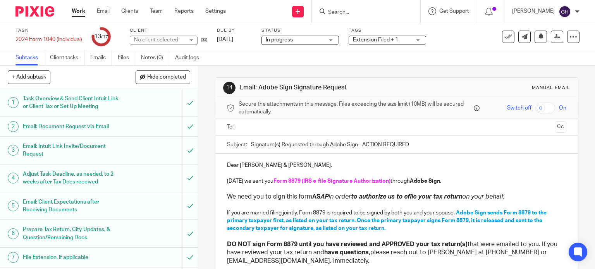
click at [250, 131] on input "text" at bounding box center [396, 127] width 310 height 9
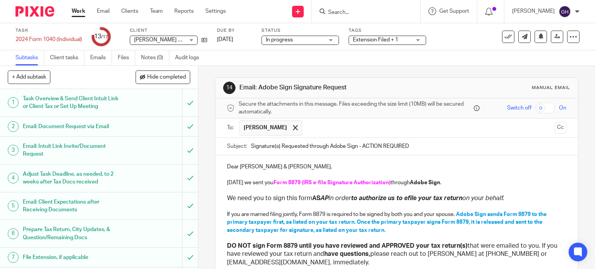
click at [310, 124] on input "text" at bounding box center [428, 127] width 245 height 15
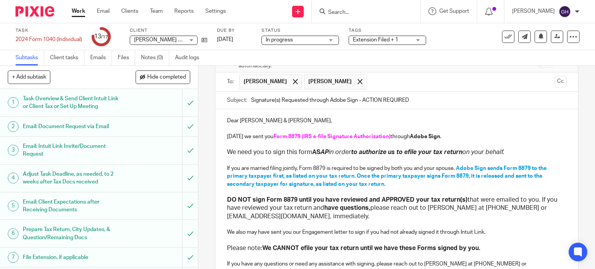
scroll to position [49, 0]
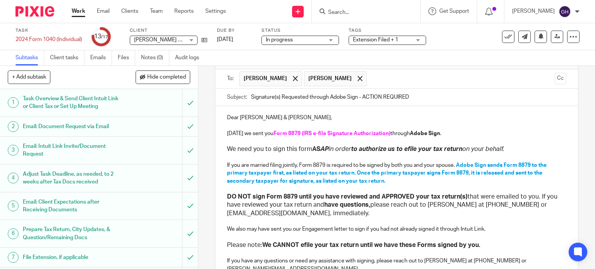
click at [414, 130] on p "Today we sent you Form 8879 (IRS e-file Signature Authorization) through Adobe …" at bounding box center [396, 134] width 339 height 8
click at [464, 164] on span "Adobe Sign sends Form 8879 to the primary taxpayer first, as listed on your tax…" at bounding box center [387, 173] width 321 height 21
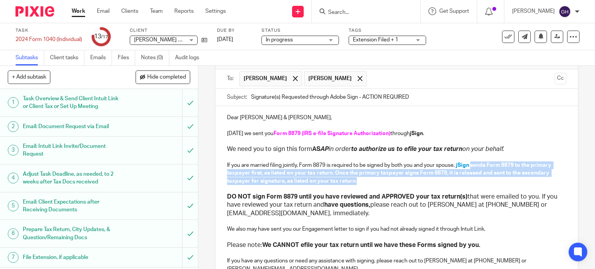
drag, startPoint x: 469, startPoint y: 164, endPoint x: 504, endPoint y: 180, distance: 38.6
click at [504, 180] on p "If you are married filing jointly, Form 8879 is required to be signed by both y…" at bounding box center [396, 173] width 339 height 24
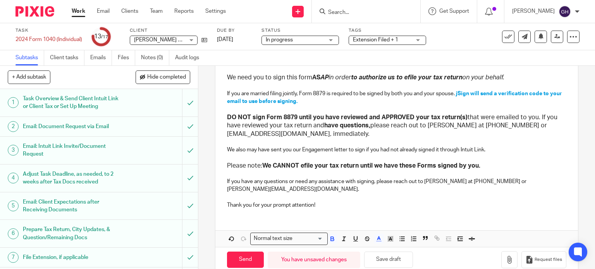
scroll to position [121, 0]
click at [426, 181] on p "If you have any questions or need any assistance with signing, please reach out…" at bounding box center [396, 186] width 339 height 16
click at [461, 182] on p "If you have any questions or need any assistance with signing, please reach out…" at bounding box center [396, 186] width 339 height 16
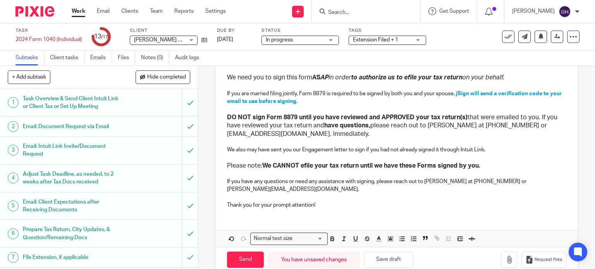
click at [475, 182] on p "If you have any questions or need any assistance with signing, please reach out…" at bounding box center [396, 186] width 339 height 16
click at [494, 181] on p "If you have any questions or need any assistance with signing, please reach out…" at bounding box center [396, 186] width 339 height 16
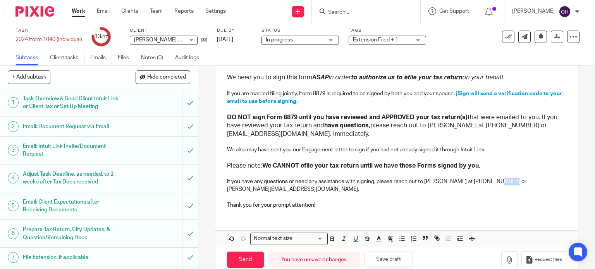
click at [494, 181] on p "If you have any questions or need any assistance with signing, please reach out…" at bounding box center [396, 186] width 339 height 16
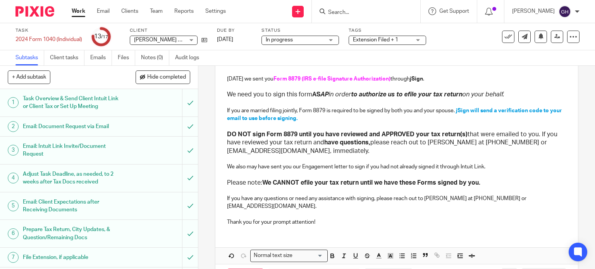
scroll to position [105, 0]
type input "Sent"
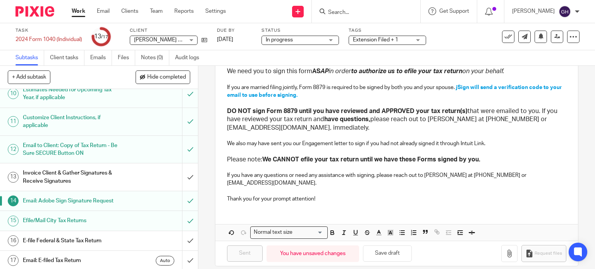
scroll to position [0, 0]
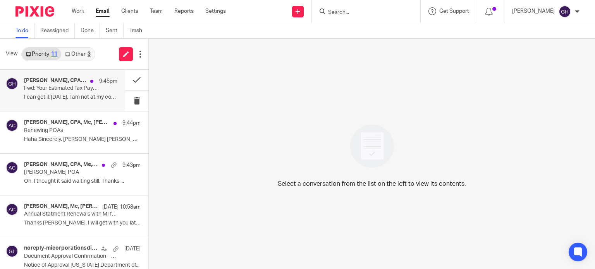
click at [59, 97] on p "I can get it tomorrow. I am not at my computer...." at bounding box center [70, 97] width 93 height 7
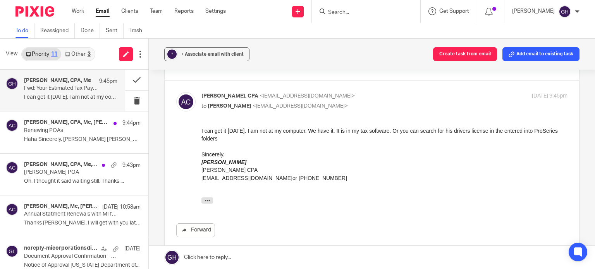
scroll to position [9, 0]
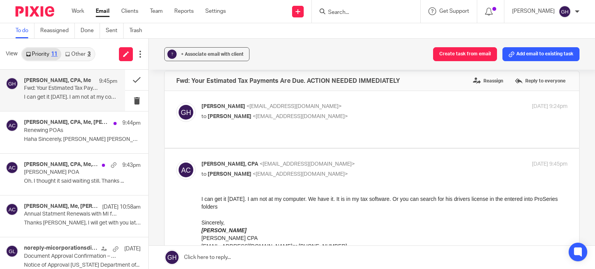
click at [232, 129] on label at bounding box center [372, 119] width 414 height 57
click at [176, 103] on input "checkbox" at bounding box center [176, 102] width 0 height 0
checkbox input "true"
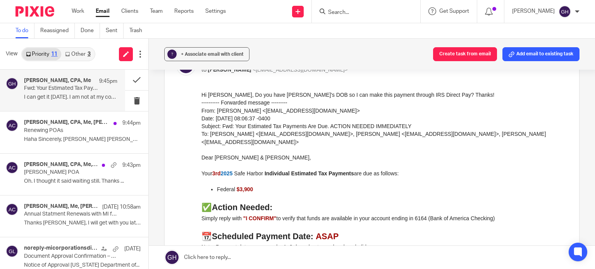
scroll to position [62, 0]
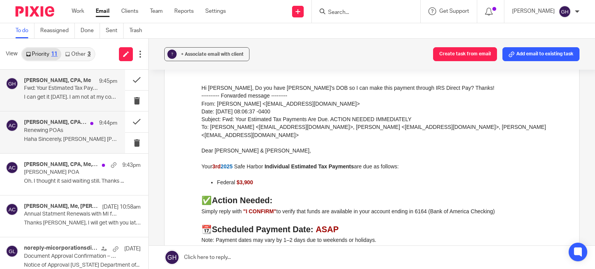
click at [68, 136] on p "Haha Sincerely, [PERSON_NAME] [PERSON_NAME] CPA ..." at bounding box center [70, 139] width 93 height 7
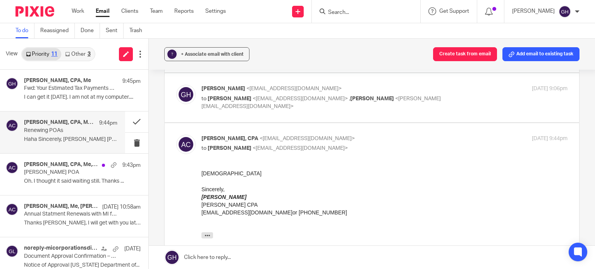
scroll to position [234, 0]
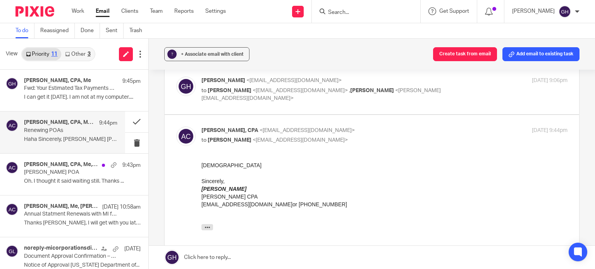
click at [252, 103] on label at bounding box center [372, 89] width 414 height 49
click at [176, 77] on input "checkbox" at bounding box center [176, 76] width 0 height 0
checkbox input "true"
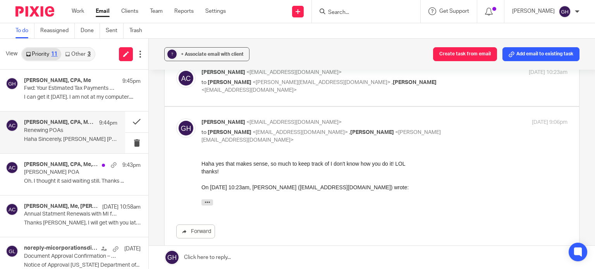
scroll to position [192, 0]
click at [70, 87] on p "Fwd: Your Estimated Tax Payments Are Due. ACTION NEEDED IMMEDIATELY" at bounding box center [61, 88] width 75 height 7
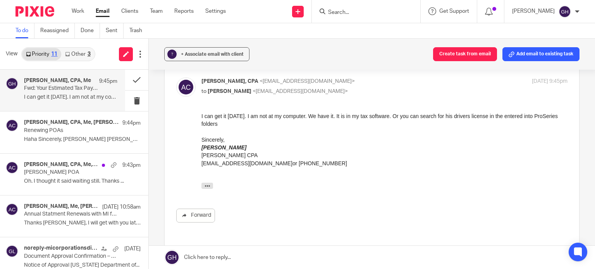
scroll to position [0, 0]
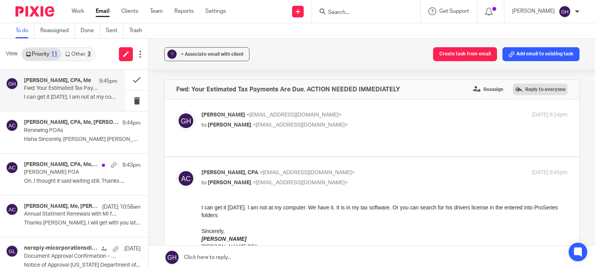
click at [531, 89] on label "Reply to everyone" at bounding box center [540, 90] width 55 height 12
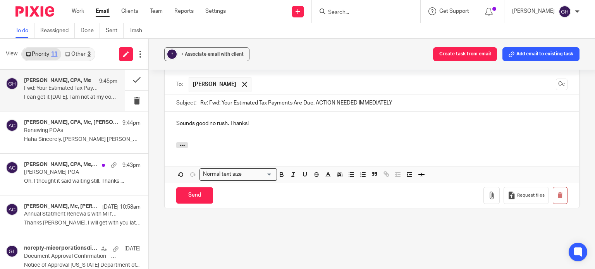
click at [230, 120] on p "Sounds good no rush. Thanks!" at bounding box center [371, 124] width 391 height 8
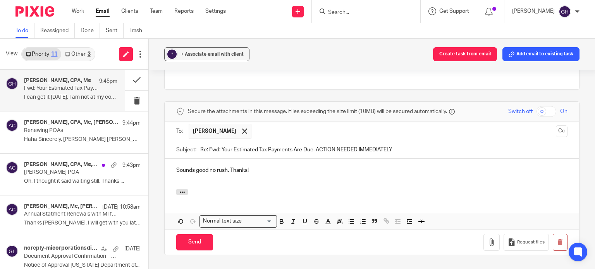
scroll to position [252, 0]
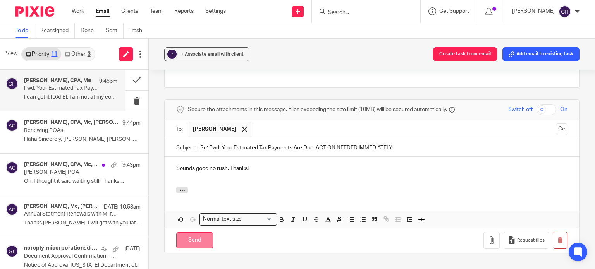
click at [192, 232] on input "Send" at bounding box center [194, 240] width 37 height 17
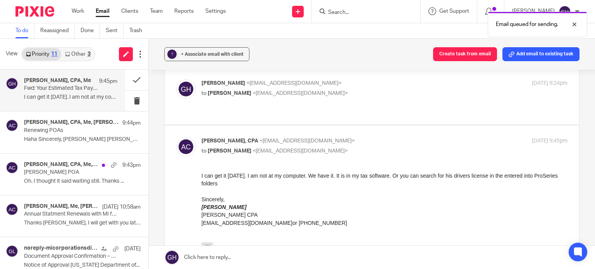
scroll to position [0, 0]
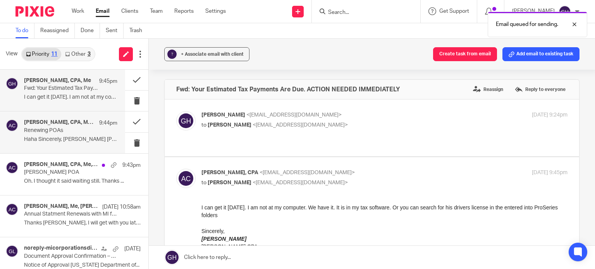
click at [73, 128] on p "Renewing POAs" at bounding box center [61, 130] width 75 height 7
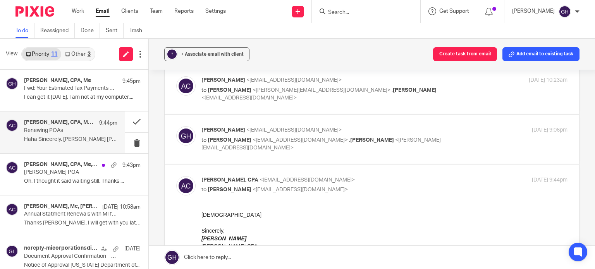
scroll to position [184, 0]
click at [249, 146] on div "Gabby Hallatschek <gabby@amylcpa.com> to Amy Corfixsen <amylcpa@gmail.com> , Ke…" at bounding box center [371, 140] width 391 height 26
click at [331, 123] on label at bounding box center [372, 139] width 414 height 49
click at [176, 126] on input "checkbox" at bounding box center [176, 126] width 0 height 0
checkbox input "true"
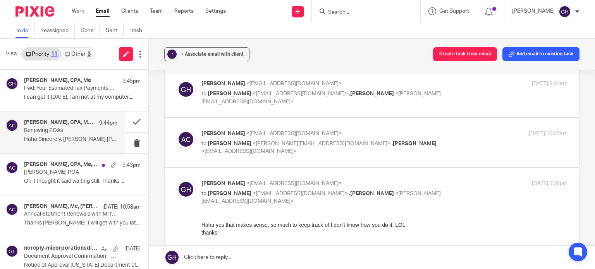
scroll to position [131, 0]
click at [55, 175] on p "Molly Remenap POA" at bounding box center [61, 172] width 75 height 7
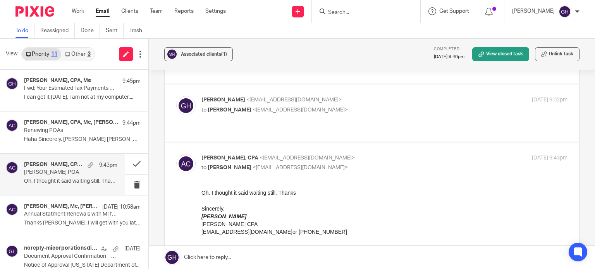
scroll to position [74, 0]
click at [304, 119] on label at bounding box center [372, 112] width 414 height 57
click at [176, 95] on input "checkbox" at bounding box center [176, 95] width 0 height 0
checkbox input "true"
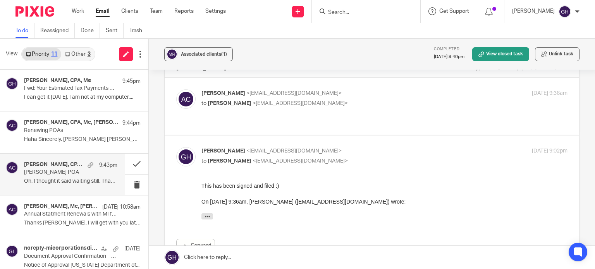
scroll to position [0, 0]
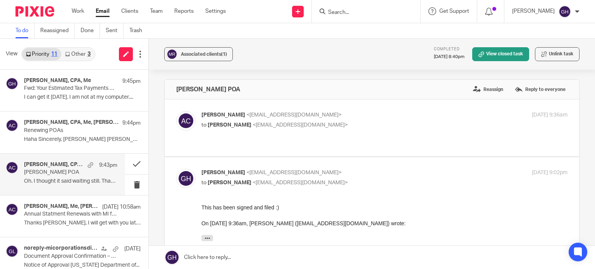
click at [338, 125] on p "to Gabby Hallatschek <gabby@amylcpa.com>" at bounding box center [323, 125] width 244 height 8
checkbox input "true"
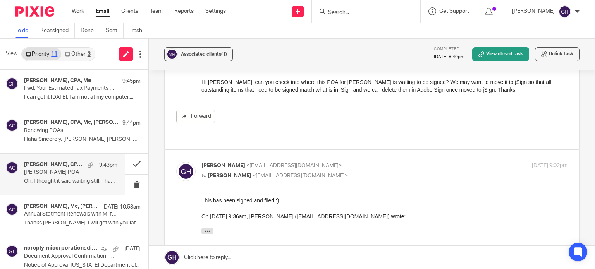
scroll to position [69, 0]
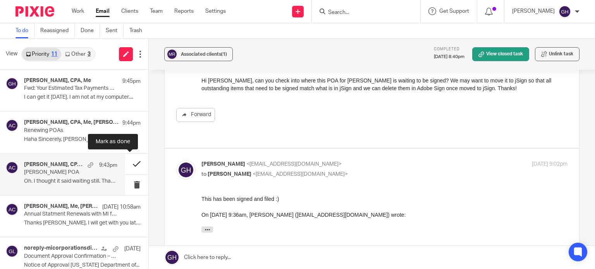
click at [126, 166] on button at bounding box center [136, 164] width 23 height 21
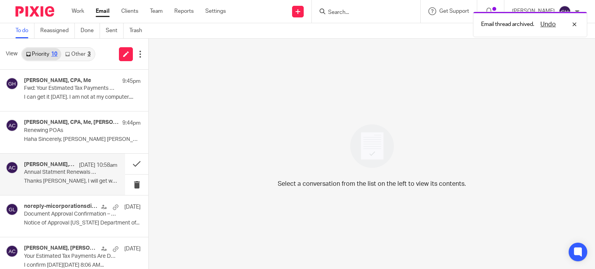
click at [61, 179] on p "Thanks Gabby, I will get with you later next..." at bounding box center [70, 181] width 93 height 7
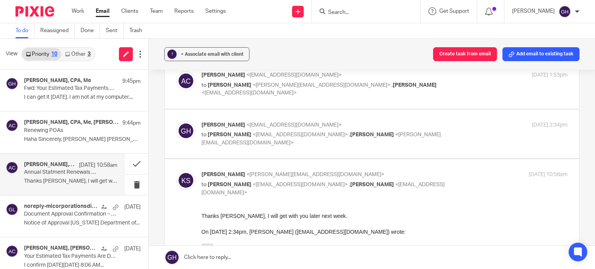
scroll to position [0, 0]
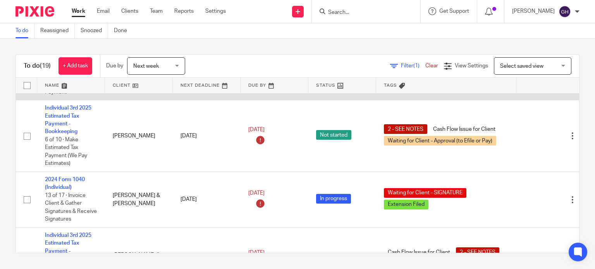
scroll to position [57, 0]
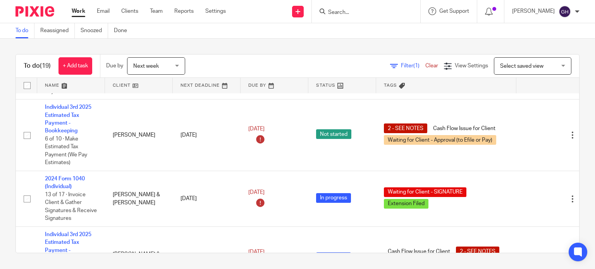
click at [164, 60] on span "Next week" at bounding box center [153, 66] width 41 height 16
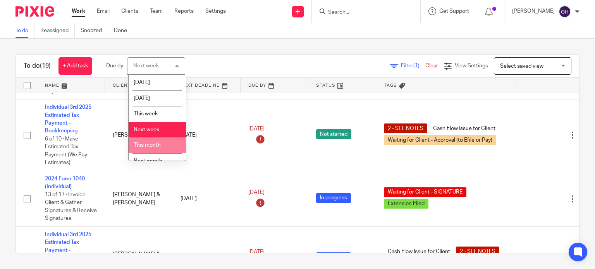
click at [158, 151] on li "This month" at bounding box center [157, 145] width 57 height 16
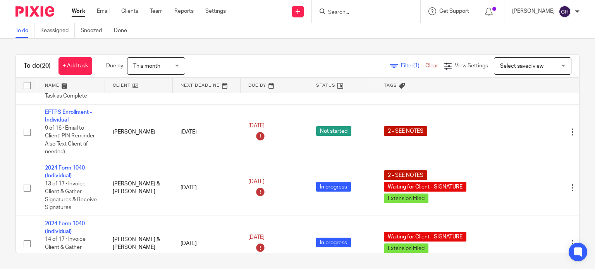
scroll to position [335, 0]
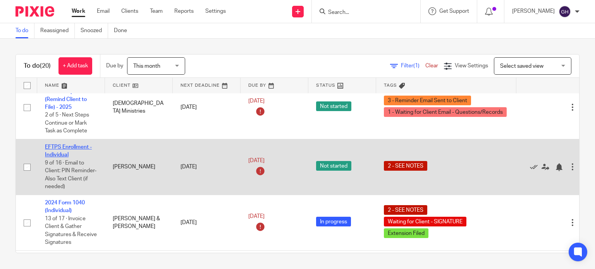
click at [84, 151] on link "EFTPS Enrollment - Individual" at bounding box center [68, 150] width 47 height 13
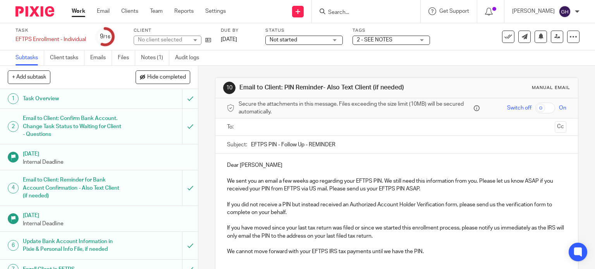
scroll to position [54, 0]
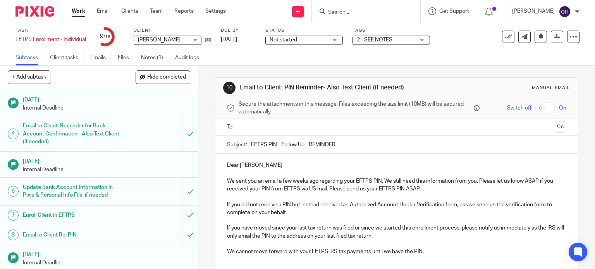
click at [253, 129] on input "text" at bounding box center [396, 127] width 310 height 9
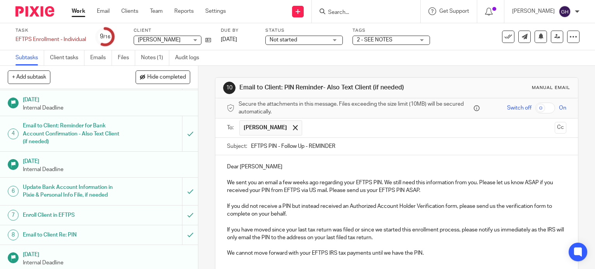
click at [306, 132] on input "text" at bounding box center [428, 127] width 245 height 15
click at [370, 133] on input "text" at bounding box center [460, 127] width 181 height 15
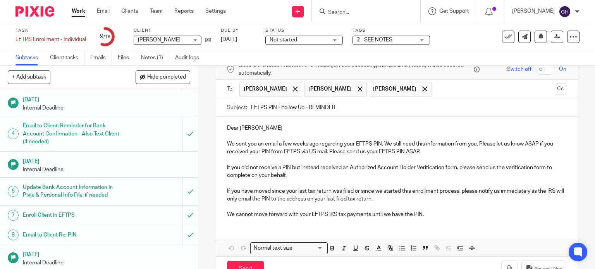
click at [282, 129] on p "Dear Mona" at bounding box center [396, 128] width 339 height 8
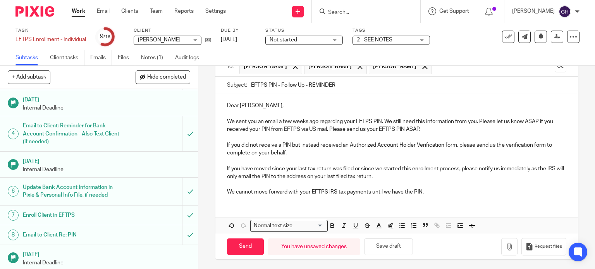
scroll to position [62, 0]
click at [245, 247] on input "Send" at bounding box center [245, 246] width 37 height 17
type input "Sent"
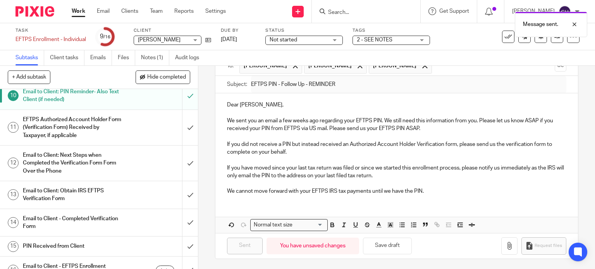
scroll to position [222, 0]
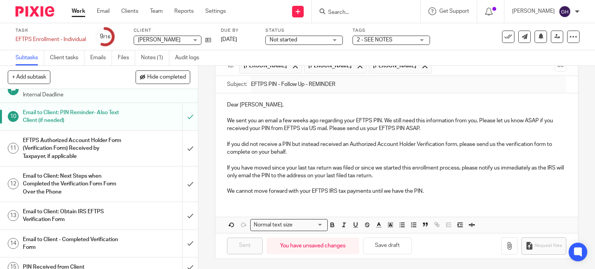
click at [127, 144] on div "EFTPS Authorized Account Holder Form (Verification Form) Received by Taxpayer, …" at bounding box center [98, 148] width 151 height 27
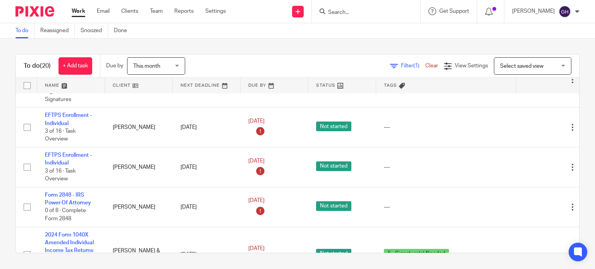
scroll to position [534, 0]
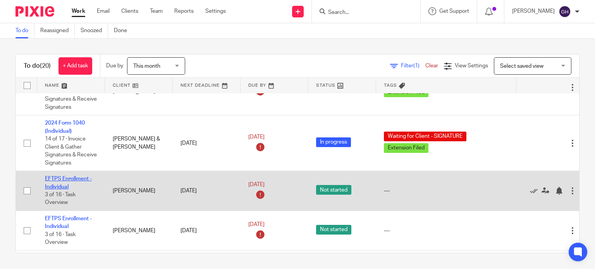
click at [75, 181] on link "EFTPS Enrollment - Individual" at bounding box center [68, 182] width 47 height 13
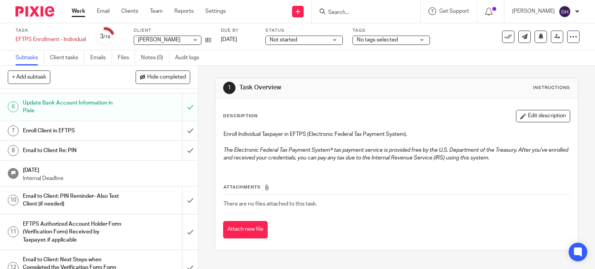
scroll to position [139, 0]
click at [87, 133] on h1 "Enroll Client in EFTPS" at bounding box center [73, 130] width 101 height 12
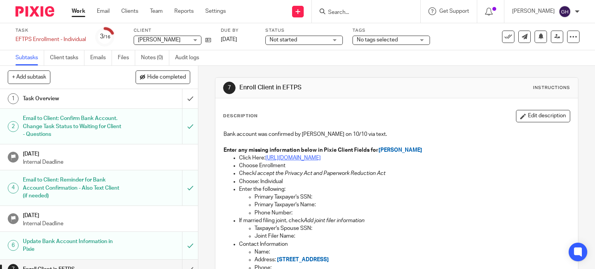
click at [285, 157] on link "https://www.eftps.gov/eftps/" at bounding box center [292, 157] width 55 height 5
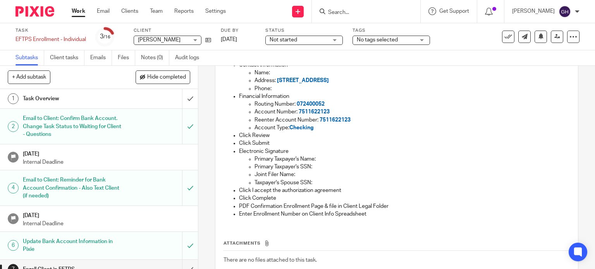
scroll to position [228, 0]
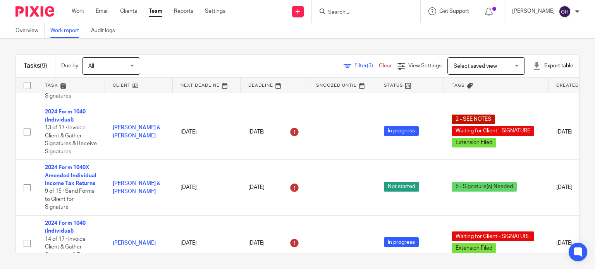
scroll to position [158, 0]
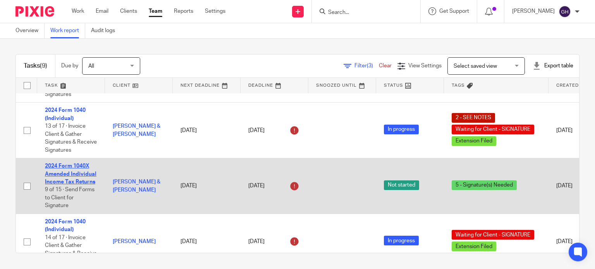
click at [77, 173] on link "2024 Form 1040X Amended Individual Income Tax Returns" at bounding box center [70, 173] width 51 height 21
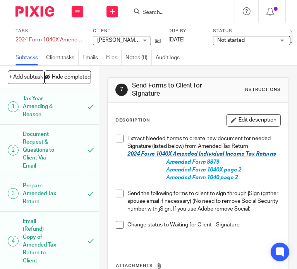
click at [132, 45] on div "Paul & Kelly DeVries Paul & Kelly DeVries" at bounding box center [122, 40] width 58 height 9
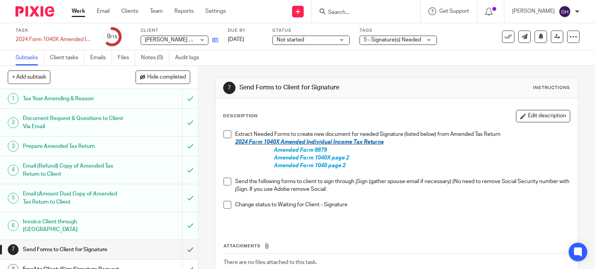
click at [217, 43] on link at bounding box center [213, 40] width 10 height 8
click at [305, 40] on span "Not started" at bounding box center [305, 40] width 58 height 8
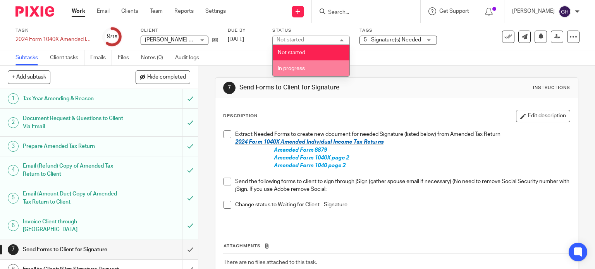
click at [305, 63] on li "In progress" at bounding box center [311, 68] width 77 height 16
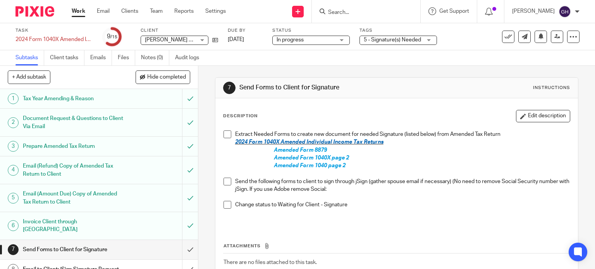
click at [379, 43] on span "5 - Signature(s) Needed" at bounding box center [392, 40] width 58 height 8
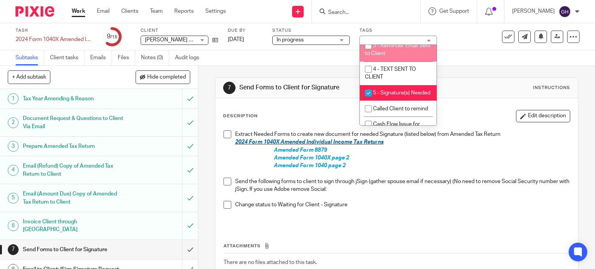
scroll to position [53, 0]
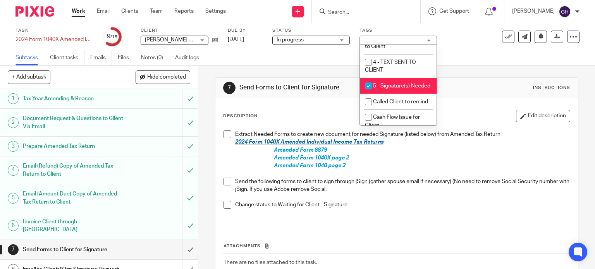
click at [389, 94] on li "5 - Signature(s) Needed" at bounding box center [398, 86] width 77 height 16
checkbox input "false"
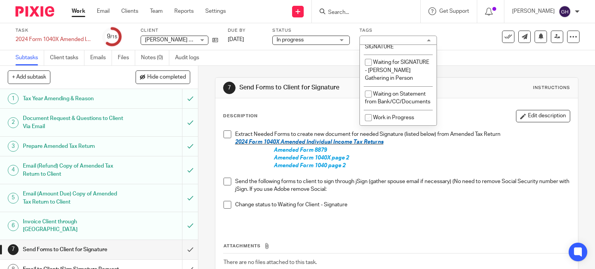
scroll to position [712, 0]
click at [400, 55] on li "Waiting for Client - SIGNATURE" at bounding box center [398, 43] width 77 height 24
checkbox input "true"
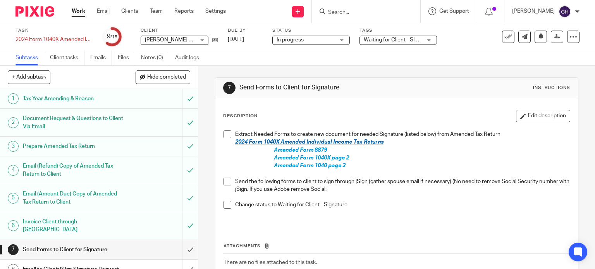
click at [227, 137] on span at bounding box center [227, 134] width 8 height 8
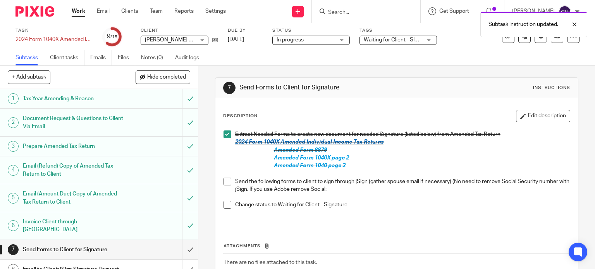
click at [225, 178] on span at bounding box center [227, 182] width 8 height 8
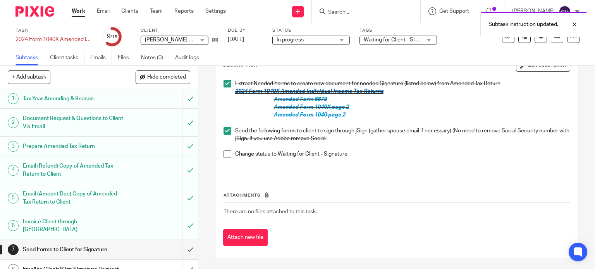
click at [224, 151] on span at bounding box center [227, 154] width 8 height 8
click at [181, 243] on input "submit" at bounding box center [99, 249] width 198 height 19
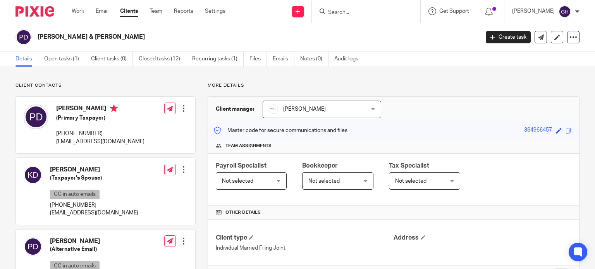
drag, startPoint x: 56, startPoint y: 106, endPoint x: 108, endPoint y: 103, distance: 52.7
click at [108, 103] on div "[PERSON_NAME] (Primary Taxpayer) [PHONE_NUMBER] [EMAIL_ADDRESS][DOMAIN_NAME]" at bounding box center [84, 125] width 121 height 49
copy h4 "[PERSON_NAME]"
click at [113, 141] on p "[EMAIL_ADDRESS][DOMAIN_NAME]" at bounding box center [100, 142] width 88 height 8
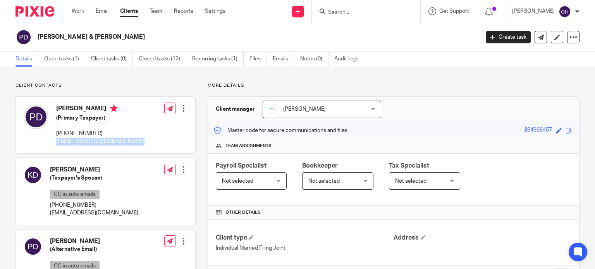
click at [113, 141] on p "[EMAIL_ADDRESS][DOMAIN_NAME]" at bounding box center [100, 142] width 88 height 8
copy div "[EMAIL_ADDRESS][DOMAIN_NAME]"
drag, startPoint x: 50, startPoint y: 167, endPoint x: 93, endPoint y: 162, distance: 42.5
click at [93, 162] on div "[PERSON_NAME] (Taxpayer's Spouse) CC in auto emails [PHONE_NUMBER] [EMAIL_ADDRE…" at bounding box center [81, 191] width 115 height 59
copy h4 "[PERSON_NAME]"
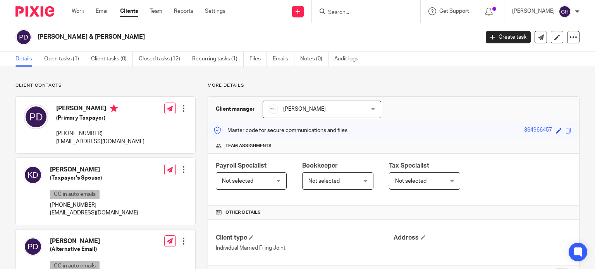
click at [64, 209] on p "[EMAIL_ADDRESS][DOMAIN_NAME]" at bounding box center [94, 213] width 88 height 8
click at [90, 215] on p "[EMAIL_ADDRESS][DOMAIN_NAME]" at bounding box center [94, 213] width 88 height 8
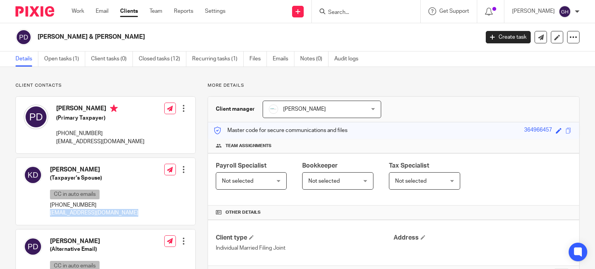
copy div "[EMAIL_ADDRESS][DOMAIN_NAME]"
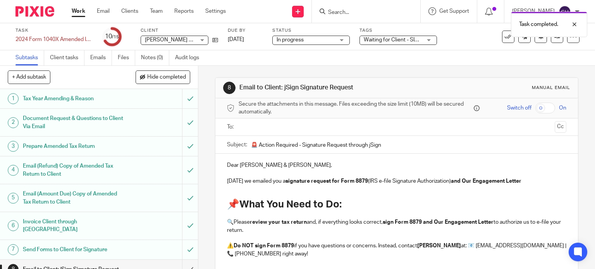
click at [254, 127] on input "text" at bounding box center [396, 127] width 310 height 9
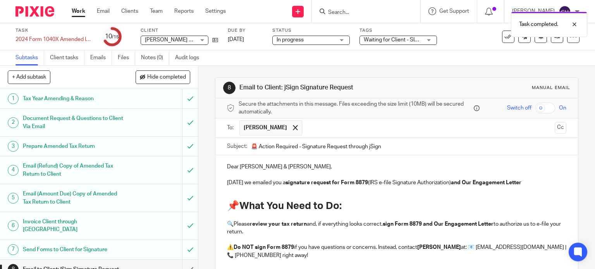
click at [306, 131] on input "text" at bounding box center [428, 127] width 245 height 15
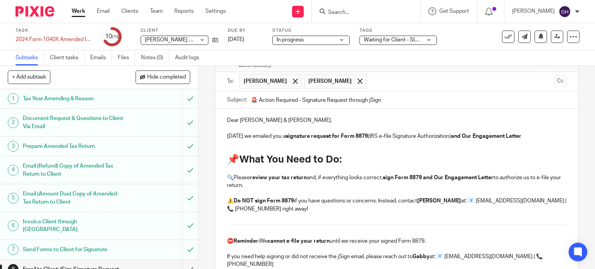
scroll to position [46, 0]
click at [532, 135] on p "Today we emailed you a signature request for Form 8879 (IRS e-file Signature Au…" at bounding box center [396, 137] width 339 height 8
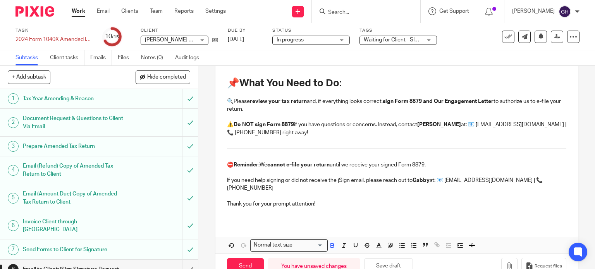
scroll to position [125, 0]
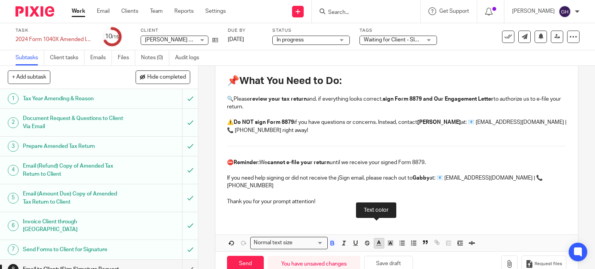
click at [377, 240] on icon "button" at bounding box center [378, 243] width 7 height 7
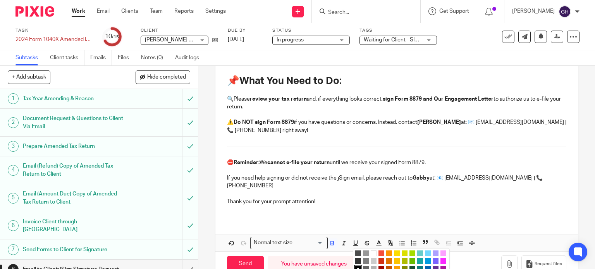
click at [425, 258] on li "color:#009CE0" at bounding box center [428, 261] width 6 height 6
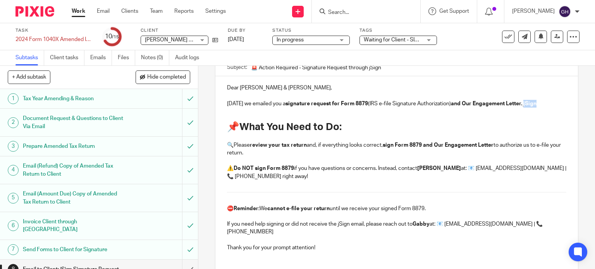
drag, startPoint x: 535, startPoint y: 104, endPoint x: 523, endPoint y: 103, distance: 11.7
click at [523, 103] on strong "and Our Engagement Letter. jSign" at bounding box center [494, 103] width 86 height 5
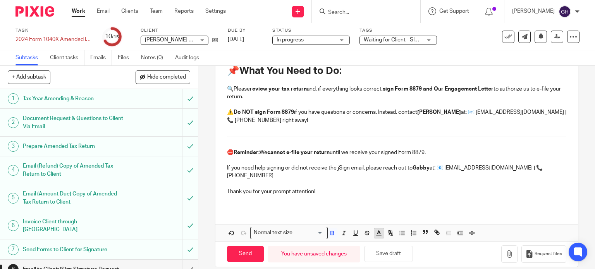
click at [377, 230] on icon "button" at bounding box center [378, 233] width 7 height 7
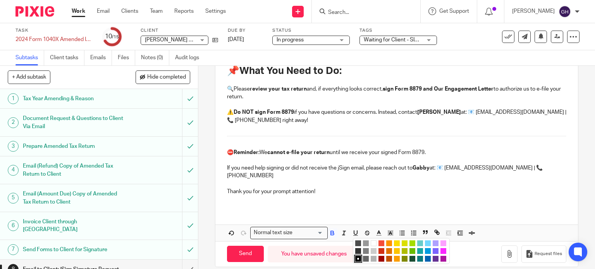
click at [425, 248] on li "color:#009CE0" at bounding box center [428, 251] width 6 height 6
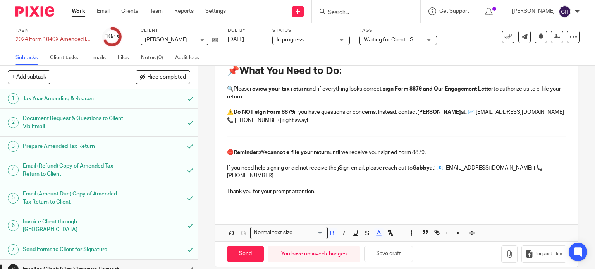
scroll to position [0, 0]
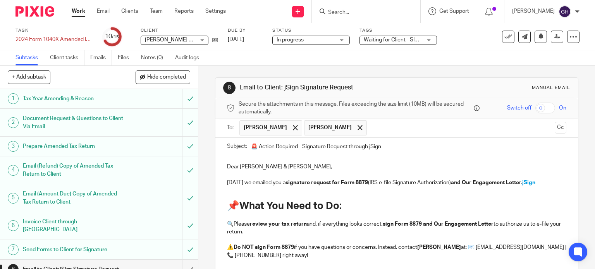
click at [545, 182] on p "Today we emailed you a signature request for Form 8879 (IRS e-file Signature Au…" at bounding box center [396, 183] width 339 height 8
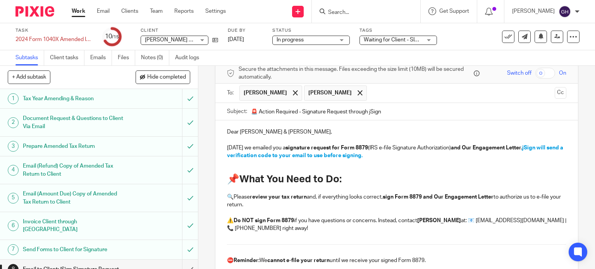
scroll to position [34, 0]
click at [461, 148] on strong "and Our Engagement Letter. jSign will send a verification code to your email to…" at bounding box center [395, 152] width 337 height 13
drag, startPoint x: 449, startPoint y: 147, endPoint x: 445, endPoint y: 145, distance: 4.0
click at [445, 145] on p "Today we emailed you a signature request for Form 8879 (IRS e-file Signature Au…" at bounding box center [396, 153] width 339 height 16
click at [458, 146] on strong "and Our Engagement Letter. jSign will send a verification code to your email to…" at bounding box center [395, 152] width 337 height 13
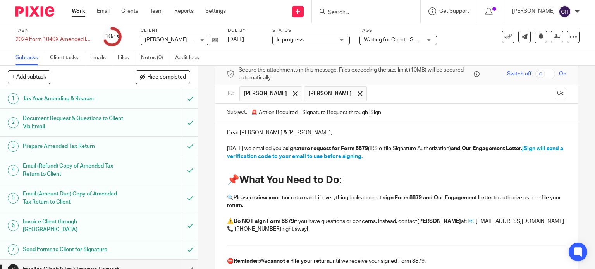
drag, startPoint x: 449, startPoint y: 147, endPoint x: 523, endPoint y: 147, distance: 74.3
click at [523, 147] on p "Today we emailed you a signature request for Form 8879 (IRS e-file Signature Au…" at bounding box center [396, 153] width 339 height 16
click at [364, 149] on strong "signature request for Form 8879" at bounding box center [326, 148] width 82 height 5
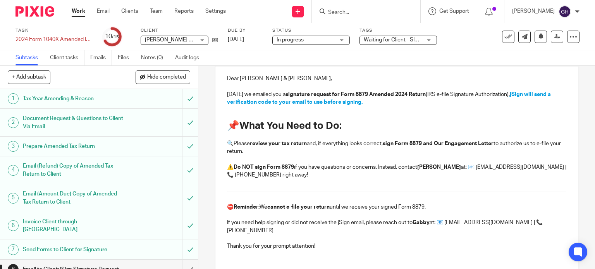
scroll to position [94, 0]
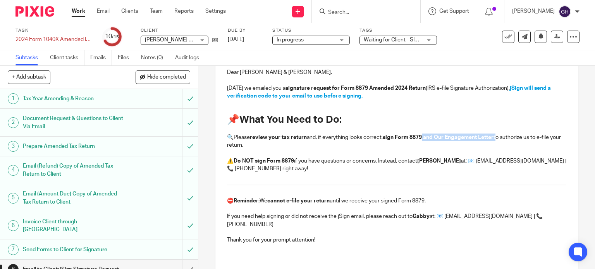
drag, startPoint x: 423, startPoint y: 138, endPoint x: 496, endPoint y: 141, distance: 72.4
click at [496, 141] on p "🔍Please review your tax return and, if everything looks correct, sign Form 8879…" at bounding box center [396, 142] width 339 height 16
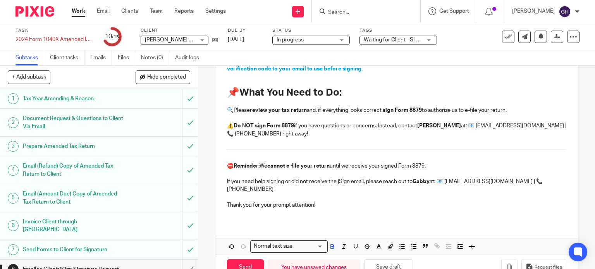
scroll to position [135, 0]
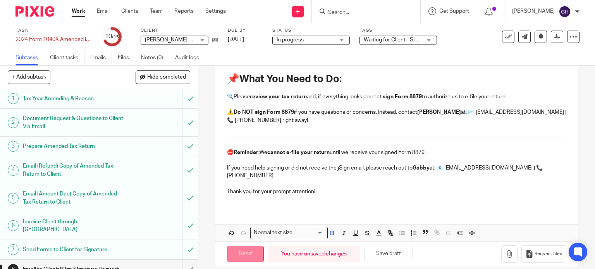
click at [246, 246] on input "Send" at bounding box center [245, 254] width 37 height 17
type input "Sent"
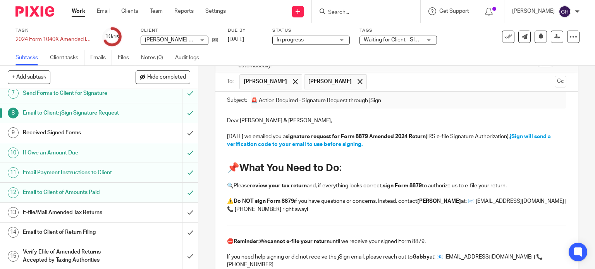
scroll to position [0, 0]
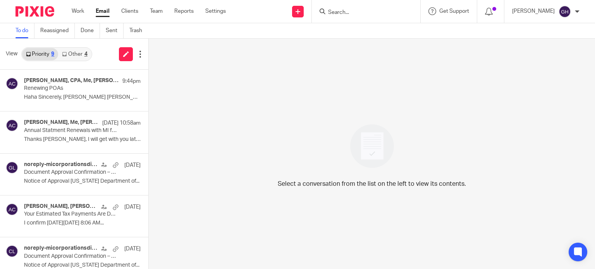
click at [81, 51] on link "Other 4" at bounding box center [74, 54] width 33 height 12
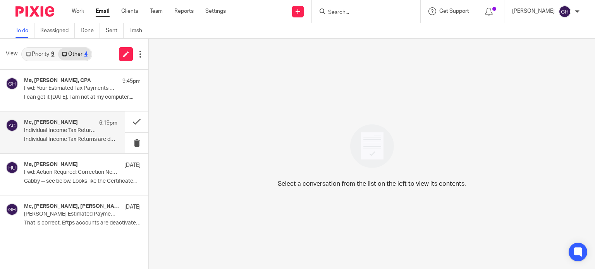
click at [65, 131] on p "Individual Income Tax Return! Touching Base" at bounding box center [61, 130] width 75 height 7
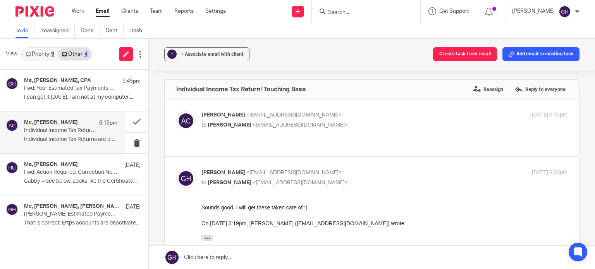
click at [260, 130] on div "[PERSON_NAME] <[EMAIL_ADDRESS][DOMAIN_NAME]> to [PERSON_NAME] <[EMAIL_ADDRESS][…" at bounding box center [371, 128] width 391 height 34
click at [322, 125] on p "to [PERSON_NAME] <[EMAIL_ADDRESS][DOMAIN_NAME]>" at bounding box center [323, 125] width 244 height 8
checkbox input "true"
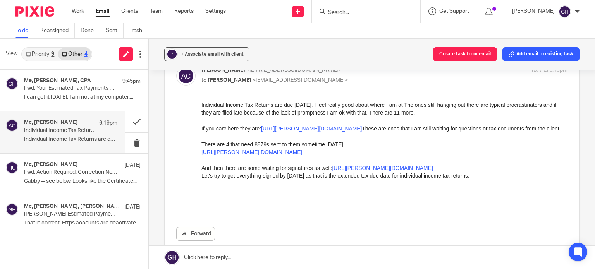
scroll to position [45, 0]
click at [263, 156] on p "[URL][PERSON_NAME][DOMAIN_NAME]" at bounding box center [384, 152] width 366 height 8
click at [273, 155] on link "[URL][PERSON_NAME][DOMAIN_NAME]" at bounding box center [251, 152] width 101 height 6
click at [256, 180] on p "Let's try to get everything signed by Wednesday as that is the extended tax due…" at bounding box center [384, 176] width 366 height 8
click at [332, 171] on link "https://amy-l-corfixsen-cpa.usepixie.net/users/report?utf8=%E2%9C%93&tags_op=is…" at bounding box center [382, 168] width 101 height 6
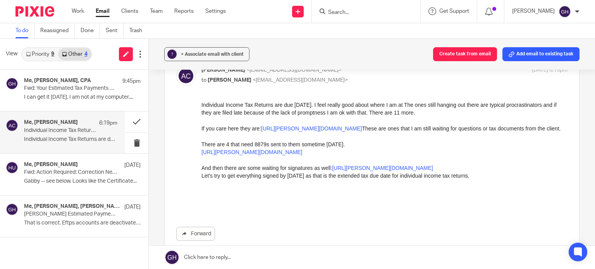
click at [324, 132] on link "https://amy-l-corfixsen-cpa.usepixie.net/users/report?utf8=%E2%9C%93&assignee_o…" at bounding box center [311, 128] width 101 height 6
click at [332, 171] on link "https://amy-l-corfixsen-cpa.usepixie.net/users/report?utf8=%E2%9C%93&tags_op=is…" at bounding box center [382, 168] width 101 height 6
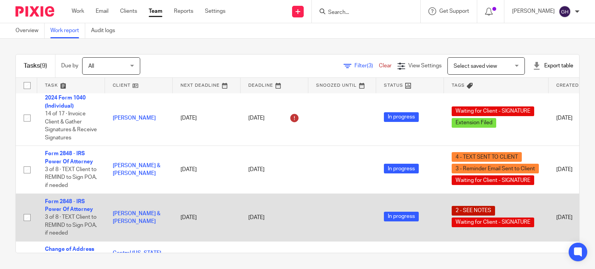
scroll to position [312, 0]
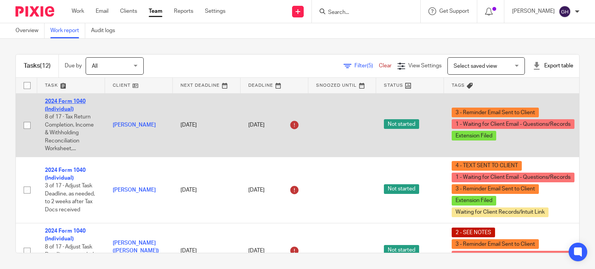
click at [60, 107] on link "2024 Form 1040 (Individual)" at bounding box center [65, 105] width 41 height 13
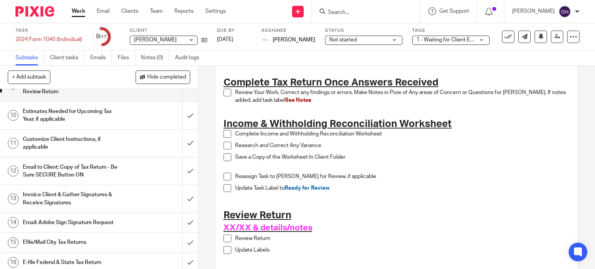
scroll to position [251, 0]
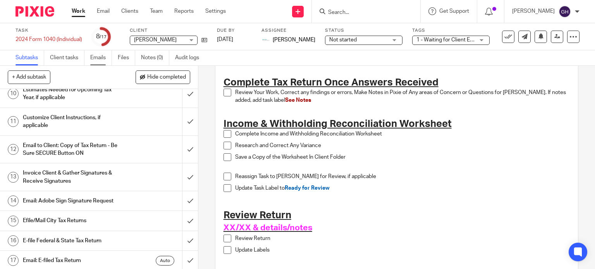
click at [93, 56] on link "Emails" at bounding box center [101, 57] width 22 height 15
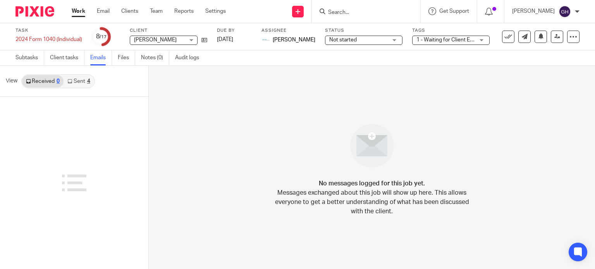
click at [81, 82] on link "Sent 4" at bounding box center [78, 81] width 30 height 12
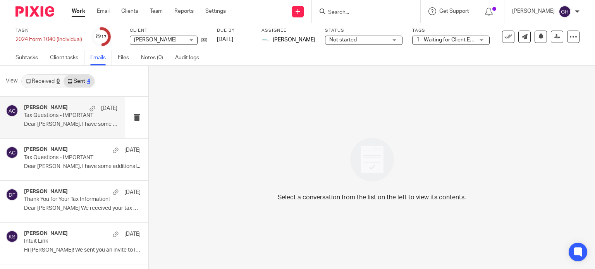
click at [73, 122] on p "Dear Carter, I have some additional..." at bounding box center [70, 124] width 93 height 7
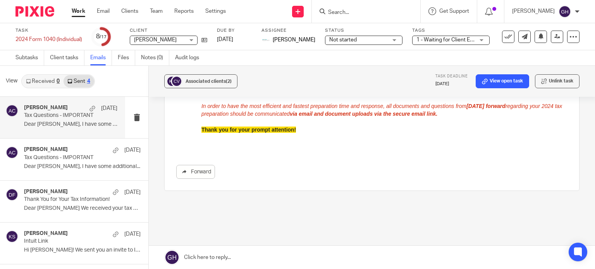
scroll to position [163, 0]
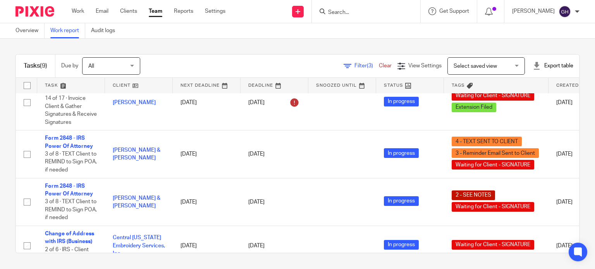
scroll to position [312, 0]
